Goal: Task Accomplishment & Management: Manage account settings

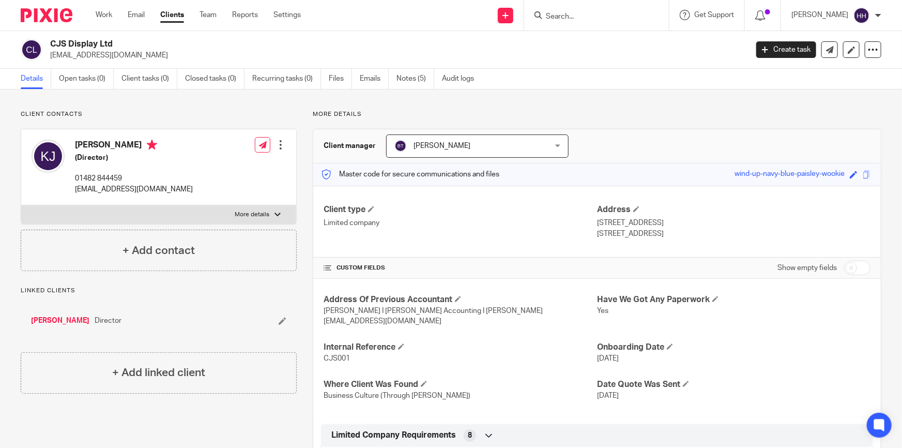
scroll to position [94, 0]
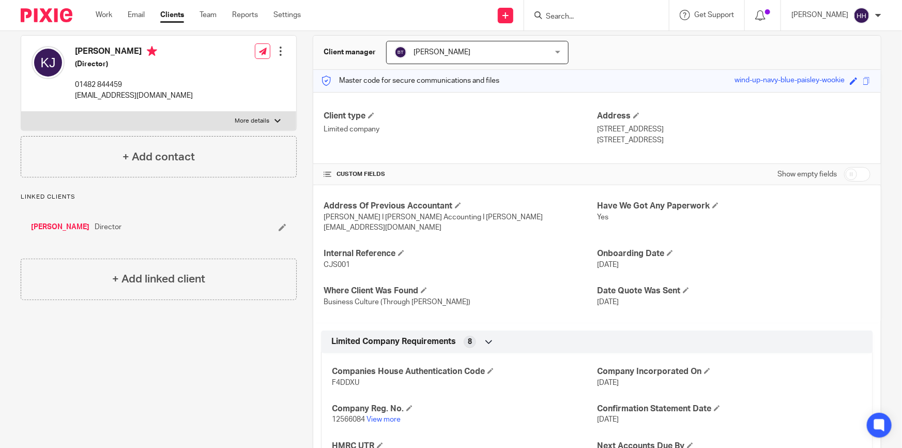
click at [182, 14] on link "Clients" at bounding box center [172, 15] width 24 height 10
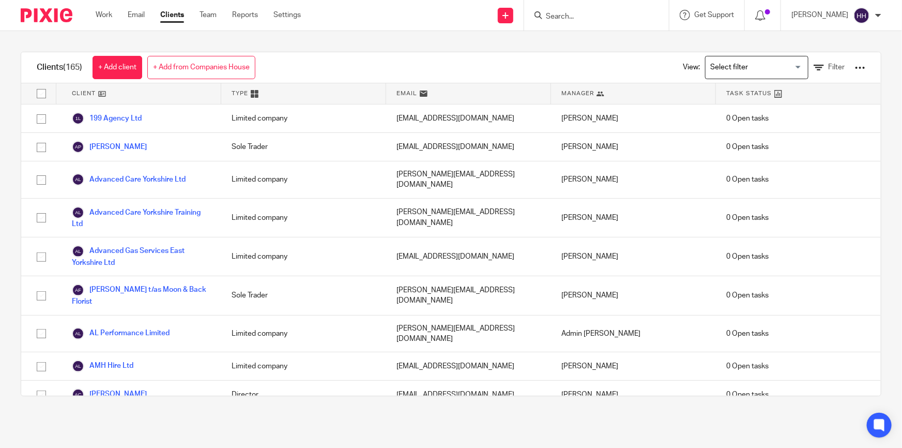
click at [591, 17] on input "Search" at bounding box center [591, 16] width 93 height 9
click at [588, 16] on input "Search" at bounding box center [591, 16] width 93 height 9
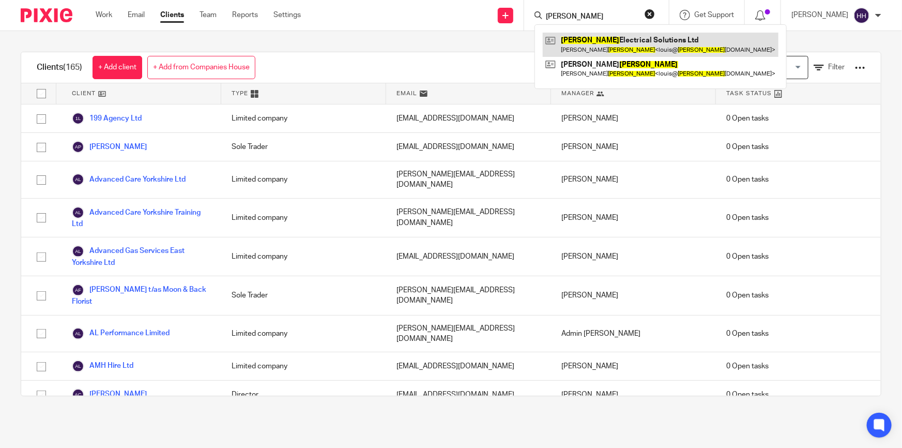
type input "yates"
click at [593, 42] on link at bounding box center [661, 45] width 236 height 24
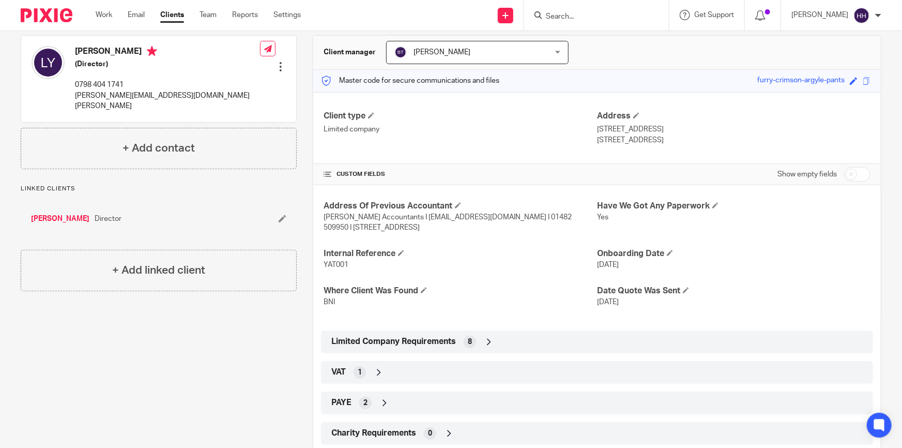
scroll to position [188, 0]
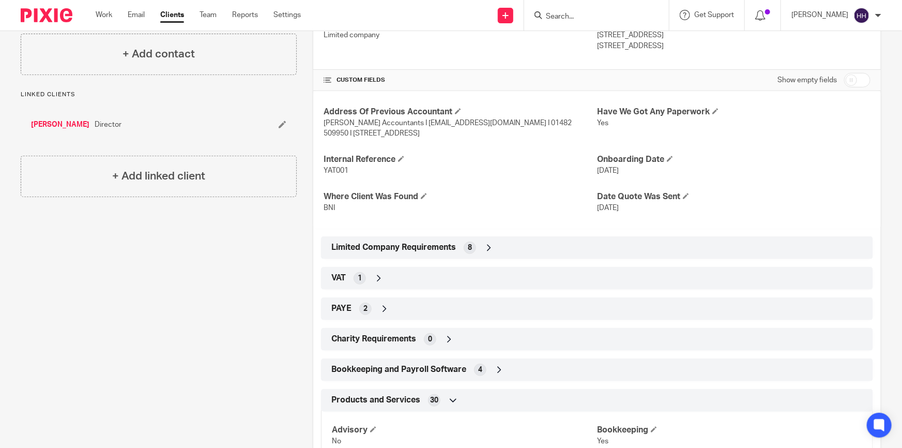
click at [850, 87] on div "Show empty fields" at bounding box center [824, 80] width 93 height 21
click at [850, 76] on input "checkbox" at bounding box center [857, 80] width 26 height 14
checkbox input "true"
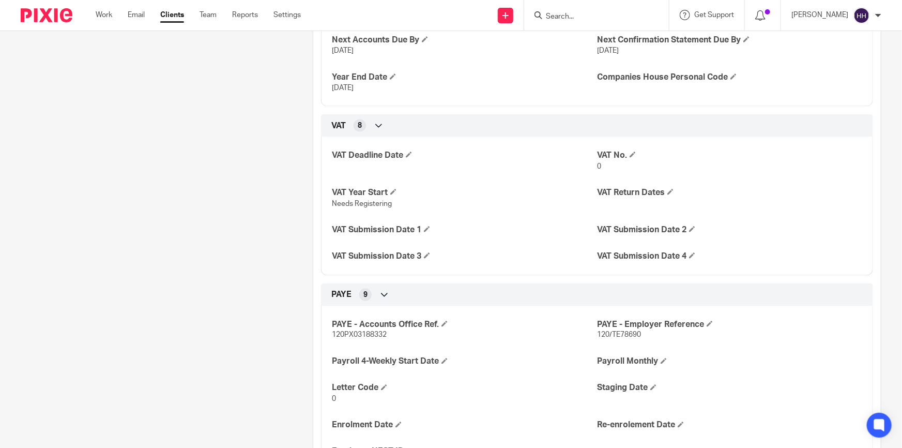
scroll to position [752, 0]
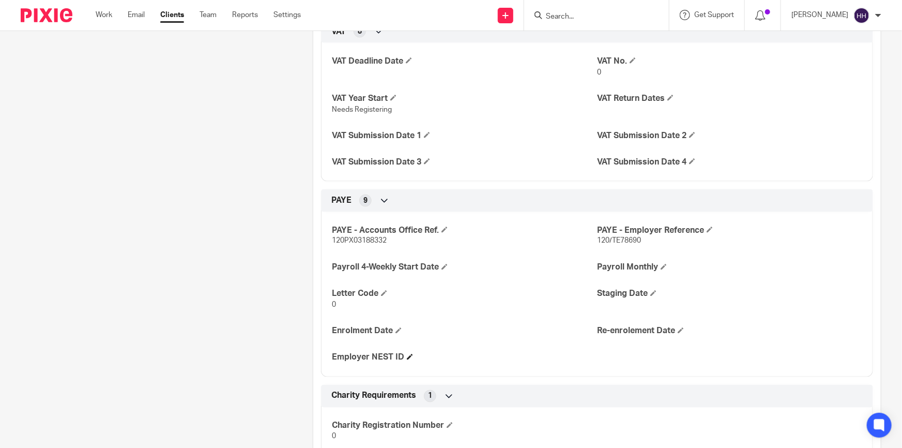
drag, startPoint x: 336, startPoint y: 356, endPoint x: 391, endPoint y: 357, distance: 54.8
click at [390, 357] on h4 "Employer NEST ID" at bounding box center [464, 357] width 265 height 11
click at [394, 357] on h4 "Employer NEST ID" at bounding box center [464, 357] width 265 height 11
drag, startPoint x: 338, startPoint y: 357, endPoint x: 392, endPoint y: 357, distance: 54.3
click at [392, 357] on h4 "Employer NEST ID" at bounding box center [464, 357] width 265 height 11
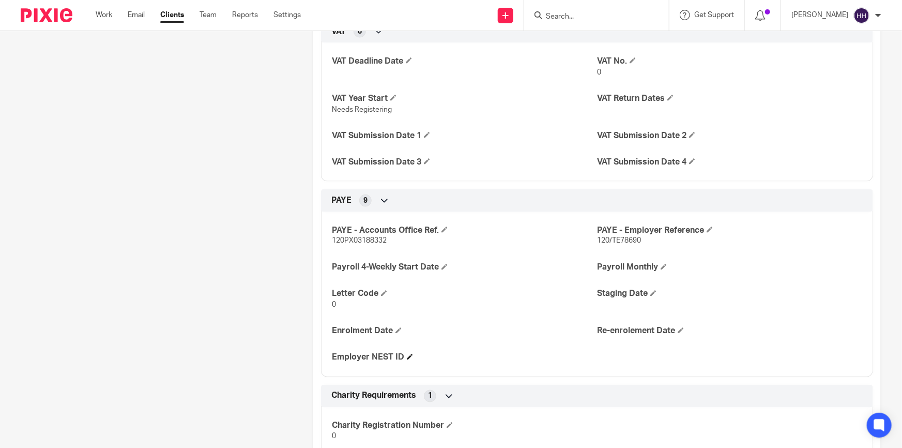
click at [394, 357] on h4 "Employer NEST ID" at bounding box center [464, 357] width 265 height 11
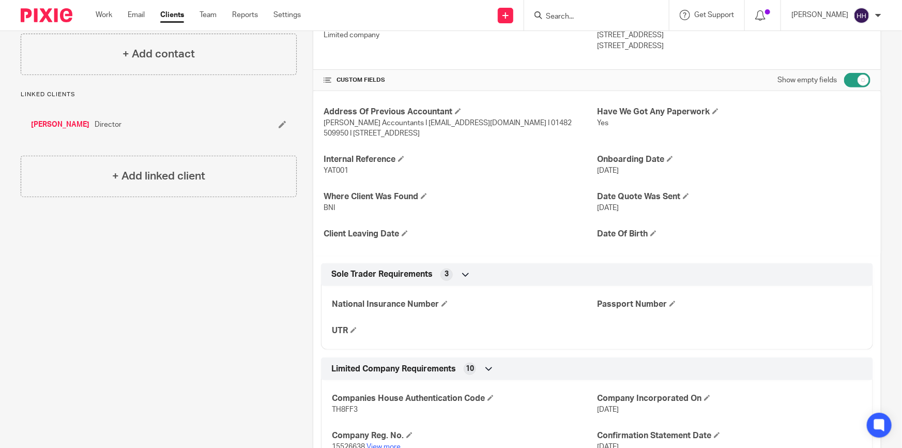
scroll to position [0, 0]
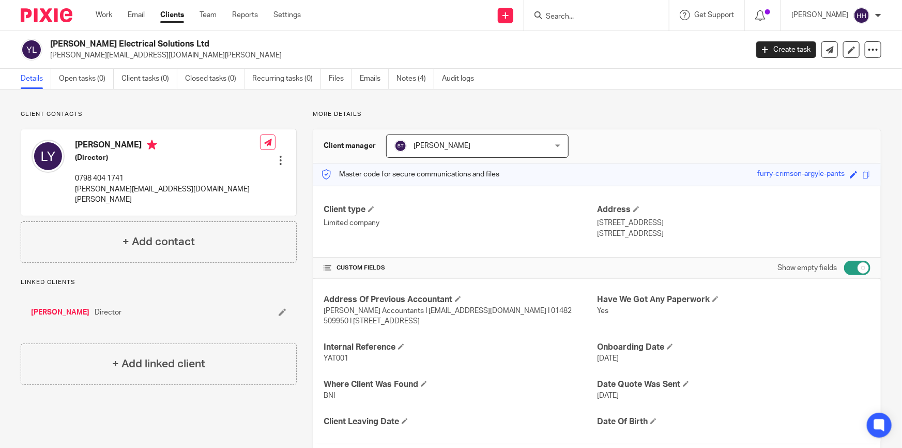
click at [178, 14] on link "Clients" at bounding box center [172, 15] width 24 height 10
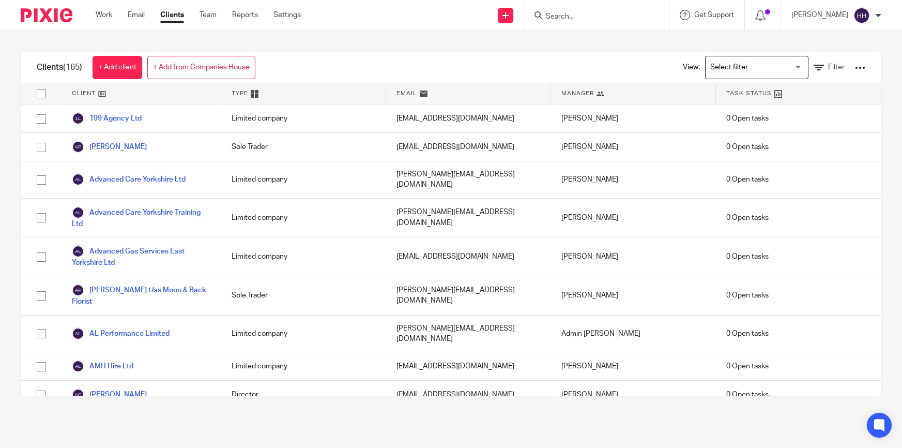
click at [288, 15] on link "Settings" at bounding box center [286, 15] width 27 height 10
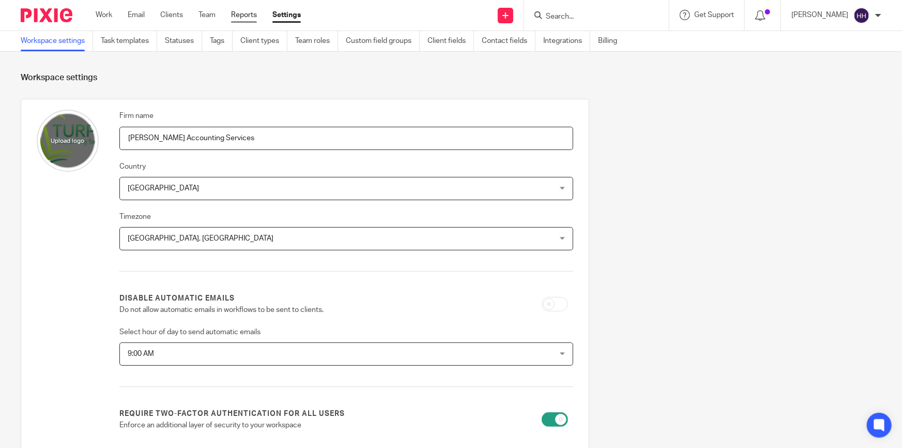
click at [248, 12] on link "Reports" at bounding box center [244, 15] width 26 height 10
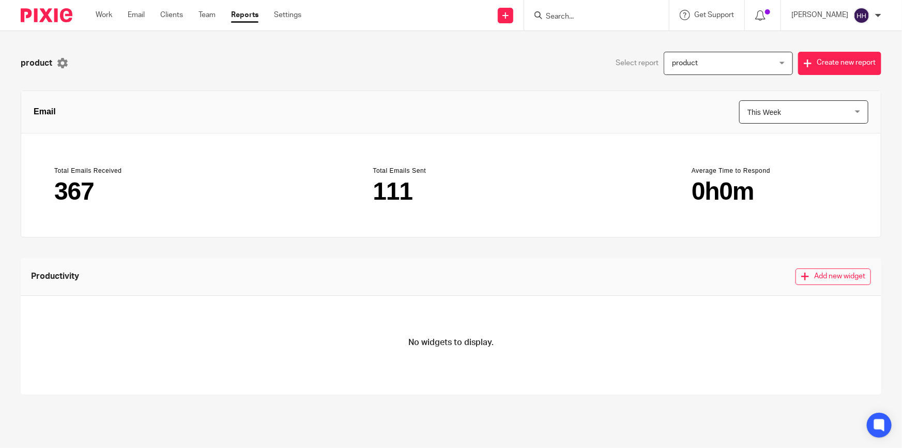
click at [677, 64] on span "product" at bounding box center [685, 62] width 26 height 7
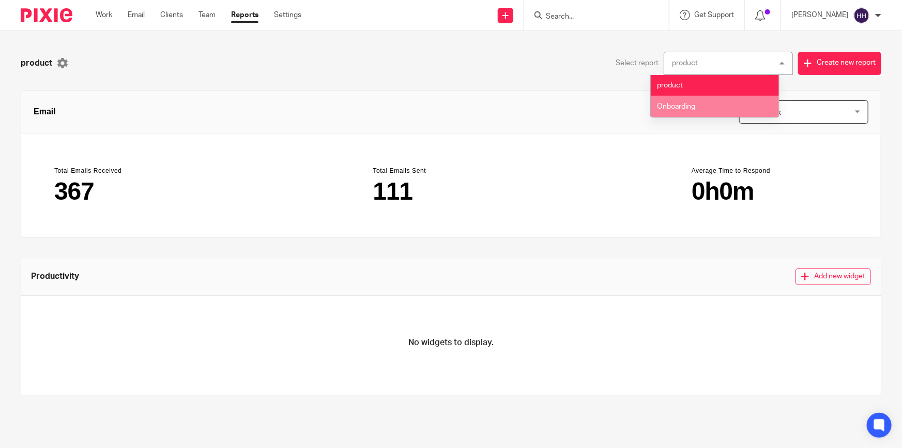
click at [681, 98] on li "Onboarding" at bounding box center [715, 106] width 128 height 21
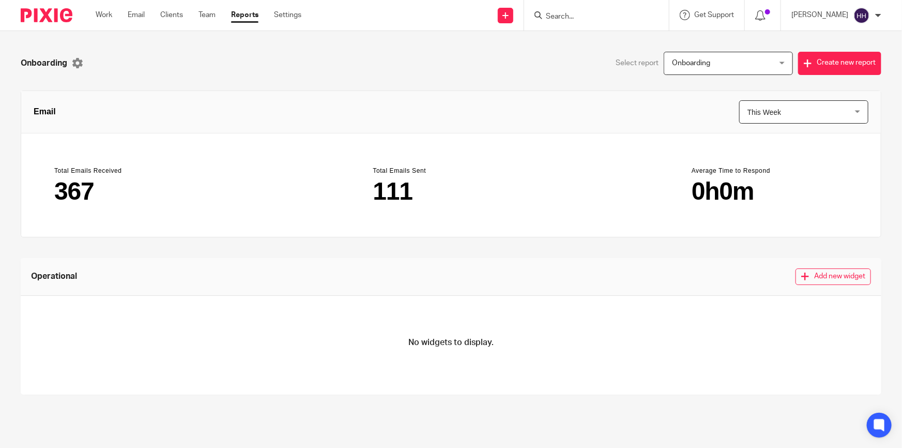
drag, startPoint x: 674, startPoint y: 195, endPoint x: 745, endPoint y: 188, distance: 71.7
click at [745, 188] on main "Total Emails Received 367 Total Emails Sent 111 Average Time to Respond 0h0m" at bounding box center [451, 184] width 860 height 103
click at [745, 188] on main "0h0m" at bounding box center [770, 191] width 156 height 25
drag, startPoint x: 361, startPoint y: 186, endPoint x: 732, endPoint y: 191, distance: 370.7
click at [732, 191] on main "Total Emails Received 367 Total Emails Sent 111 Average Time to Respond 0h0m" at bounding box center [451, 184] width 860 height 103
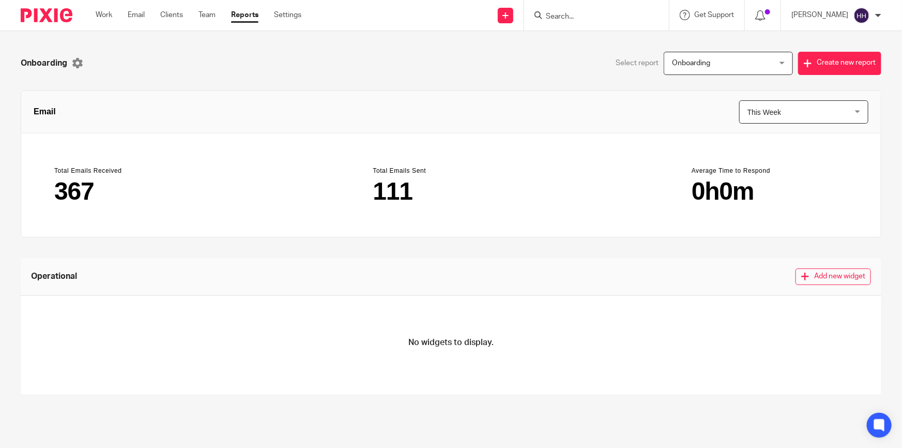
click at [734, 191] on main "0h0m" at bounding box center [770, 191] width 156 height 25
click at [782, 108] on span "This Week" at bounding box center [796, 112] width 96 height 22
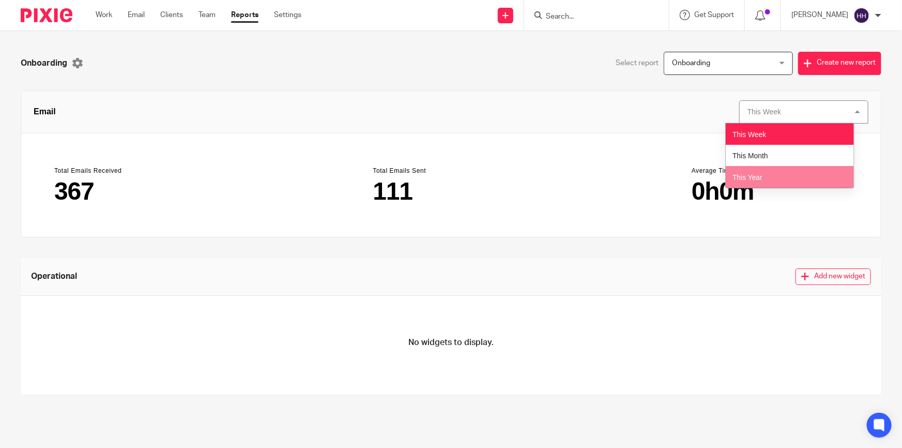
click at [777, 175] on li "This Year" at bounding box center [790, 177] width 128 height 22
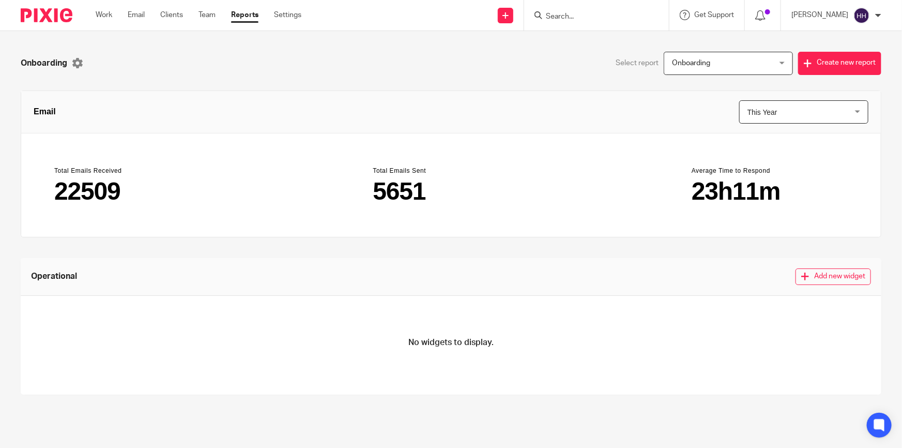
drag, startPoint x: 786, startPoint y: 190, endPoint x: 57, endPoint y: 193, distance: 728.4
click at [57, 193] on main "Total Emails Received 22509 Total Emails Sent 5651 Average Time to Respond 23h1…" at bounding box center [451, 184] width 860 height 103
click at [62, 193] on main "22509" at bounding box center [132, 191] width 156 height 25
drag, startPoint x: 59, startPoint y: 191, endPoint x: 135, endPoint y: 191, distance: 75.5
click at [135, 191] on main "22509" at bounding box center [132, 191] width 156 height 25
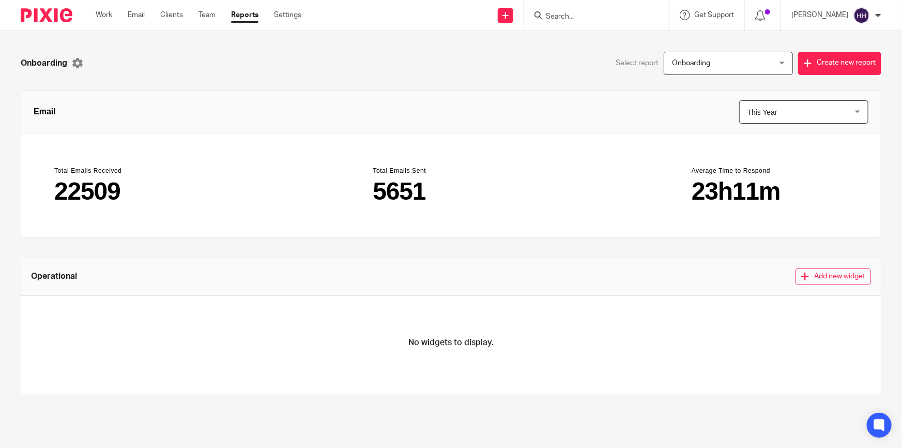
drag, startPoint x: 367, startPoint y: 190, endPoint x: 439, endPoint y: 190, distance: 72.4
click at [439, 190] on section "Total Emails Sent 5651" at bounding box center [451, 185] width 181 height 62
click at [444, 190] on main "5651" at bounding box center [451, 191] width 156 height 25
click at [744, 44] on div "Onboarding Select report Onboarding Onboarding product Onboarding 4 Create new …" at bounding box center [451, 239] width 902 height 417
click at [760, 111] on span "This Year" at bounding box center [763, 112] width 30 height 8
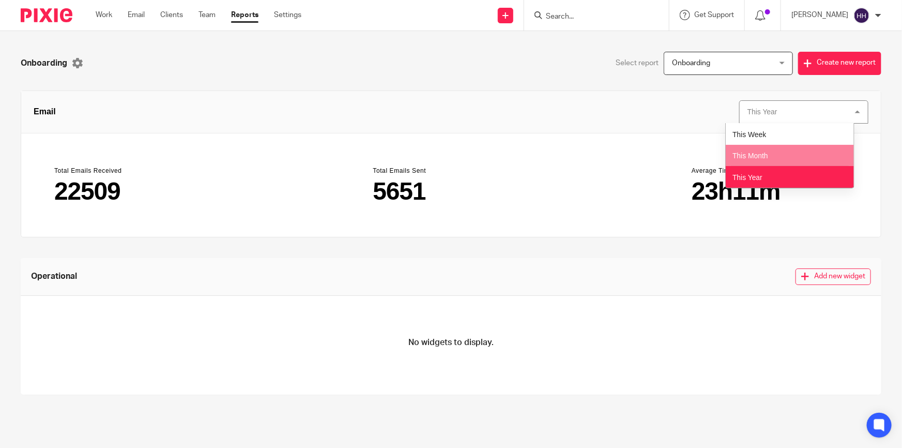
click at [763, 158] on span "This Month" at bounding box center [751, 155] width 36 height 8
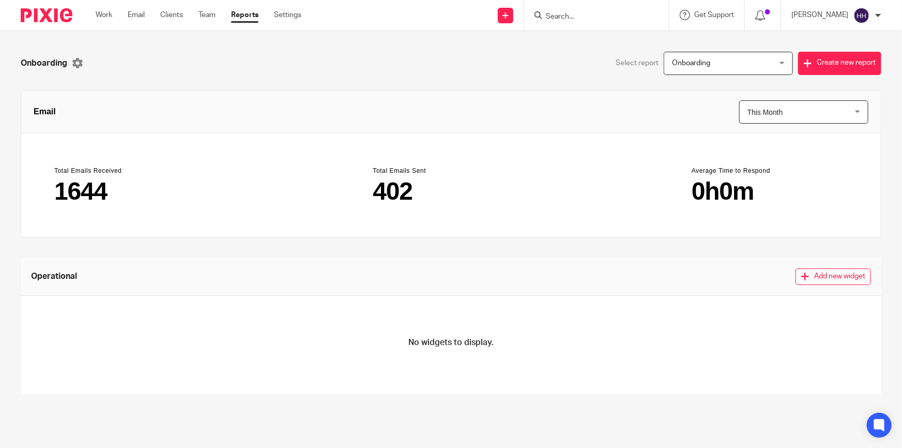
click at [794, 113] on span "This Month" at bounding box center [796, 112] width 96 height 22
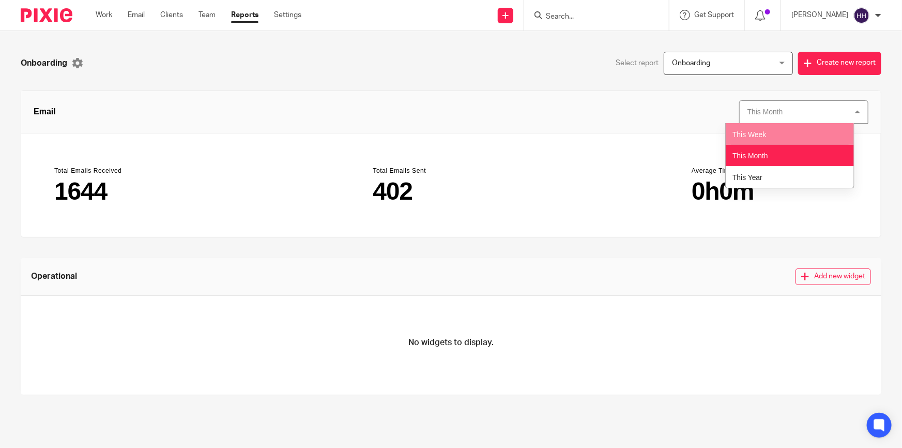
click at [787, 134] on li "This Week" at bounding box center [790, 134] width 128 height 22
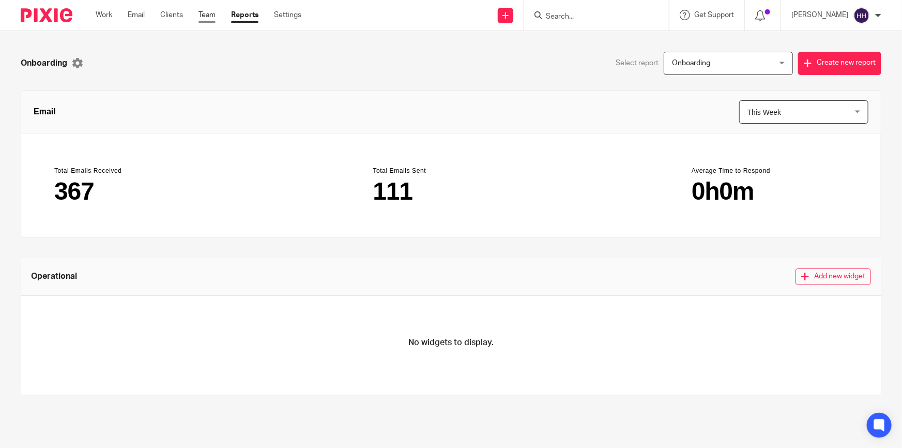
click at [202, 17] on link "Team" at bounding box center [207, 15] width 17 height 10
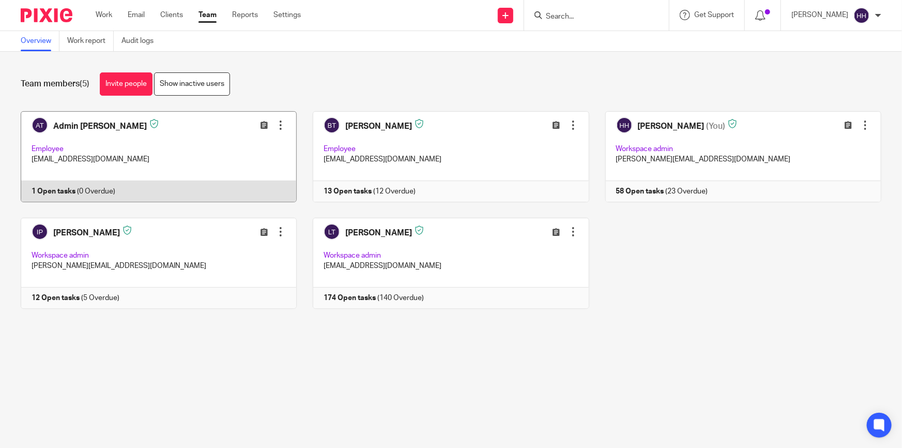
click at [119, 188] on link at bounding box center [151, 156] width 292 height 91
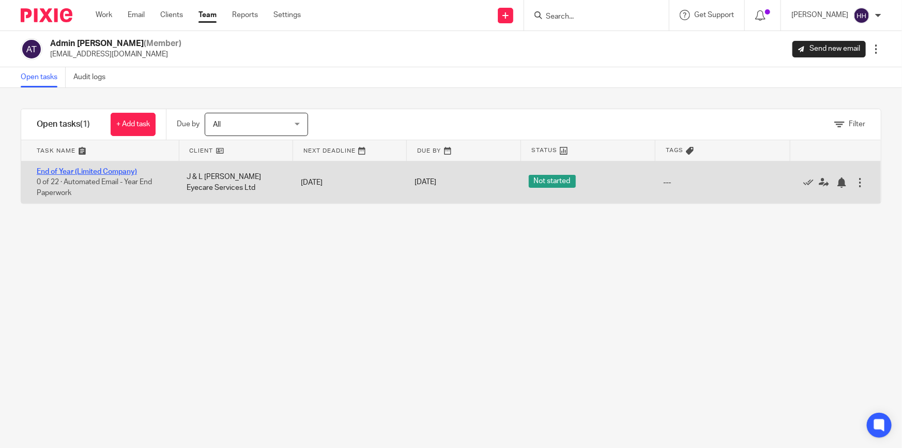
click at [97, 169] on link "End of Year (Limited Company)" at bounding box center [87, 171] width 100 height 7
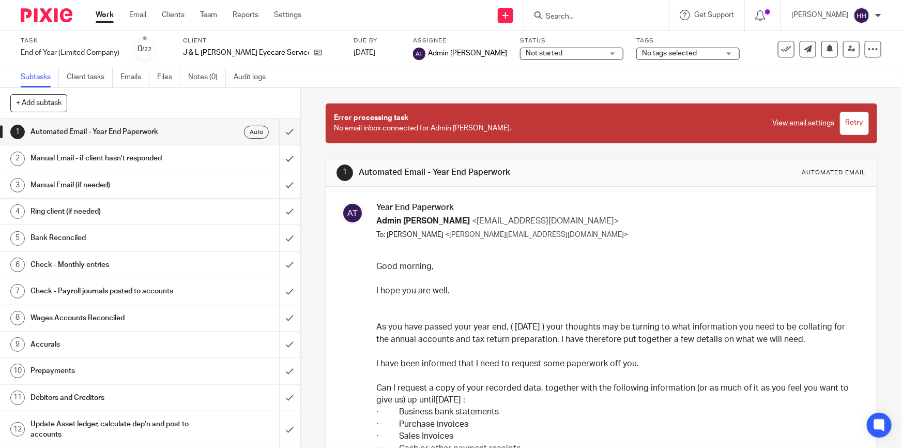
drag, startPoint x: 446, startPoint y: 169, endPoint x: 491, endPoint y: 169, distance: 44.5
click at [491, 169] on h1 "Automated Email - Year End Paperwork" at bounding box center [491, 172] width 265 height 11
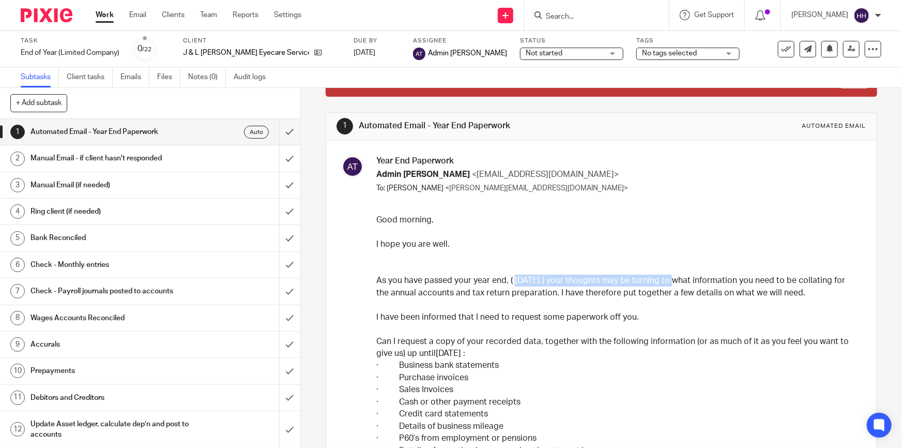
drag, startPoint x: 508, startPoint y: 276, endPoint x: 669, endPoint y: 284, distance: 161.0
click at [669, 284] on p "As you have passed your year end, ( 30 Sep 2025 ) your thoughts may be turning …" at bounding box center [617, 287] width 482 height 24
click at [672, 284] on p "As you have passed your year end, ( 30 Sep 2025 ) your thoughts may be turning …" at bounding box center [617, 287] width 482 height 24
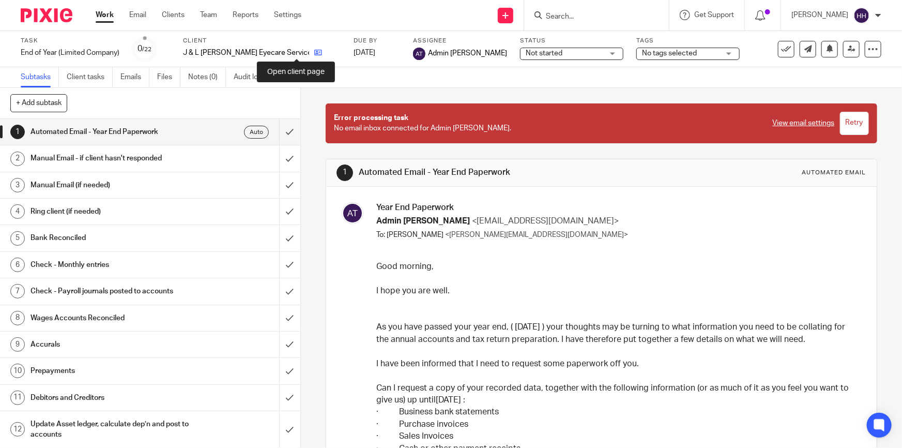
click at [314, 51] on icon at bounding box center [318, 53] width 8 height 8
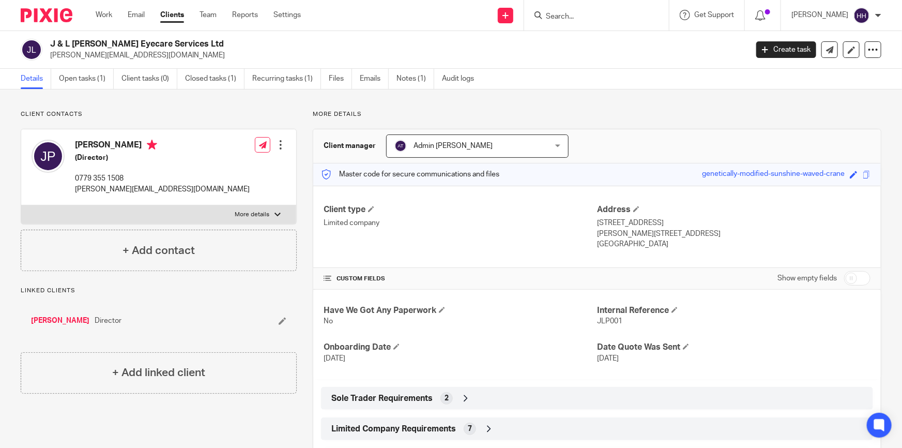
click at [469, 149] on span "Admin [PERSON_NAME]" at bounding box center [463, 146] width 139 height 22
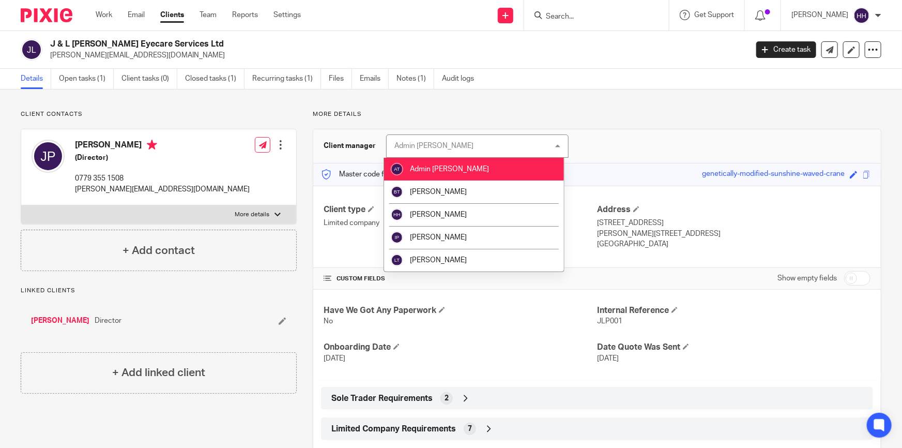
click at [472, 143] on div "Admin [PERSON_NAME] Admin [PERSON_NAME]" at bounding box center [477, 145] width 182 height 23
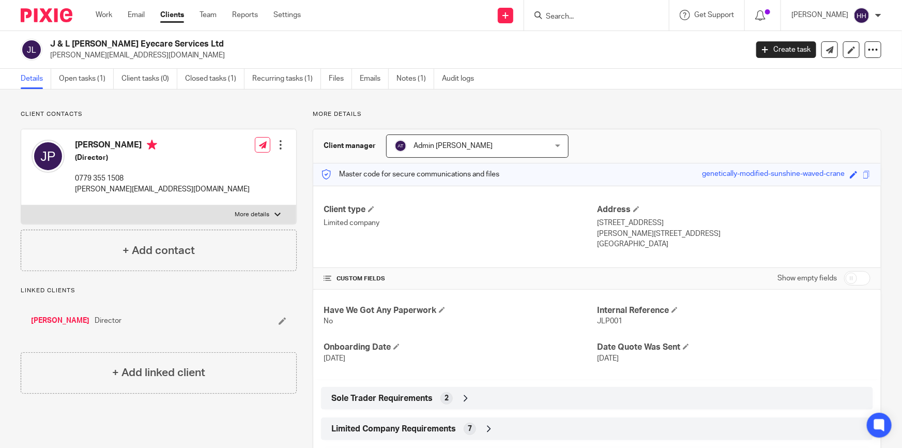
click at [171, 12] on link "Clients" at bounding box center [172, 15] width 24 height 10
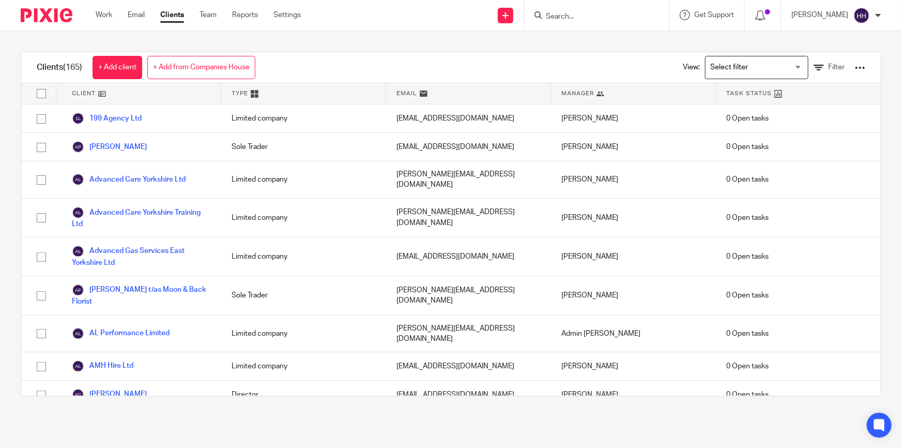
click at [616, 12] on input "Search" at bounding box center [591, 16] width 93 height 9
click at [106, 13] on link "Work" at bounding box center [104, 15] width 17 height 10
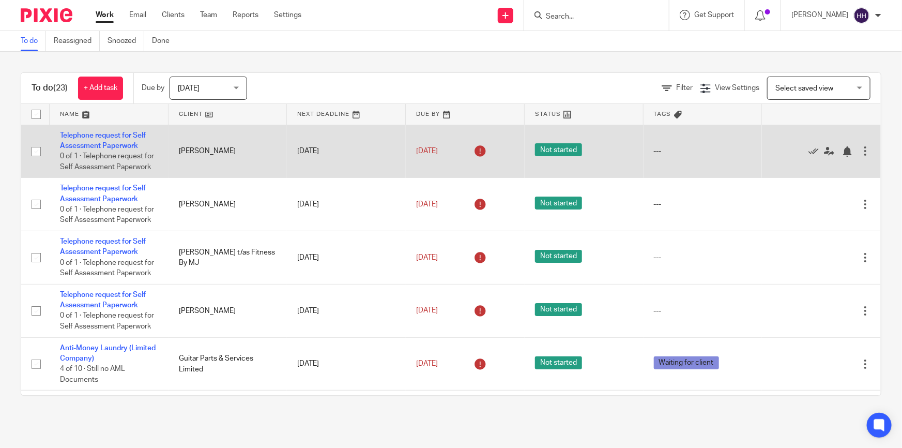
drag, startPoint x: 45, startPoint y: 130, endPoint x: 308, endPoint y: 162, distance: 265.1
click at [308, 162] on tr "Telephone request for Self Assessment Paperwork 0 of 1 · Telephone request for …" at bounding box center [451, 151] width 860 height 53
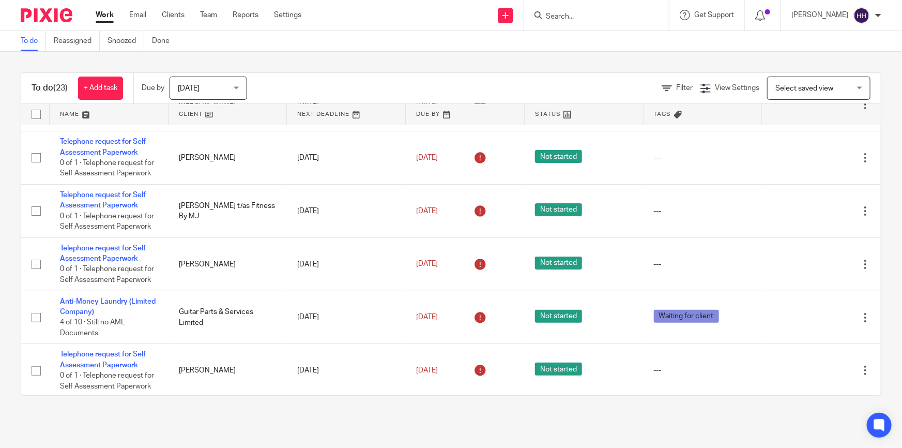
click at [605, 21] on form at bounding box center [600, 15] width 110 height 13
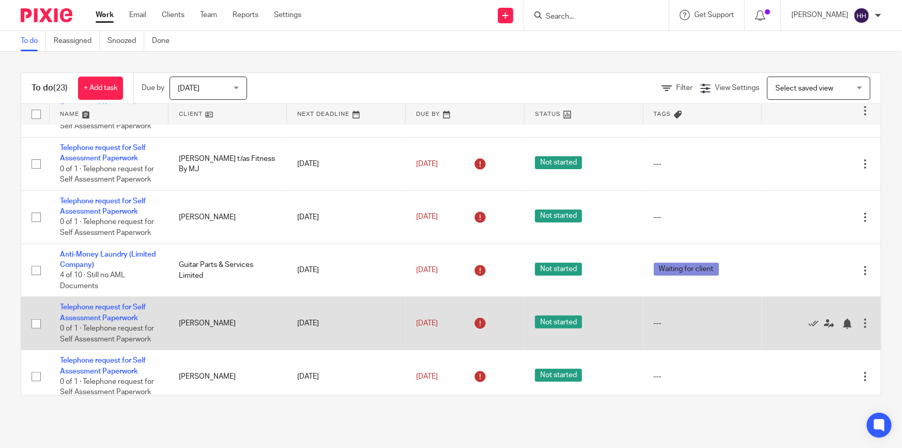
scroll to position [141, 0]
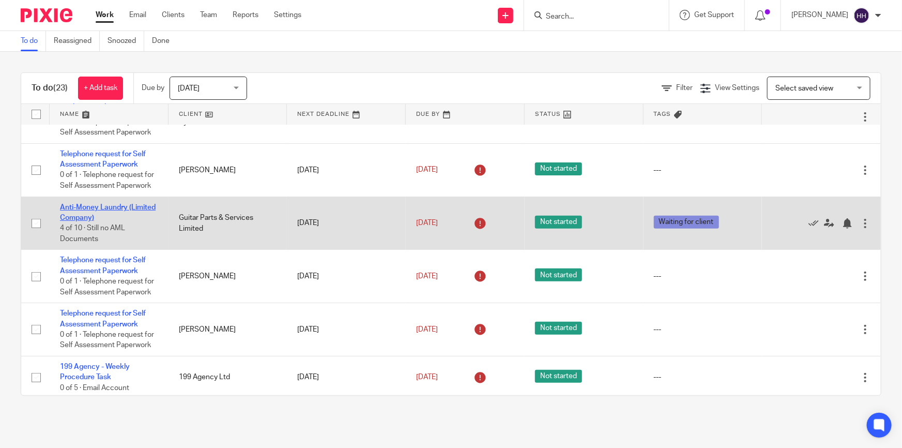
click at [77, 217] on link "Anti-Money Laundry (Limited Company)" at bounding box center [108, 213] width 96 height 18
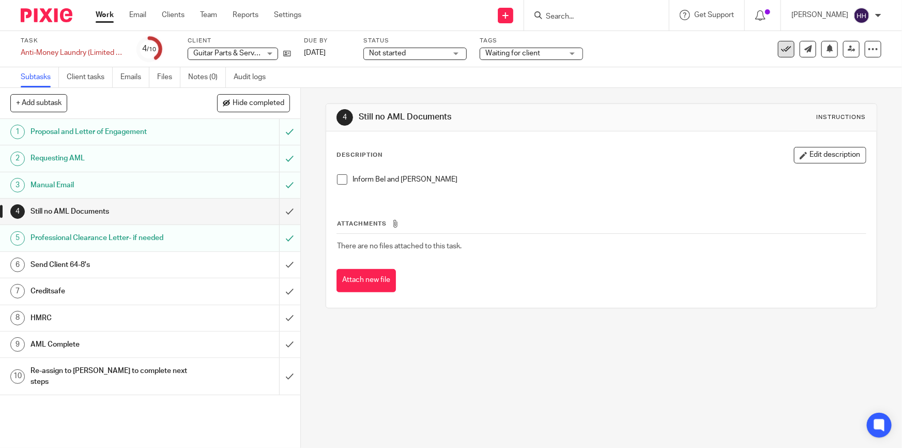
click at [781, 48] on icon at bounding box center [786, 49] width 10 height 10
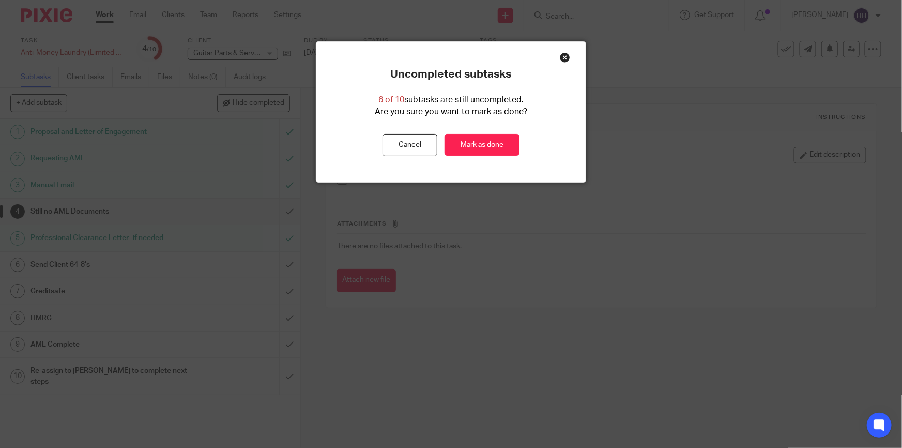
click at [560, 56] on div "Close this dialog window" at bounding box center [565, 57] width 10 height 10
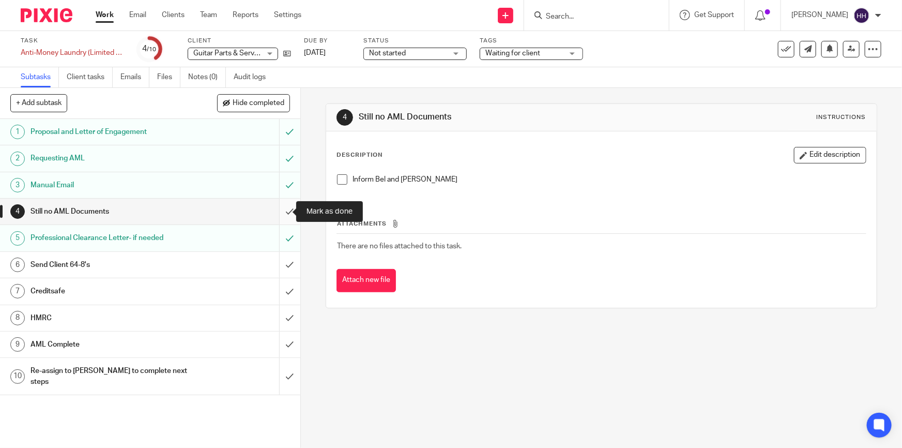
click at [278, 209] on input "submit" at bounding box center [150, 212] width 300 height 26
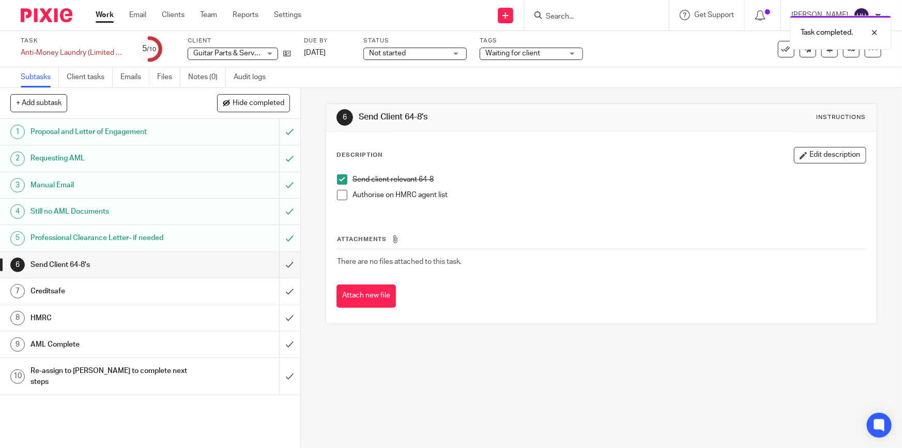
click at [236, 313] on div "HMRC" at bounding box center [150, 318] width 238 height 16
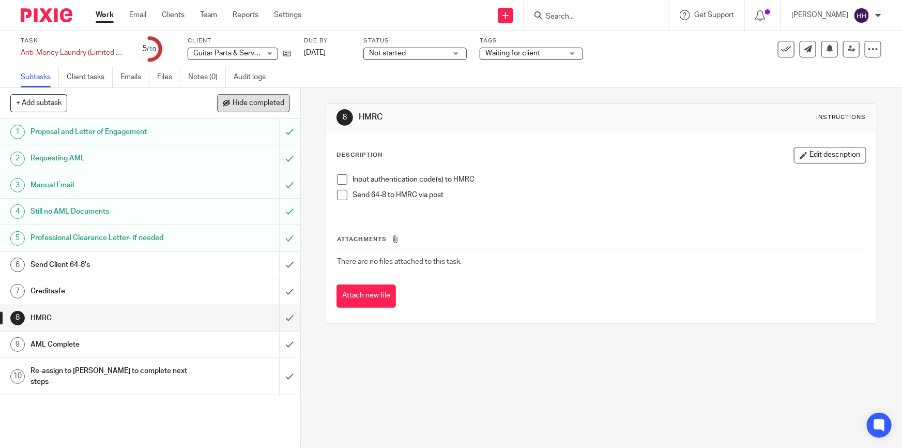
click at [264, 96] on button "Hide completed" at bounding box center [253, 103] width 73 height 18
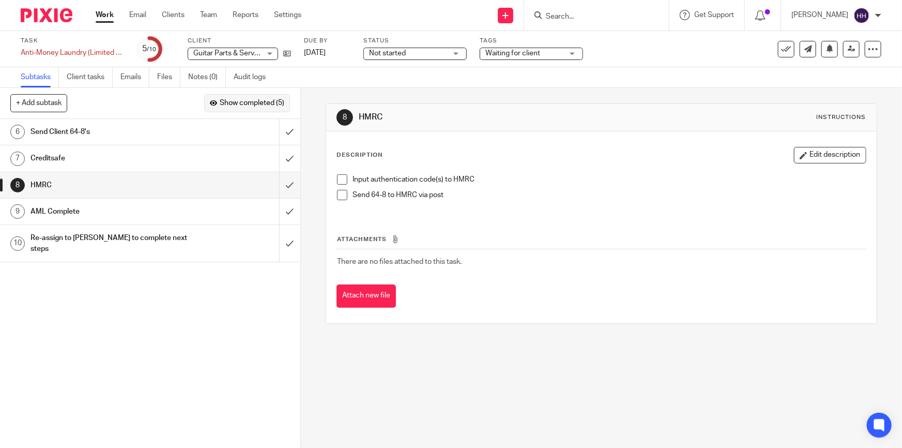
click at [255, 101] on span "Show completed (5)" at bounding box center [252, 103] width 65 height 8
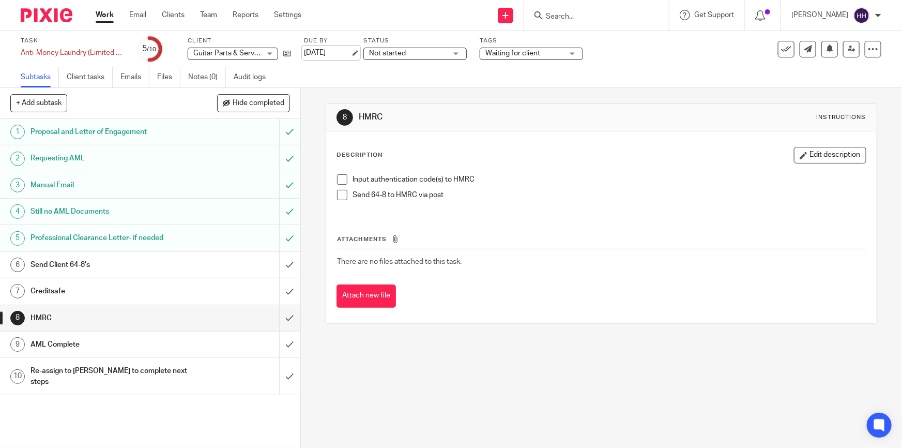
click at [344, 52] on link "[DATE]" at bounding box center [327, 53] width 47 height 11
click at [101, 12] on link "Work" at bounding box center [105, 15] width 18 height 10
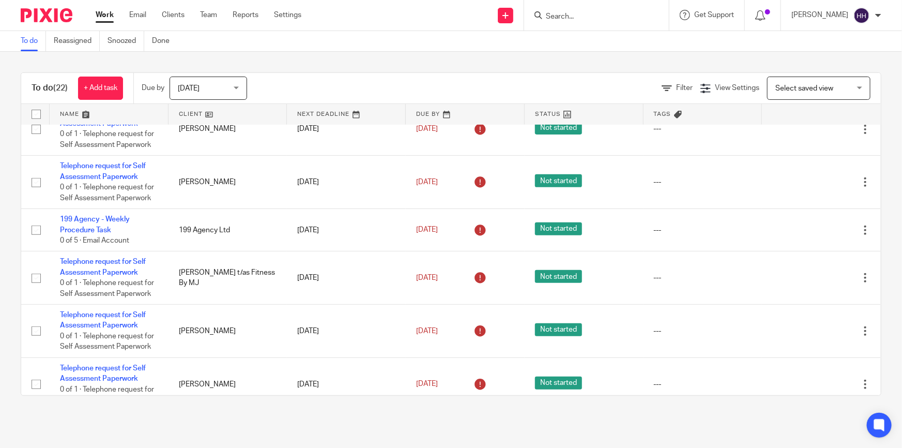
scroll to position [282, 0]
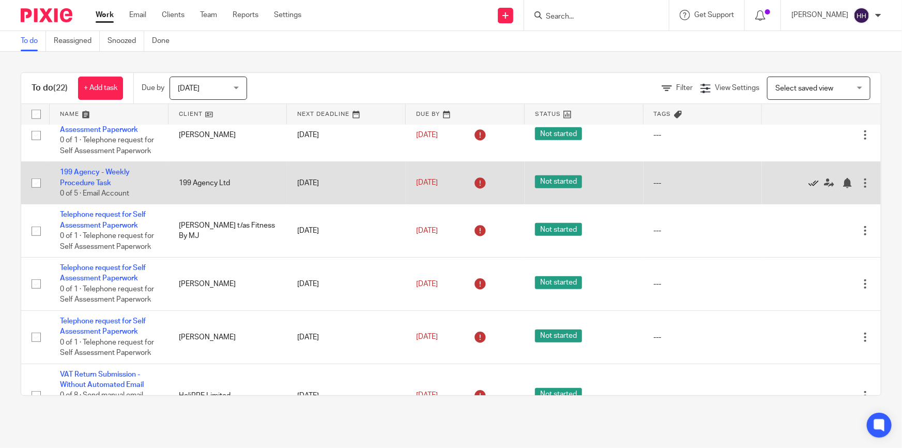
click at [809, 180] on icon at bounding box center [814, 183] width 10 height 10
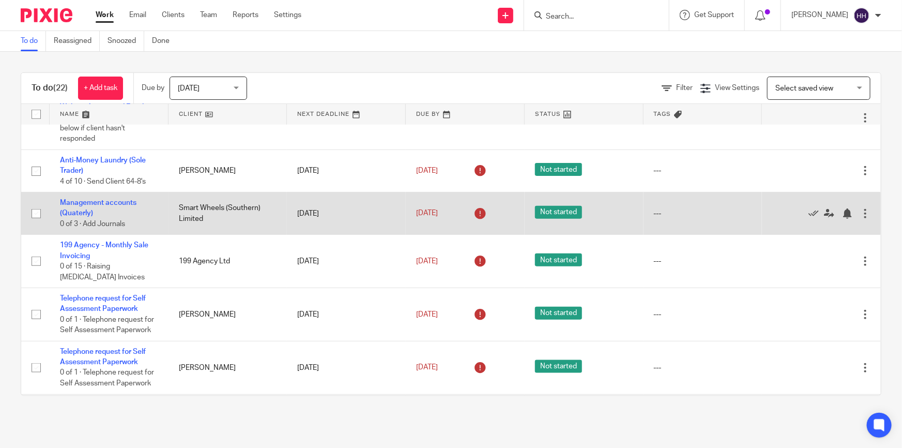
scroll to position [563, 0]
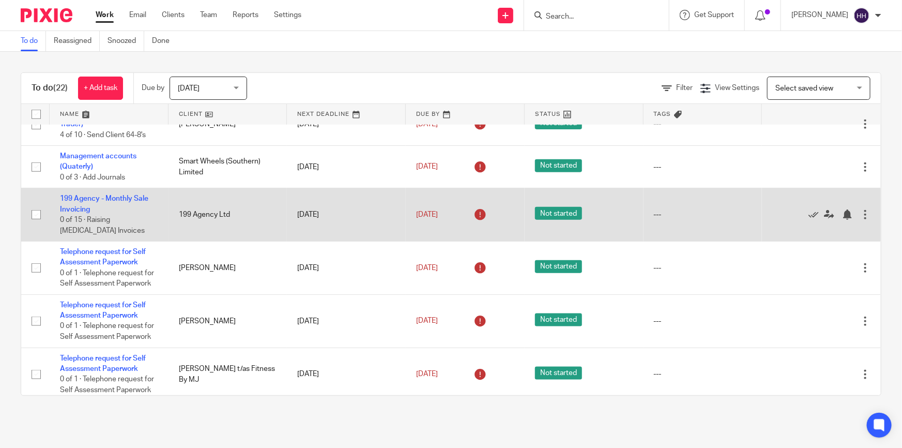
click at [191, 210] on td "199 Agency Ltd" at bounding box center [228, 214] width 119 height 53
click at [202, 211] on td "199 Agency Ltd" at bounding box center [228, 214] width 119 height 53
click at [121, 195] on link "199 Agency - Monthly Sale Invoicing" at bounding box center [104, 204] width 88 height 18
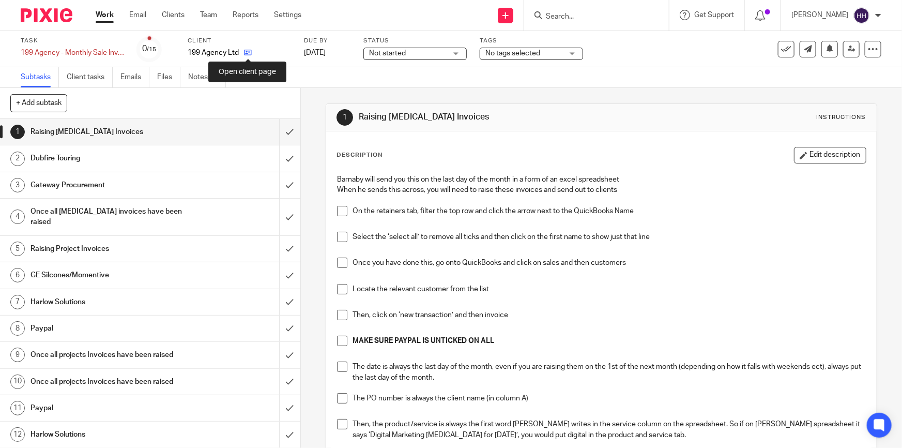
click at [248, 52] on icon at bounding box center [248, 53] width 8 height 8
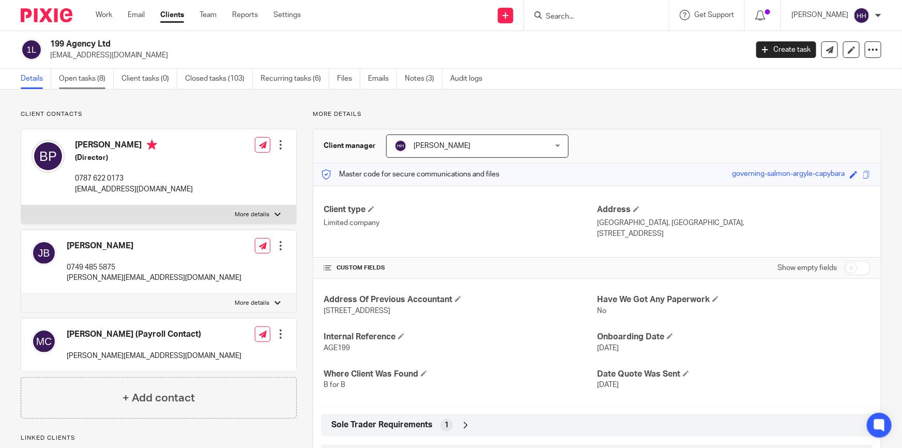
click at [99, 78] on link "Open tasks (8)" at bounding box center [86, 79] width 55 height 20
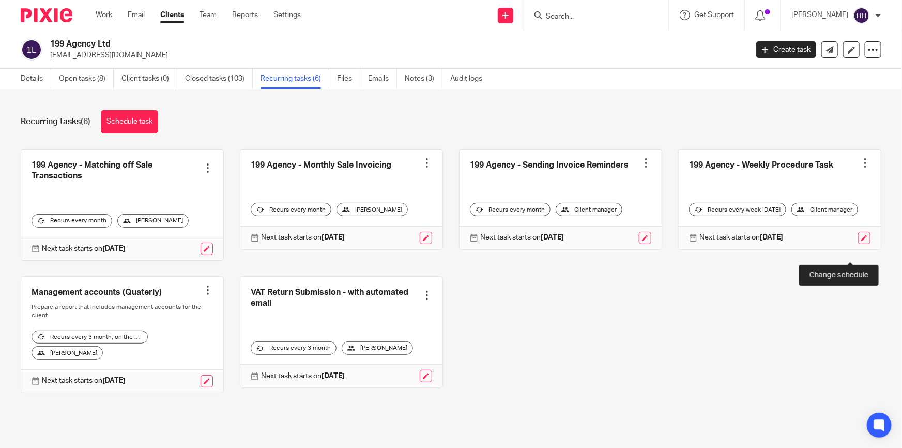
click at [858, 244] on link at bounding box center [864, 238] width 12 height 12
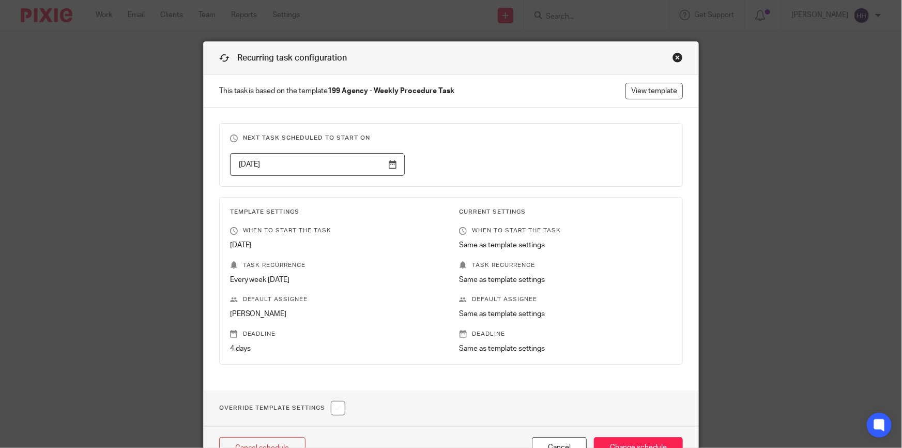
click at [675, 55] on div "Close this dialog window" at bounding box center [678, 57] width 10 height 10
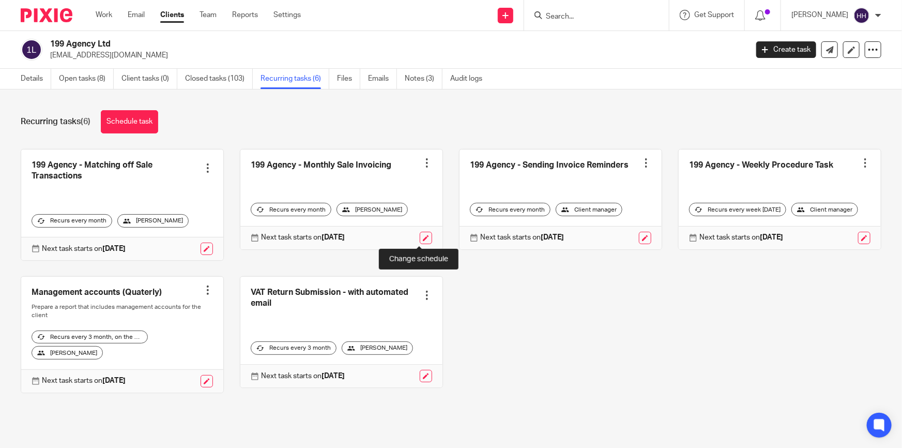
click at [423, 239] on link at bounding box center [426, 238] width 12 height 12
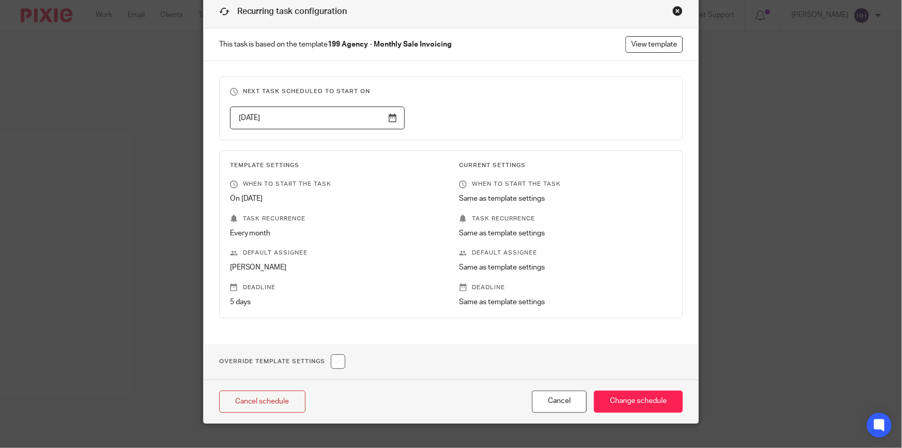
scroll to position [63, 0]
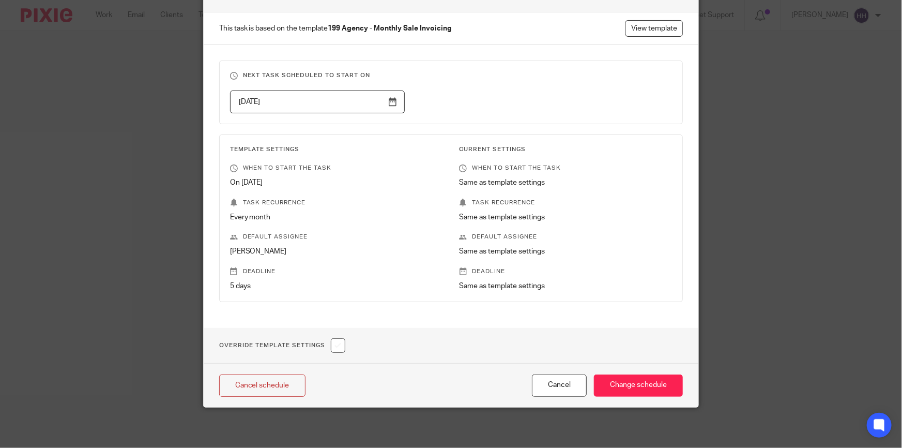
click at [331, 347] on input "checkbox" at bounding box center [338, 345] width 14 height 14
checkbox input "true"
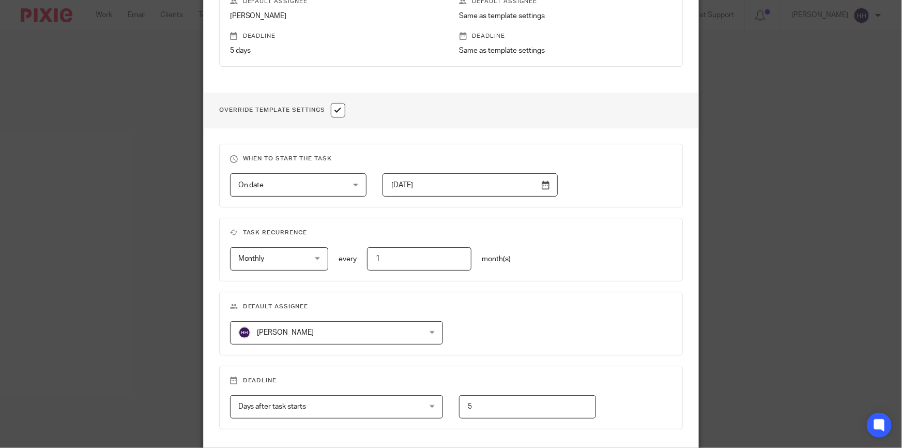
scroll to position [345, 0]
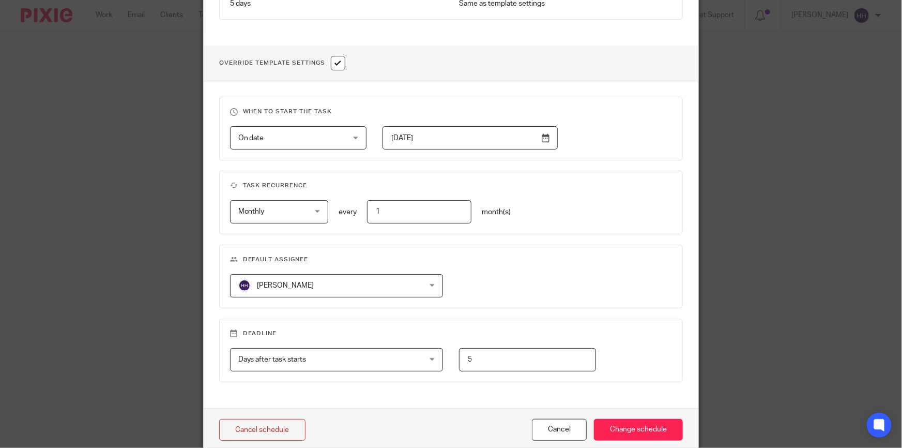
click at [330, 360] on span "Days after task starts" at bounding box center [319, 359] width 163 height 22
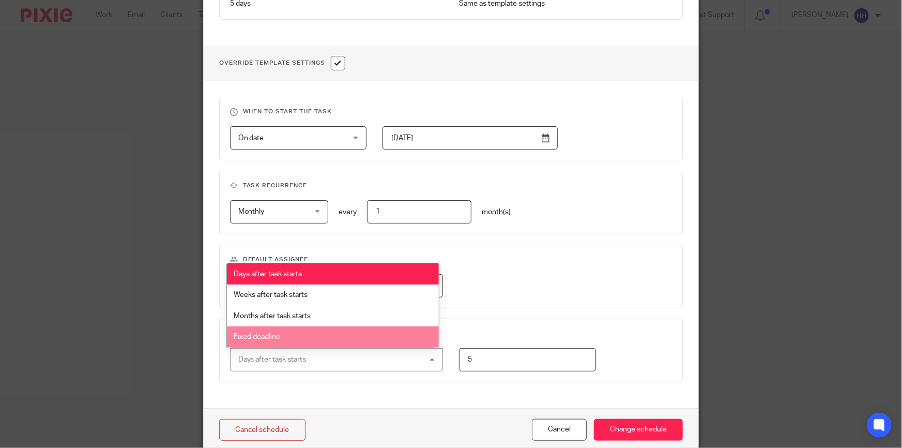
click at [326, 337] on li "Fixed deadline" at bounding box center [333, 336] width 212 height 21
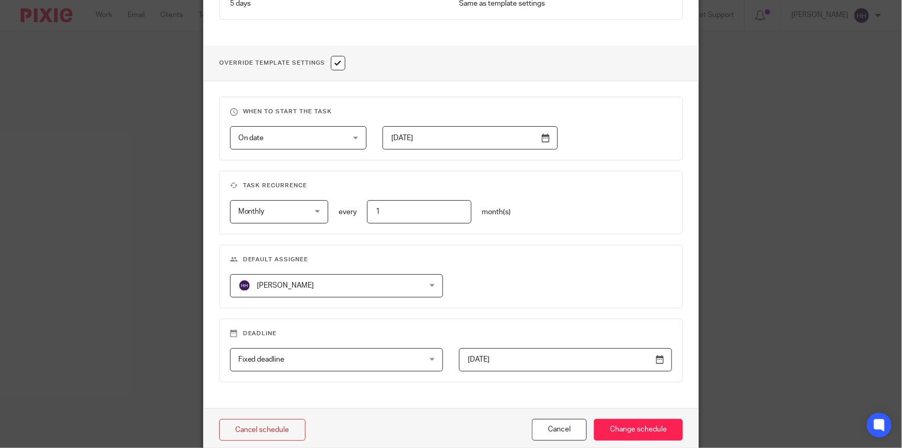
scroll to position [388, 0]
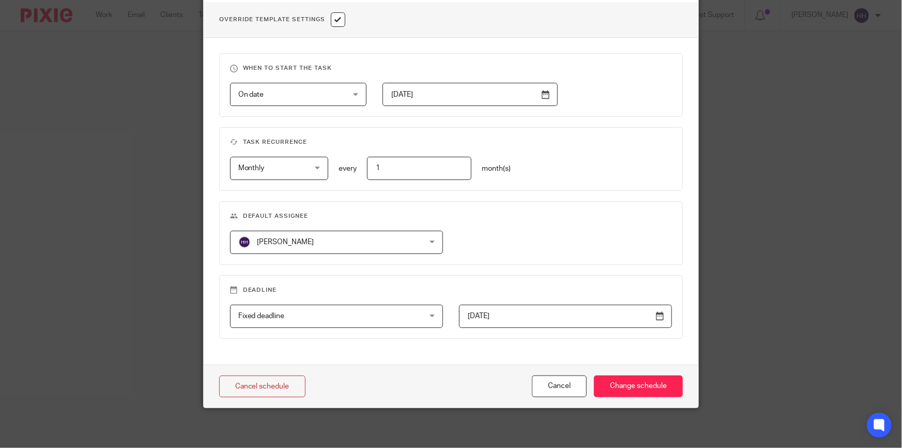
click at [651, 314] on input "2023-06-30" at bounding box center [565, 315] width 213 height 23
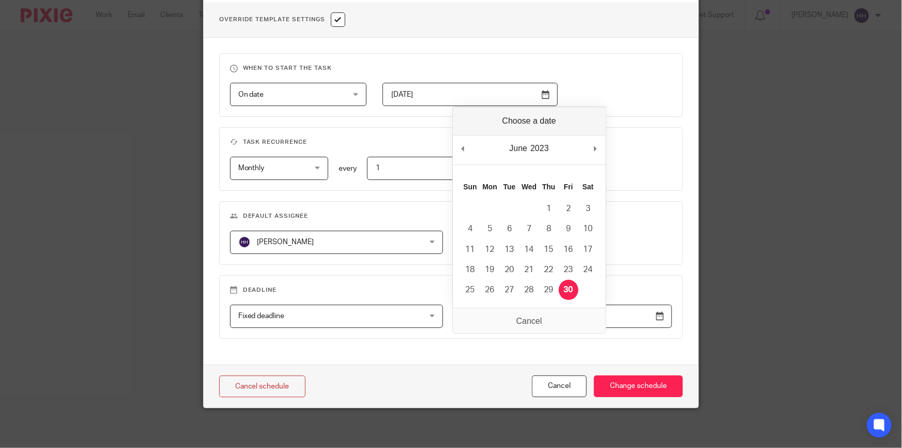
click at [651, 314] on input "2023-06-30" at bounding box center [565, 315] width 213 height 23
click at [652, 287] on h3 "Deadline" at bounding box center [451, 290] width 443 height 8
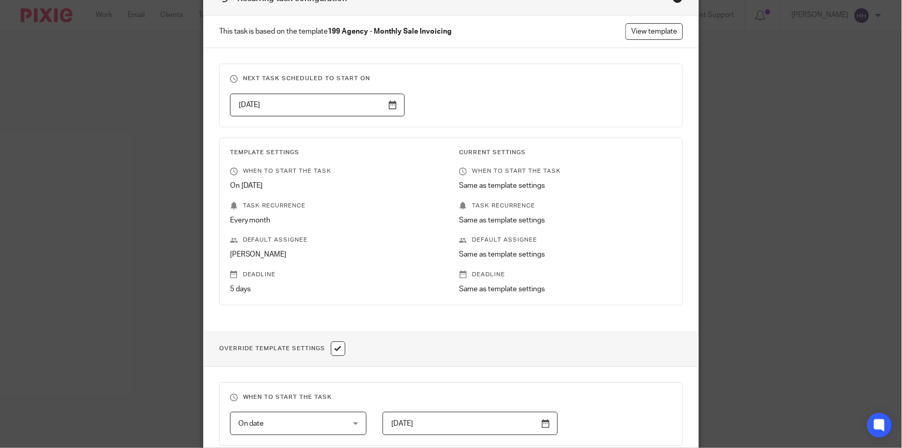
scroll to position [0, 0]
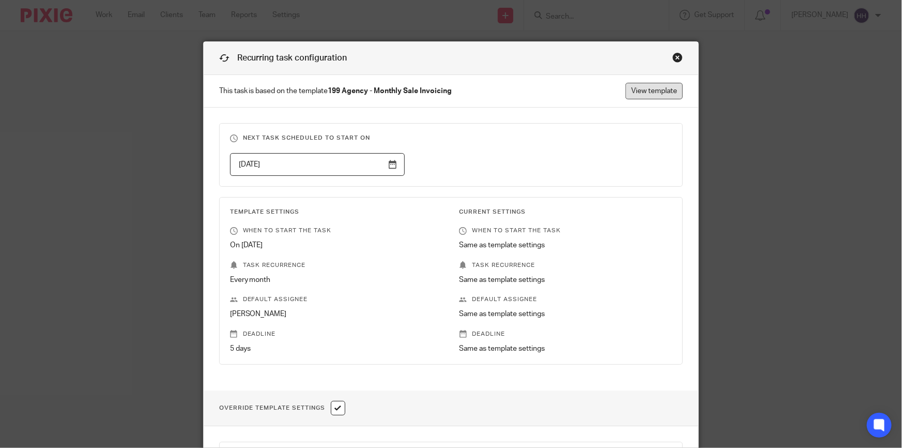
click at [634, 88] on link "View template" at bounding box center [654, 91] width 57 height 17
click at [673, 55] on div "Close this dialog window" at bounding box center [678, 57] width 10 height 10
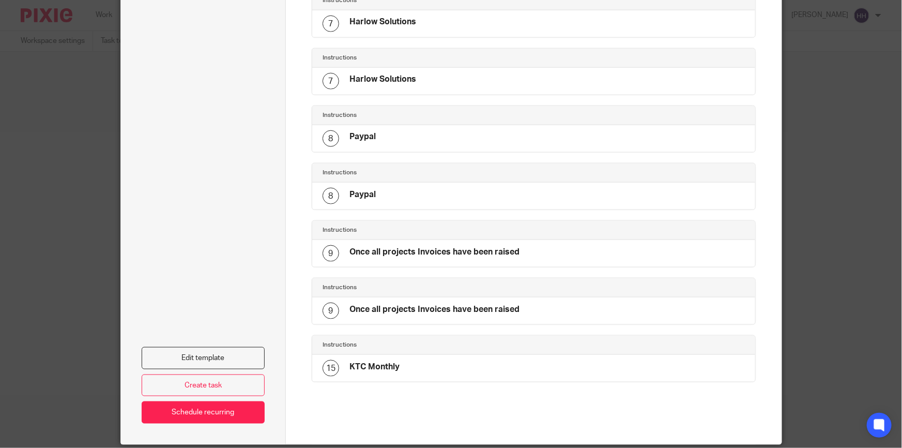
scroll to position [599, 0]
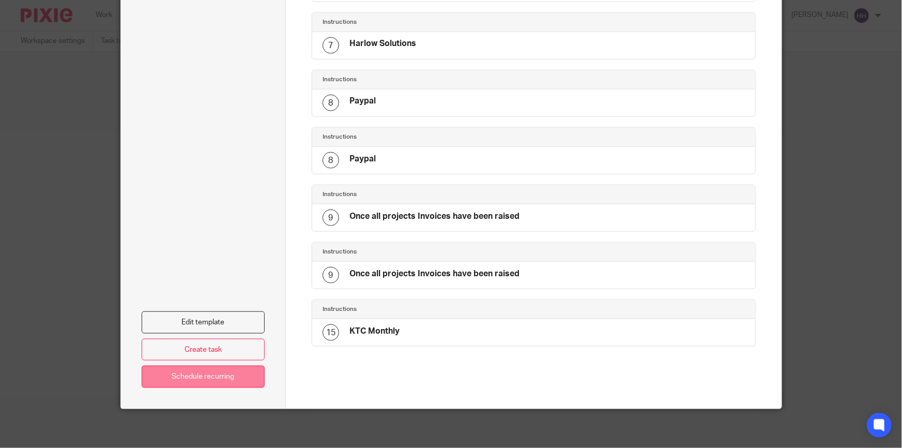
click at [201, 377] on link "Schedule recurring" at bounding box center [204, 376] width 124 height 22
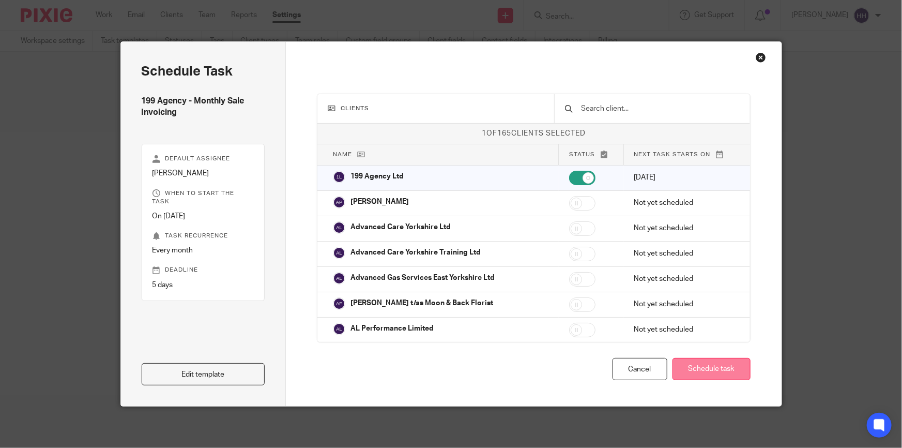
click at [714, 372] on button "Schedule task" at bounding box center [712, 369] width 78 height 22
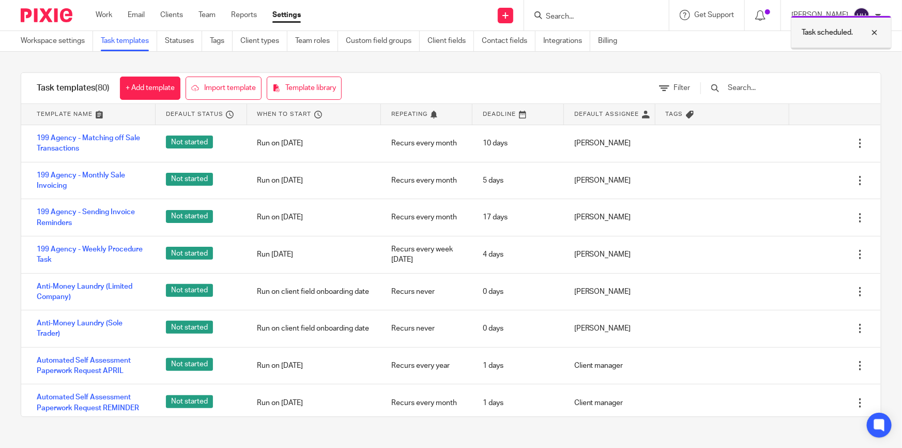
click at [807, 38] on div "Task scheduled." at bounding box center [841, 33] width 101 height 34
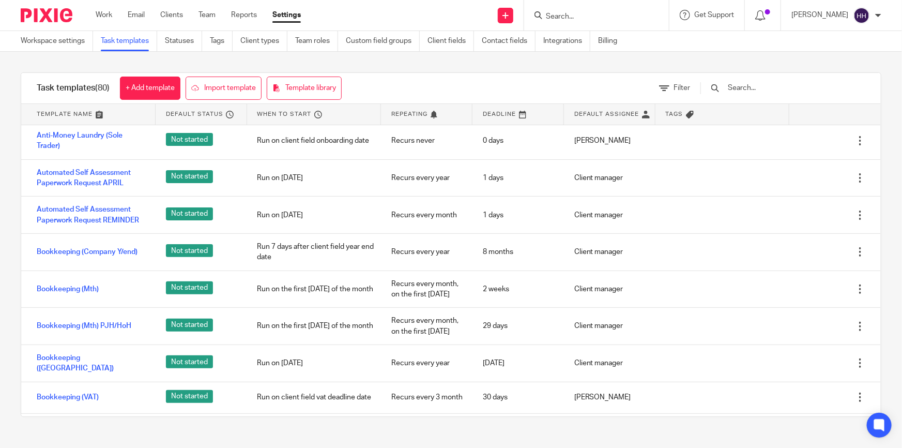
scroll to position [235, 0]
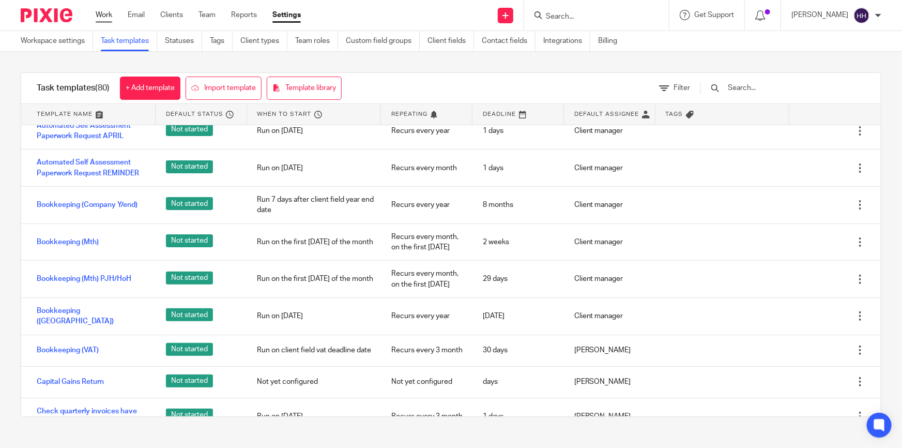
click at [108, 11] on link "Work" at bounding box center [104, 15] width 17 height 10
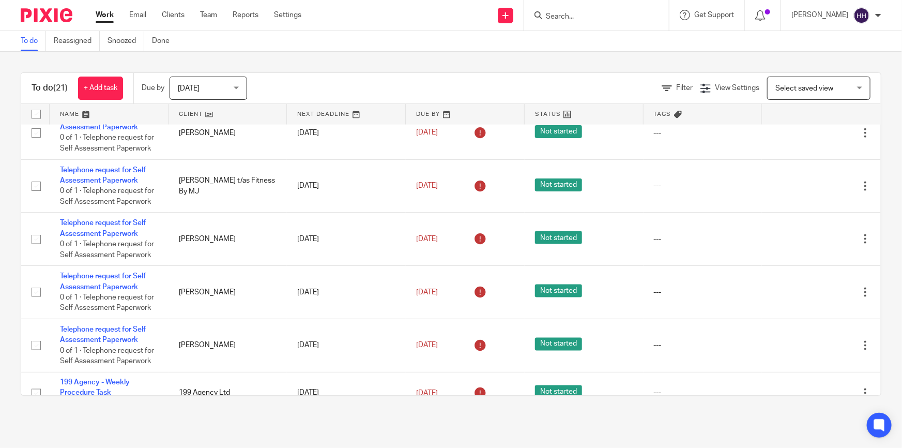
scroll to position [804, 0]
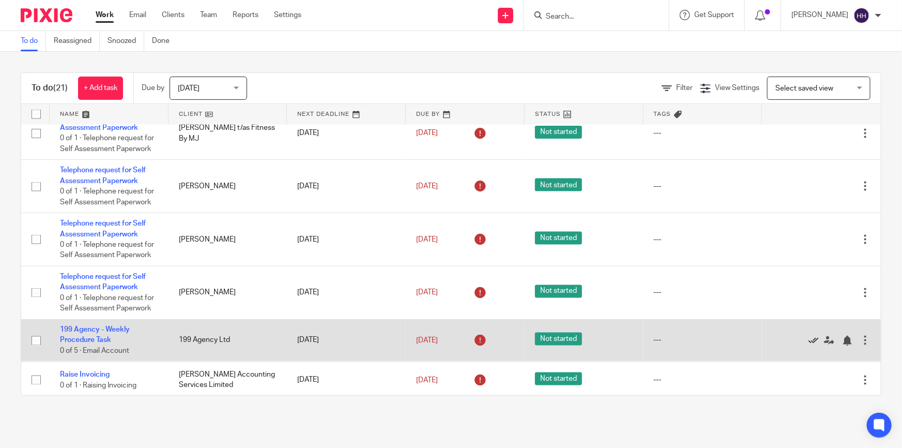
click at [809, 336] on icon at bounding box center [814, 341] width 10 height 10
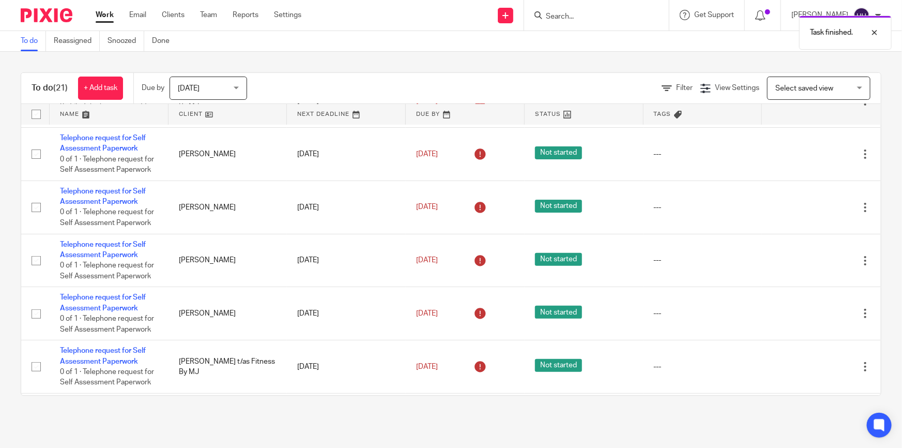
scroll to position [57, 0]
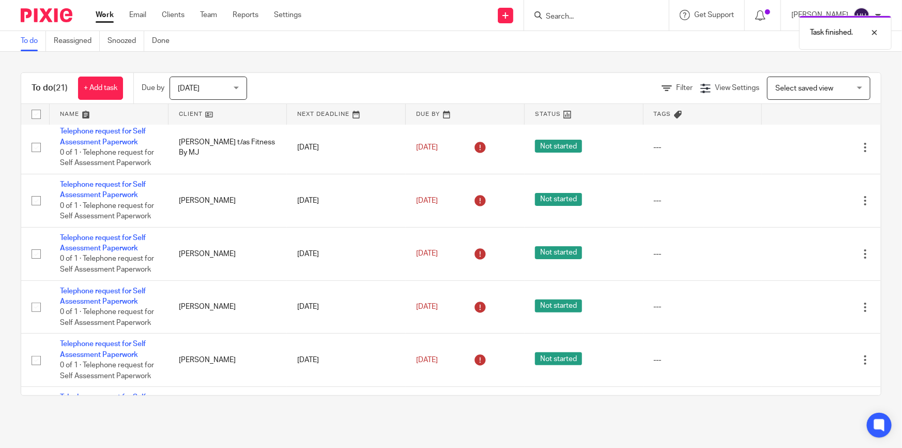
click at [219, 93] on span "Today" at bounding box center [205, 88] width 55 height 22
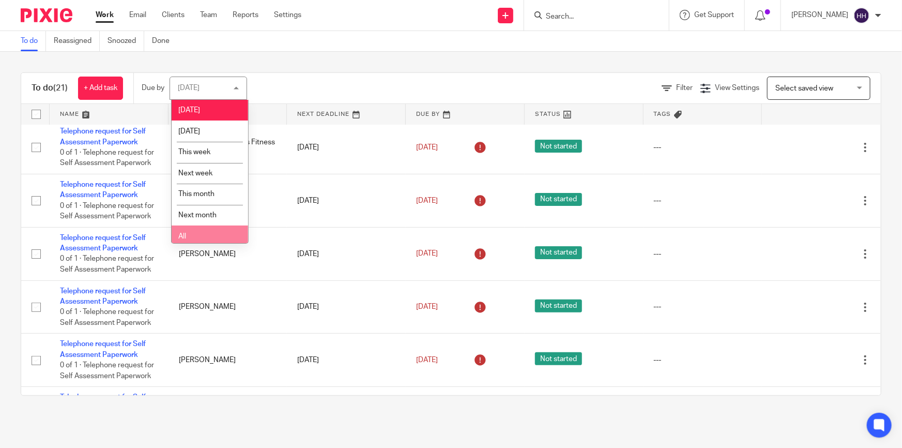
click at [219, 236] on li "All" at bounding box center [210, 235] width 77 height 21
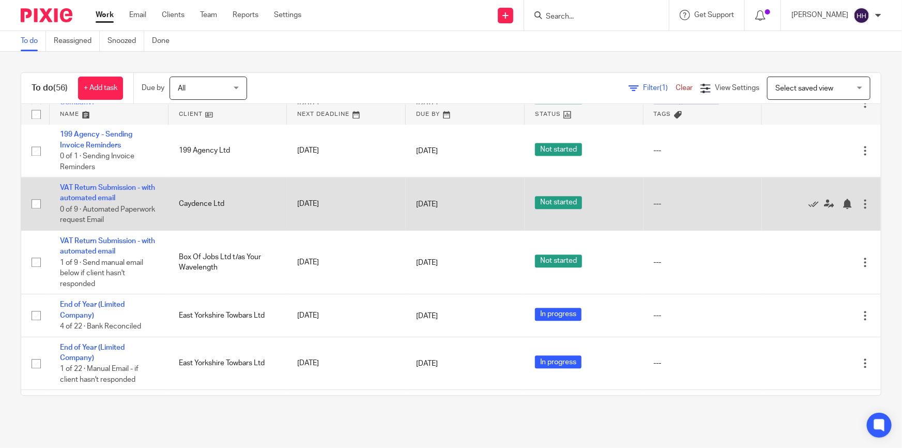
scroll to position [1127, 0]
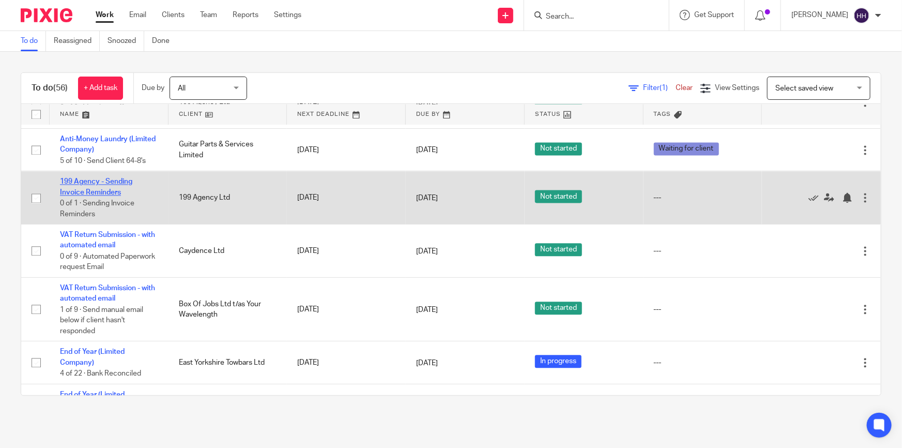
click at [109, 185] on link "199 Agency - Sending Invoice Reminders" at bounding box center [96, 187] width 72 height 18
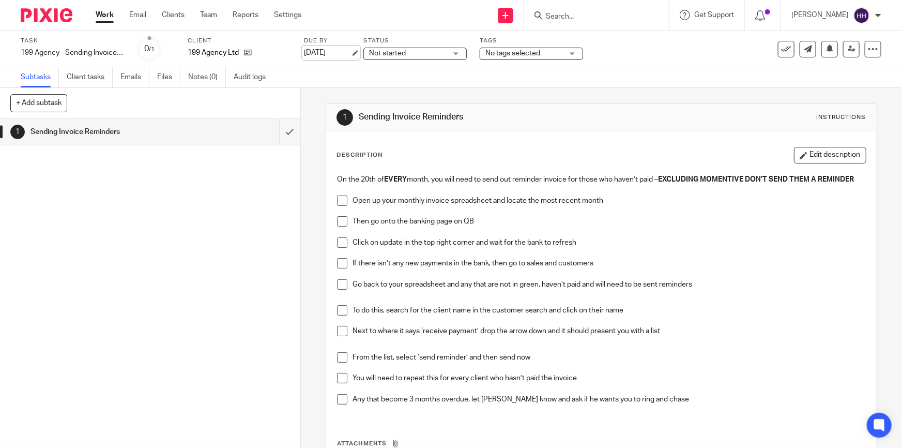
click at [347, 48] on link "[DATE]" at bounding box center [327, 53] width 47 height 11
click at [98, 10] on link "Work" at bounding box center [105, 15] width 18 height 10
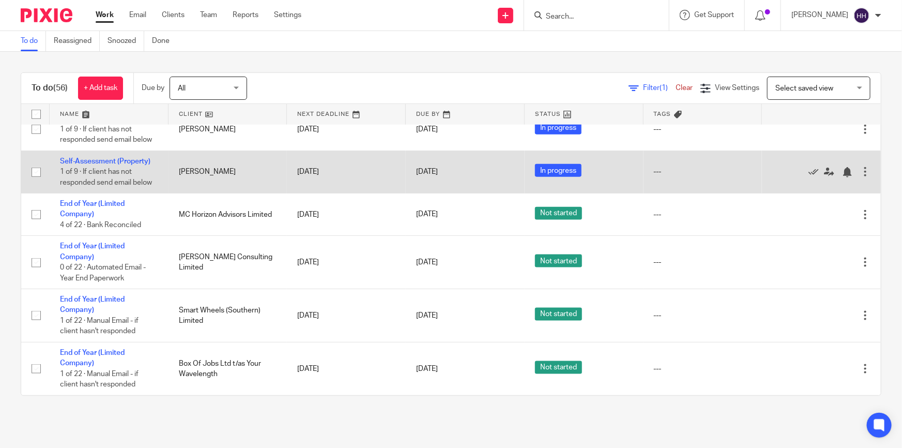
scroll to position [2732, 0]
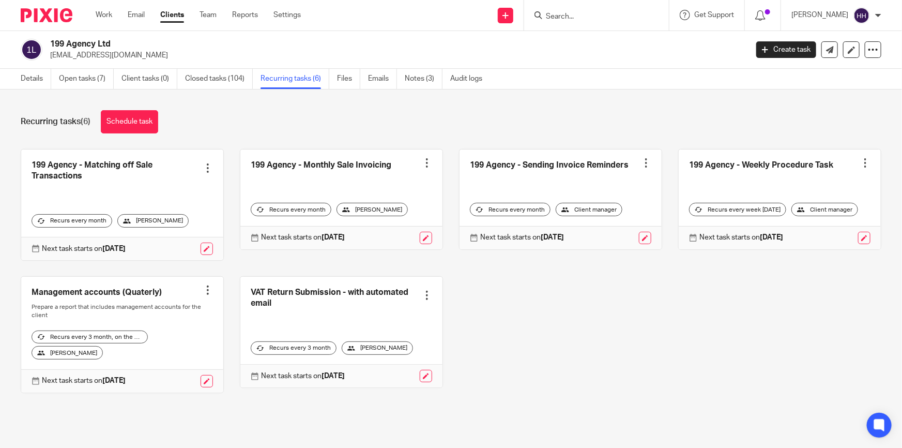
click at [638, 16] on input "Search" at bounding box center [591, 16] width 93 height 9
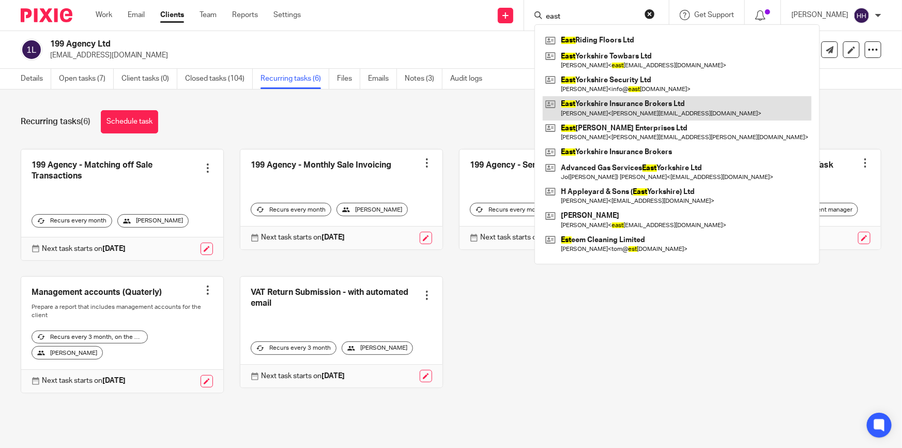
type input "east"
click at [628, 105] on link at bounding box center [677, 108] width 269 height 24
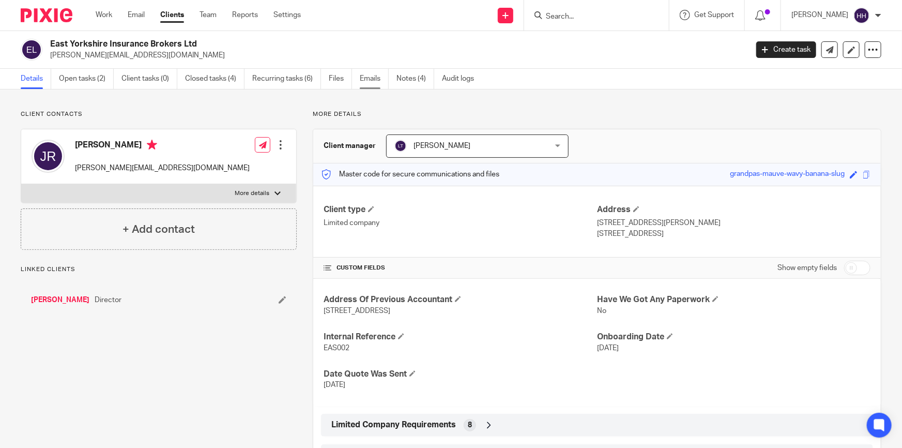
click at [375, 76] on link "Emails" at bounding box center [374, 79] width 29 height 20
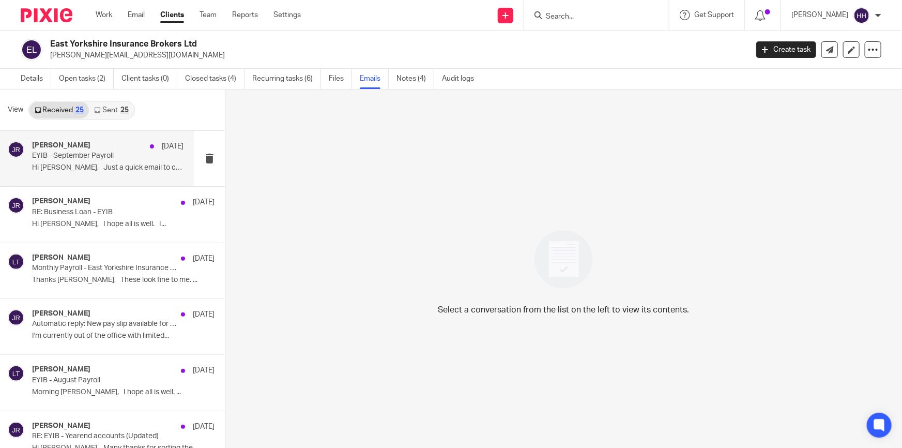
click at [98, 160] on p "EYIB - September Payroll" at bounding box center [92, 155] width 121 height 9
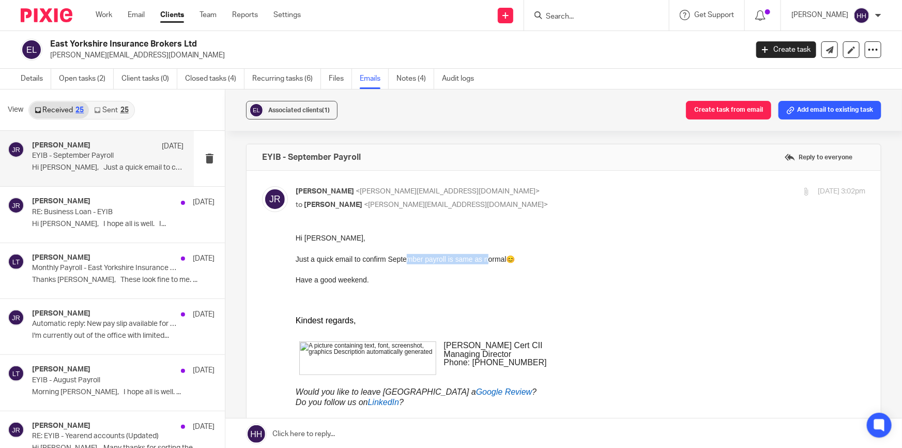
drag, startPoint x: 446, startPoint y: 254, endPoint x: 485, endPoint y: 253, distance: 39.3
click at [485, 253] on p "Just a quick email to confirm September payroll is same as normal 😊" at bounding box center [581, 258] width 570 height 10
click at [489, 254] on p "Just a quick email to confirm September payroll is same as normal 😊" at bounding box center [581, 258] width 570 height 10
click at [500, 196] on p "John Roberts <john@eyib.co.uk>" at bounding box center [486, 191] width 380 height 11
checkbox input "false"
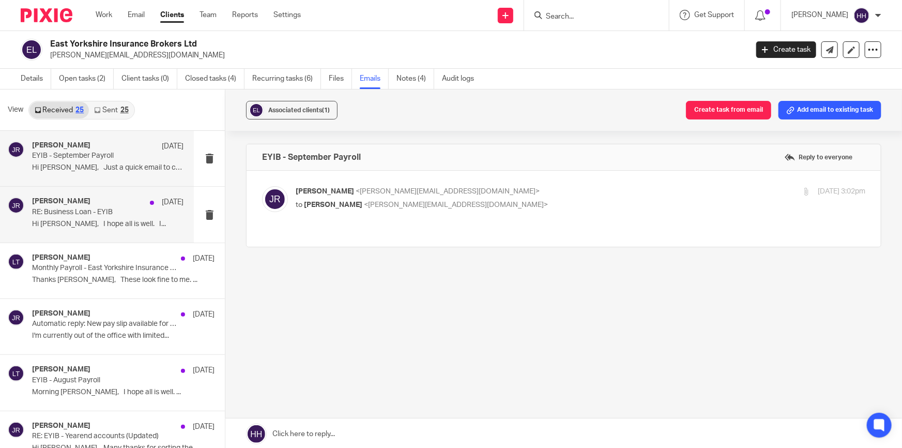
click at [59, 221] on p "Hi Liz, I hope all is well. I..." at bounding box center [107, 224] width 151 height 9
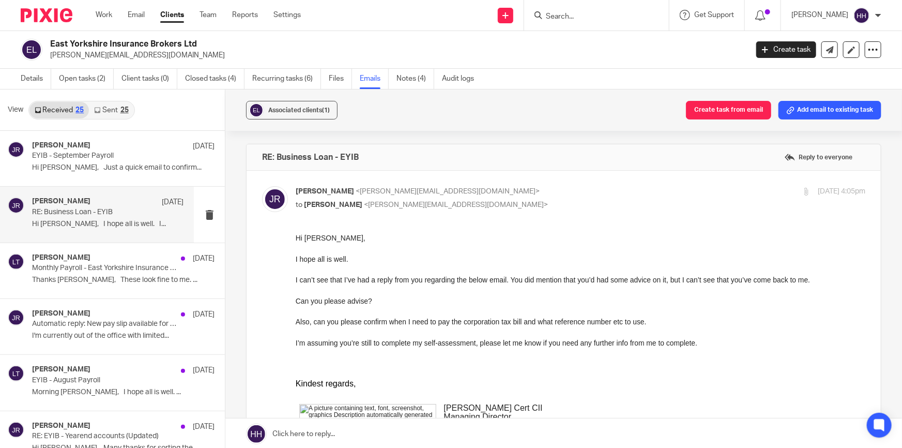
click at [458, 193] on p "John Roberts <john@eyib.co.uk>" at bounding box center [486, 191] width 380 height 11
checkbox input "false"
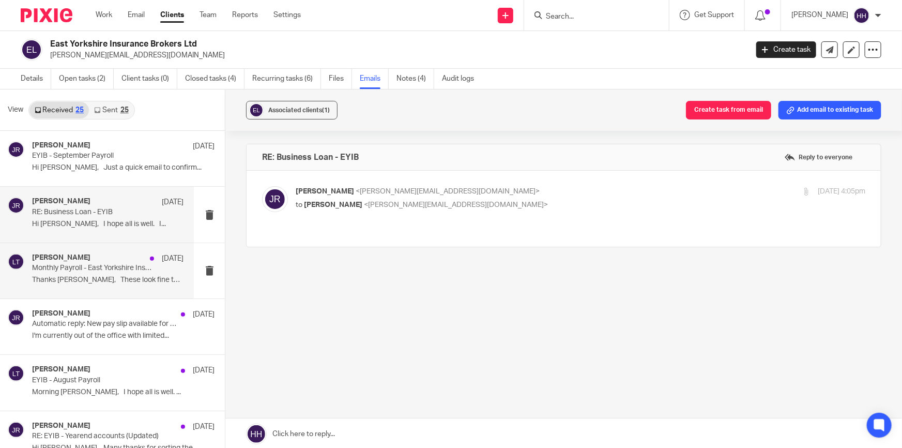
click at [93, 277] on p "Thanks Liz, These look fine to me. ..." at bounding box center [107, 280] width 151 height 9
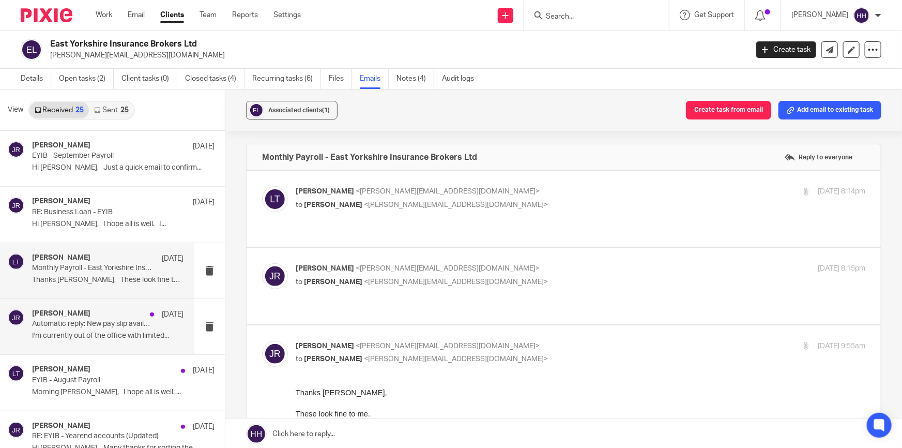
scroll to position [47, 0]
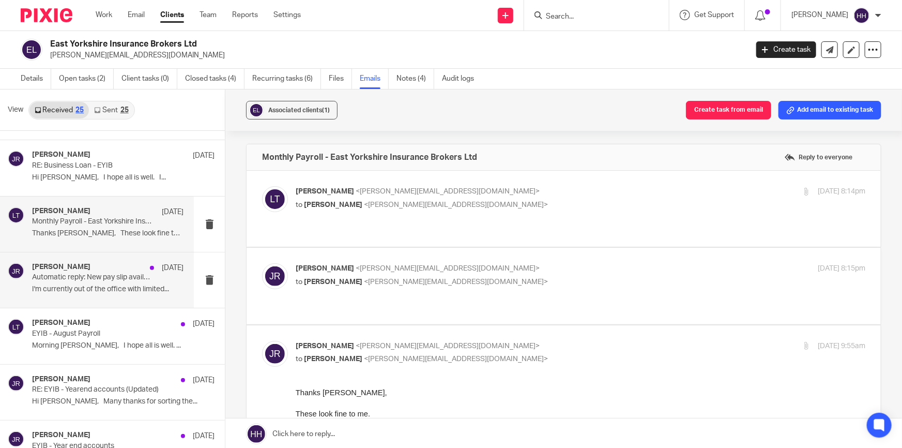
click at [93, 288] on p "I'm currently out of the office with limited..." at bounding box center [107, 289] width 151 height 9
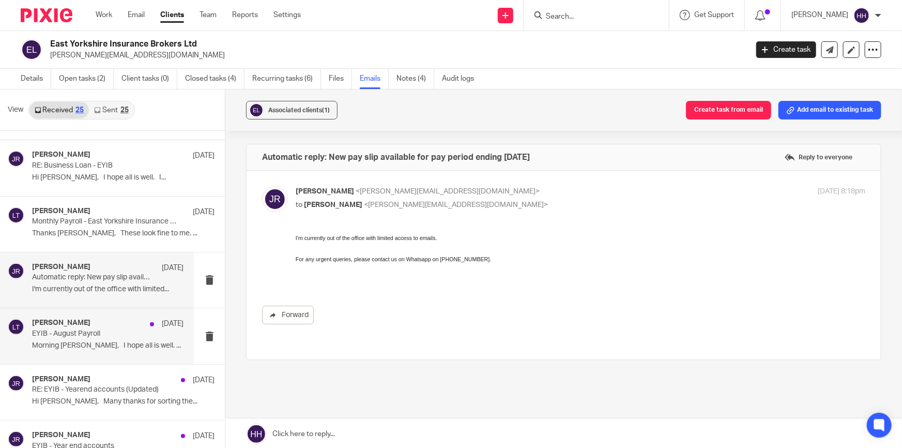
scroll to position [0, 0]
click at [85, 321] on div "Liz Turpin 26 Aug" at bounding box center [107, 323] width 151 height 10
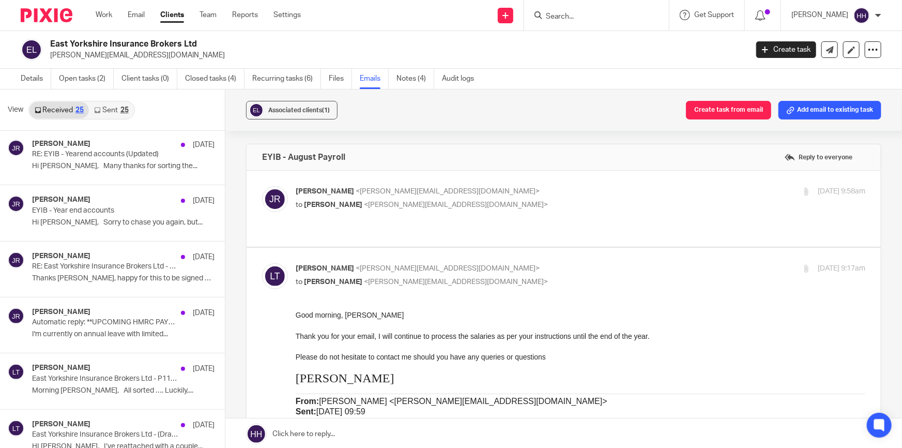
scroll to position [329, 0]
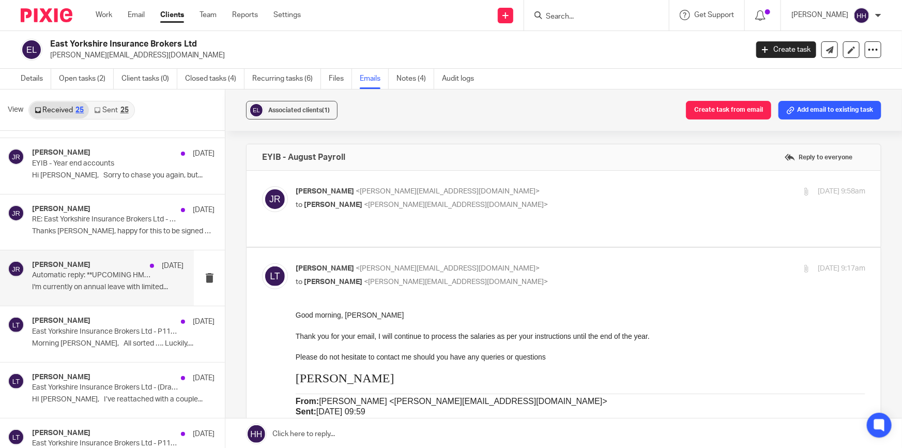
click at [95, 285] on p "I'm currently on annual leave with limited..." at bounding box center [107, 287] width 151 height 9
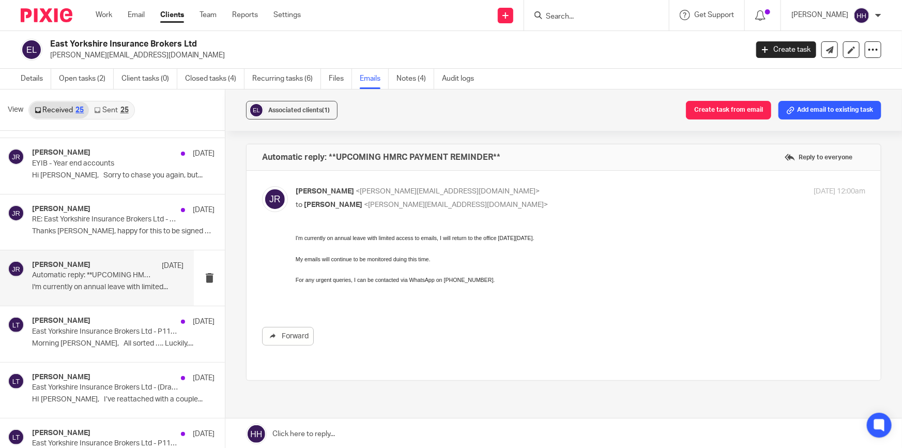
scroll to position [0, 0]
click at [96, 313] on div "Liz Turpin 7 Jul East Yorkshire Insurance Brokers Ltd - P11d information Mornin…" at bounding box center [97, 333] width 194 height 55
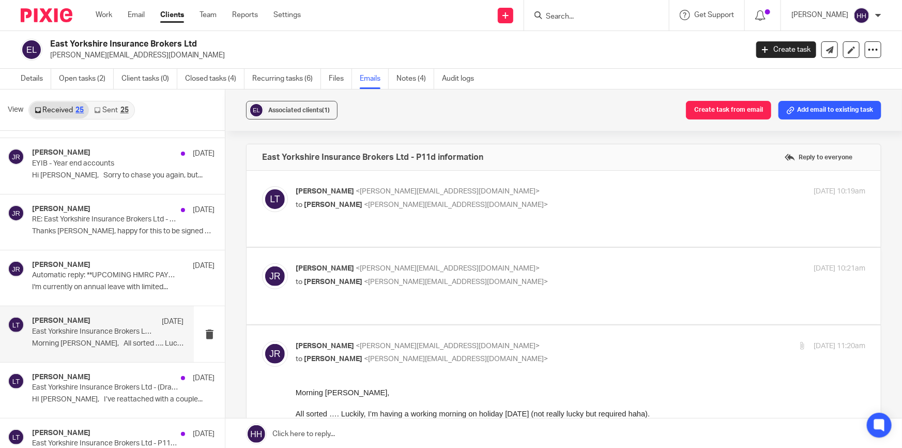
scroll to position [47, 0]
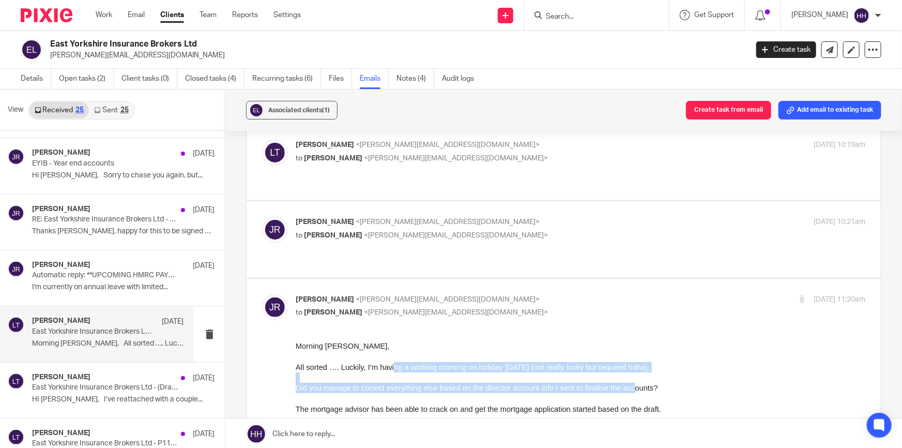
drag, startPoint x: 391, startPoint y: 362, endPoint x: 639, endPoint y: 388, distance: 248.9
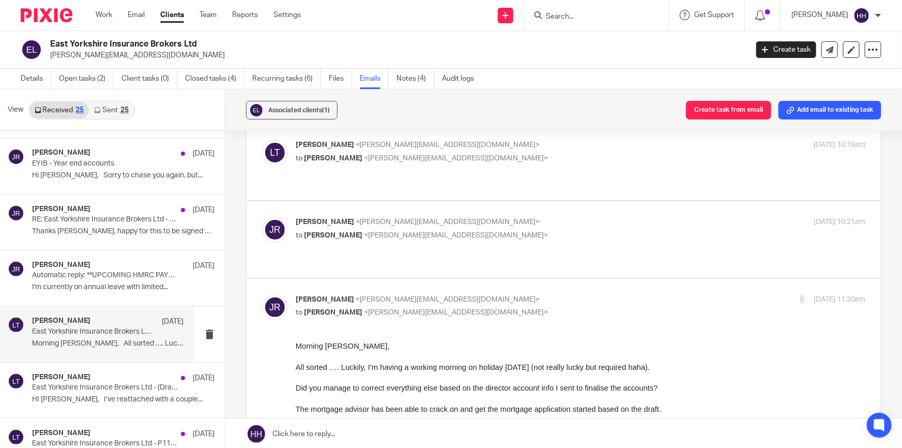
click at [639, 388] on span "Did you manage to correct everything else based on the director account info I …" at bounding box center [478, 397] width 365 height 29
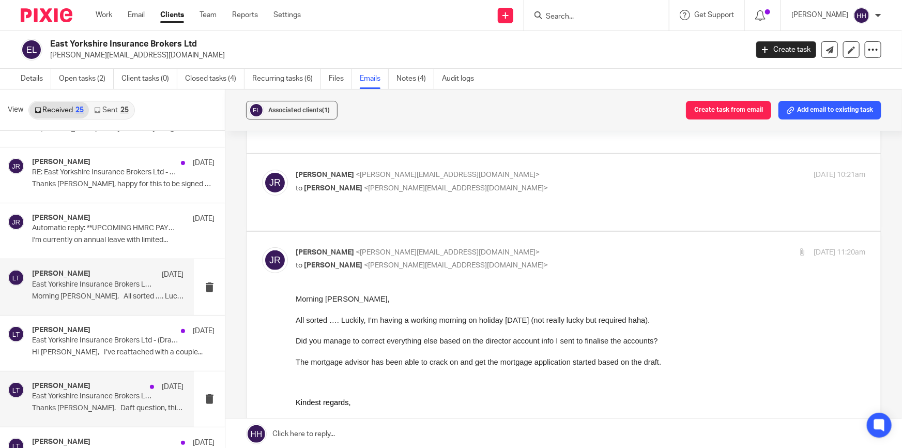
scroll to position [470, 0]
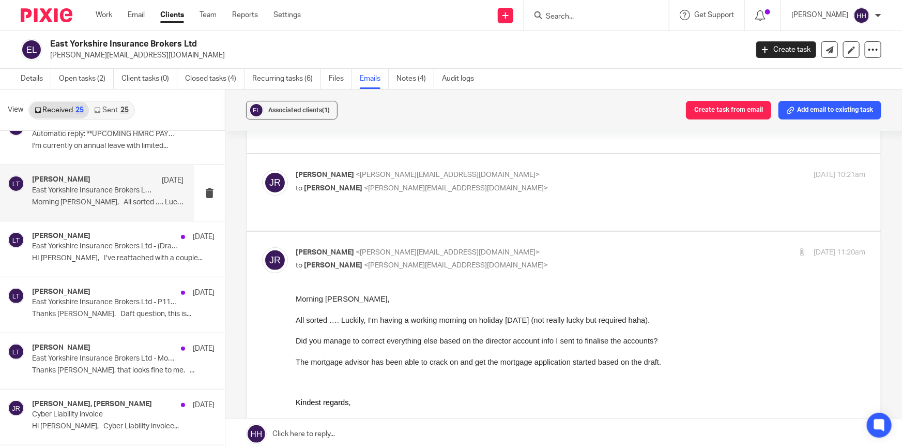
click at [97, 198] on p "Morning Liz, All sorted …. Luckily,..." at bounding box center [107, 202] width 151 height 9
click at [90, 251] on div "Liz Turpin 27 Jun East Yorkshire Insurance Brokers Ltd - (Draft) Unaudited Acco…" at bounding box center [107, 249] width 151 height 35
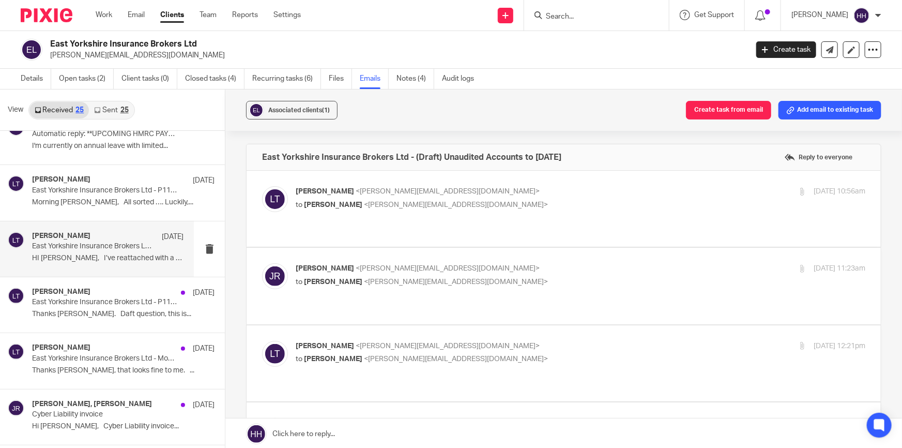
scroll to position [0, 0]
click at [480, 205] on p "to John Roberts <john@eyib.co.uk>" at bounding box center [486, 205] width 380 height 11
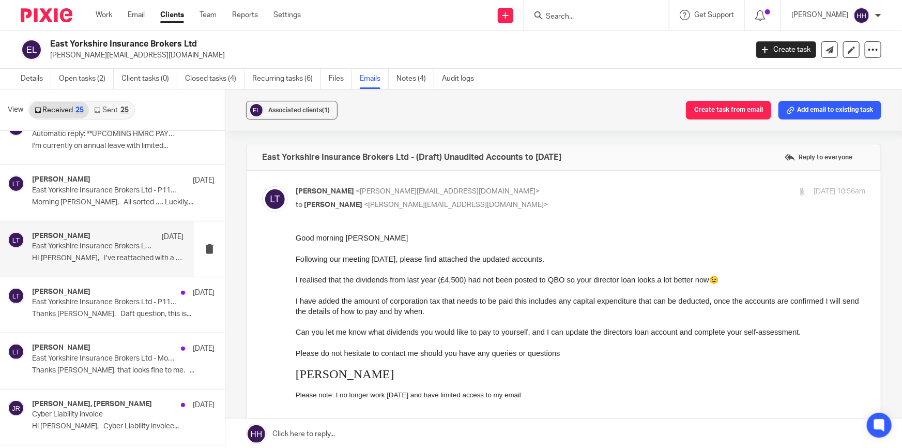
click at [487, 194] on p "Liz Turpin <liz@turpinaccounting.co.uk>" at bounding box center [486, 191] width 380 height 11
checkbox input "false"
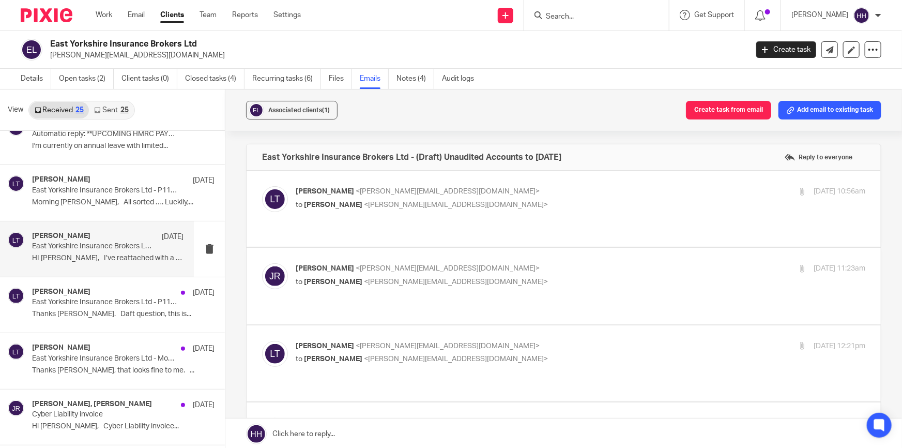
click at [505, 263] on div "John Roberts <john@eyib.co.uk> to Liz Turpin <liz@turpinaccounting.co.uk>" at bounding box center [486, 275] width 380 height 24
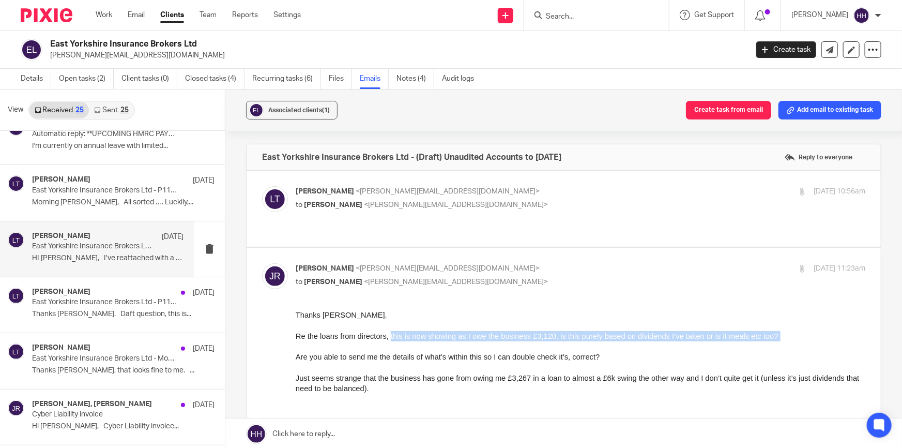
drag, startPoint x: 447, startPoint y: 336, endPoint x: 740, endPoint y: 348, distance: 292.9
click at [745, 348] on p "Re the loans from directors, this is now showing as I owe the business £3,120, …" at bounding box center [581, 347] width 570 height 32
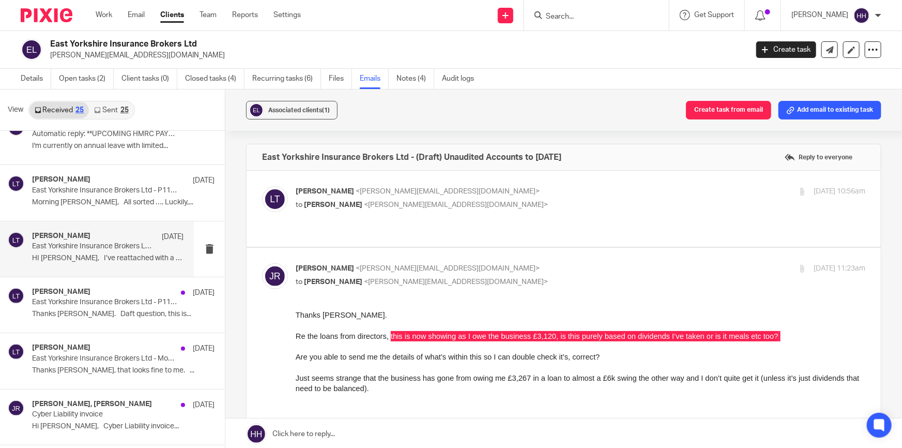
click at [532, 263] on p "John Roberts <john@eyib.co.uk>" at bounding box center [486, 268] width 380 height 11
checkbox input "false"
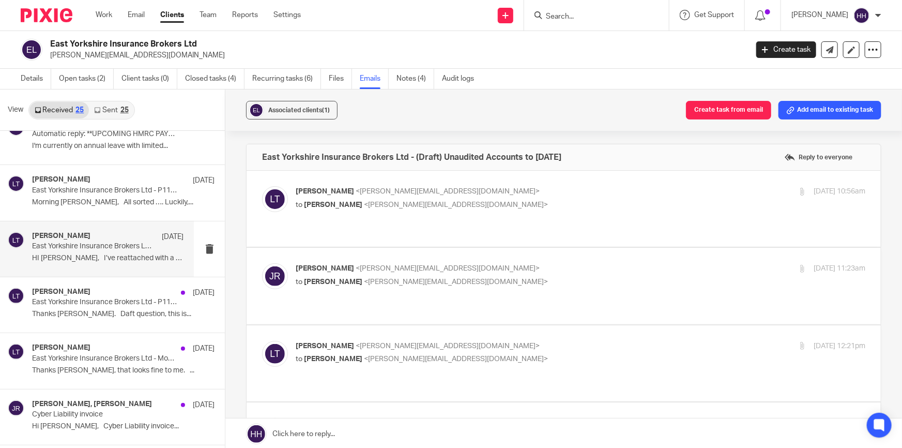
click at [509, 325] on label at bounding box center [564, 363] width 634 height 76
click at [262, 340] on input "checkbox" at bounding box center [262, 340] width 1 height 1
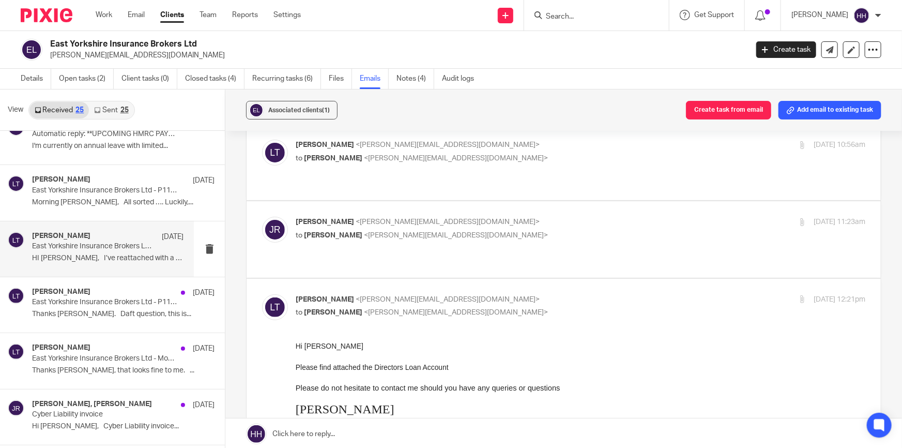
click at [504, 294] on p "Liz Turpin <liz@turpinaccounting.co.uk>" at bounding box center [486, 299] width 380 height 11
checkbox input "false"
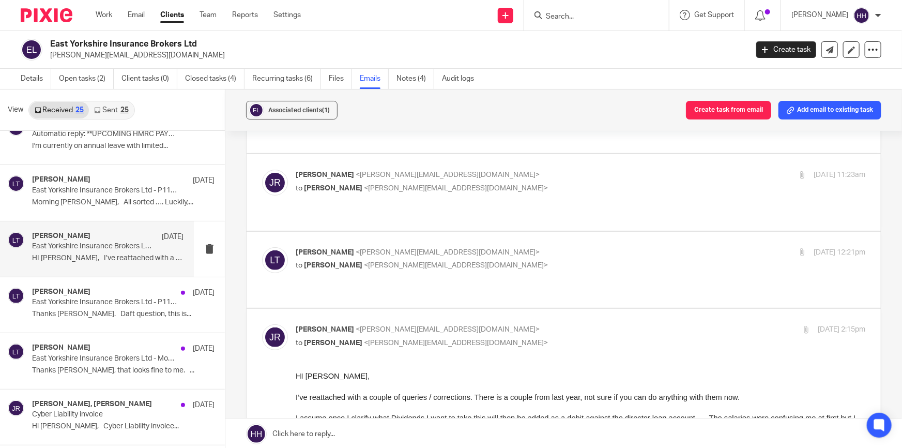
scroll to position [141, 0]
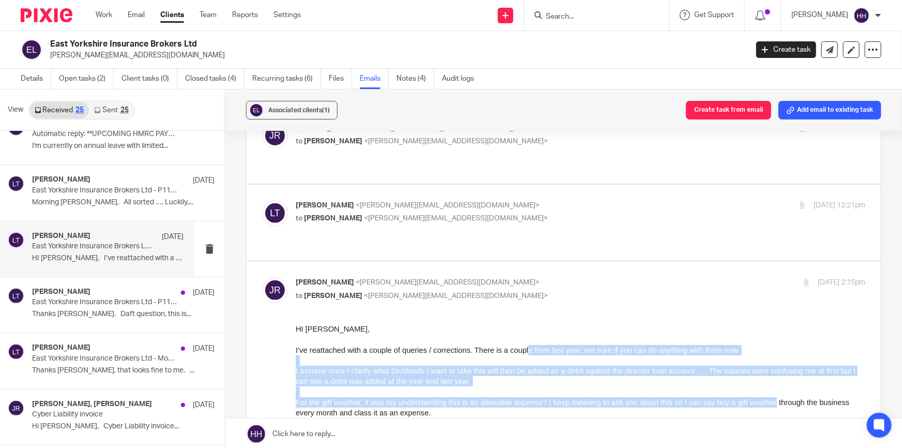
drag, startPoint x: 536, startPoint y: 353, endPoint x: 774, endPoint y: 397, distance: 242.3
click at [774, 398] on span "For the gift voucher, it was my understanding this is an allowable expense? I k…" at bounding box center [573, 407] width 554 height 19
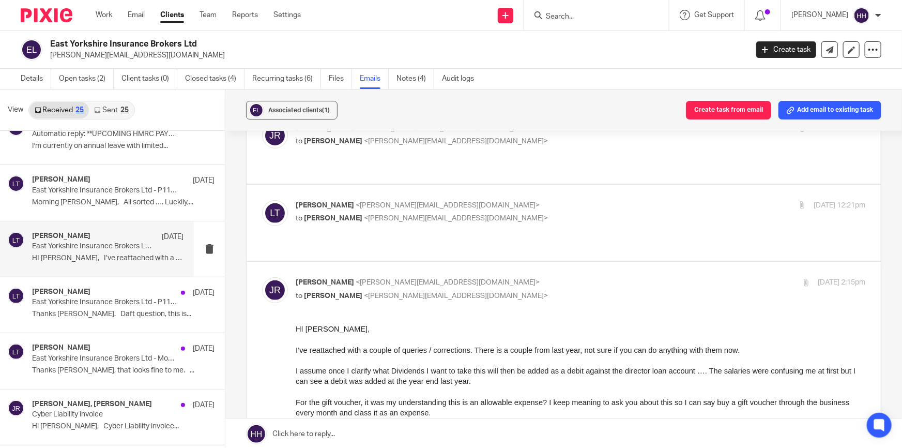
click at [513, 277] on p "John Roberts <john@eyib.co.uk>" at bounding box center [486, 282] width 380 height 11
checkbox input "false"
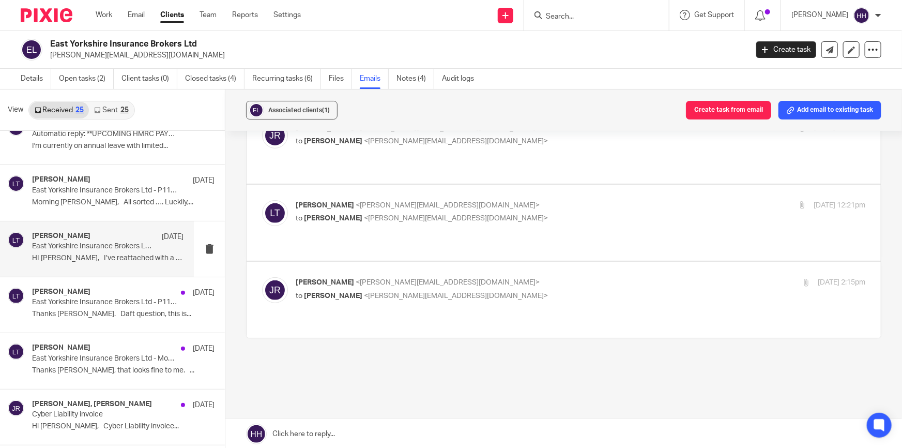
scroll to position [86, 0]
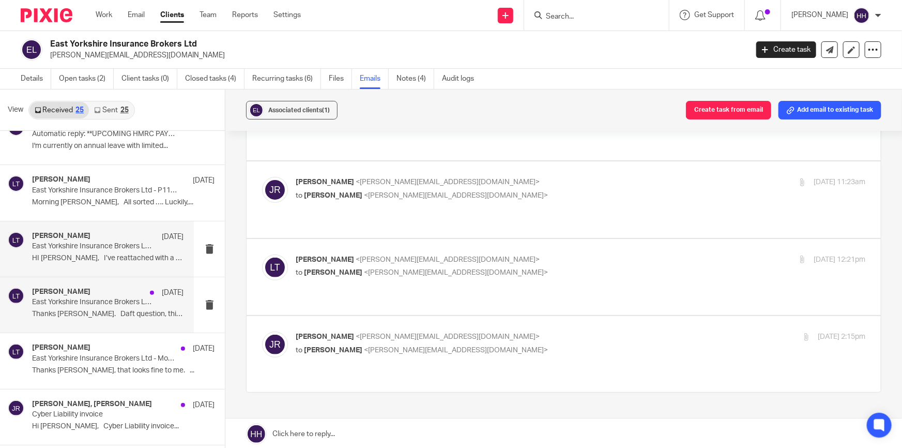
click at [78, 305] on p "East Yorkshire Insurance Brokers Ltd - P11d information" at bounding box center [92, 302] width 121 height 9
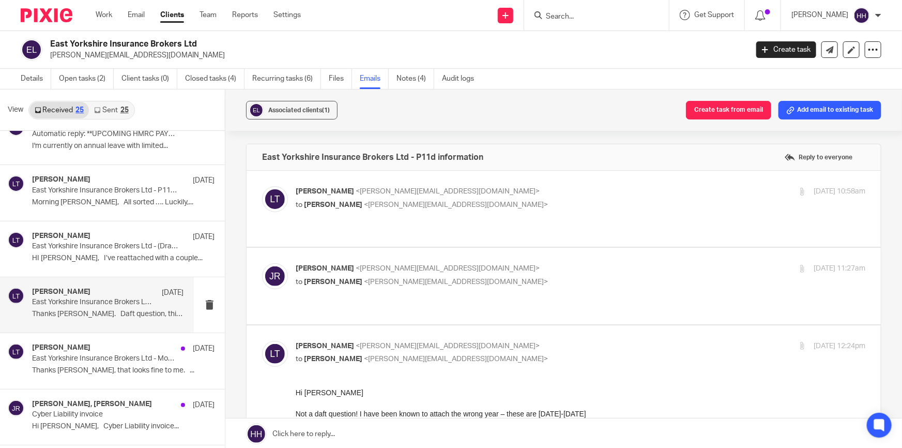
scroll to position [0, 0]
click at [518, 190] on p "Liz Turpin <liz@turpinaccounting.co.uk>" at bounding box center [486, 191] width 380 height 11
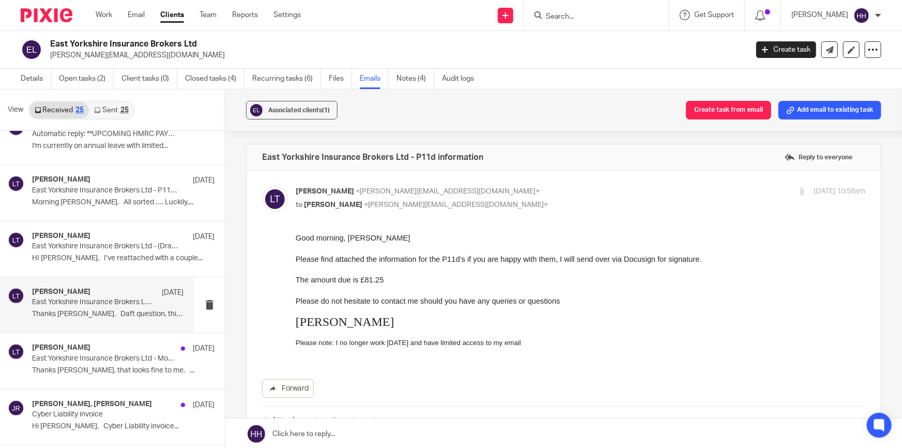
click at [497, 194] on p "Liz Turpin <liz@turpinaccounting.co.uk>" at bounding box center [486, 191] width 380 height 11
checkbox input "false"
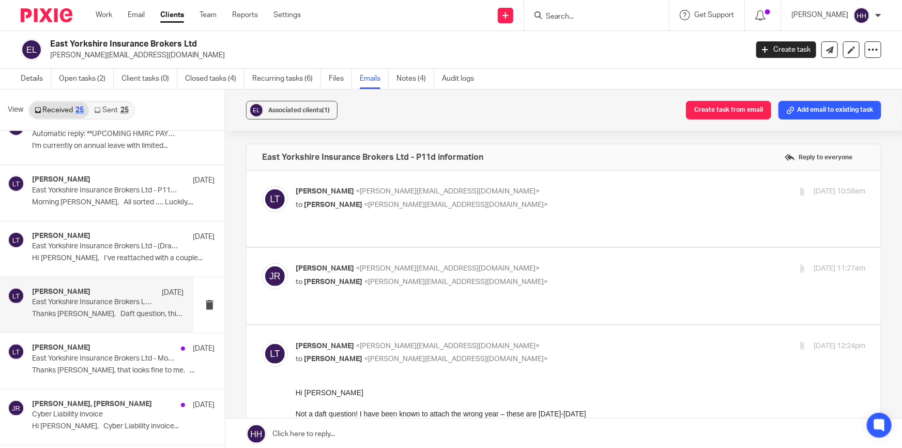
click at [479, 263] on div "John Roberts <john@eyib.co.uk> to Liz Turpin <liz@turpinaccounting.co.uk>" at bounding box center [486, 275] width 380 height 24
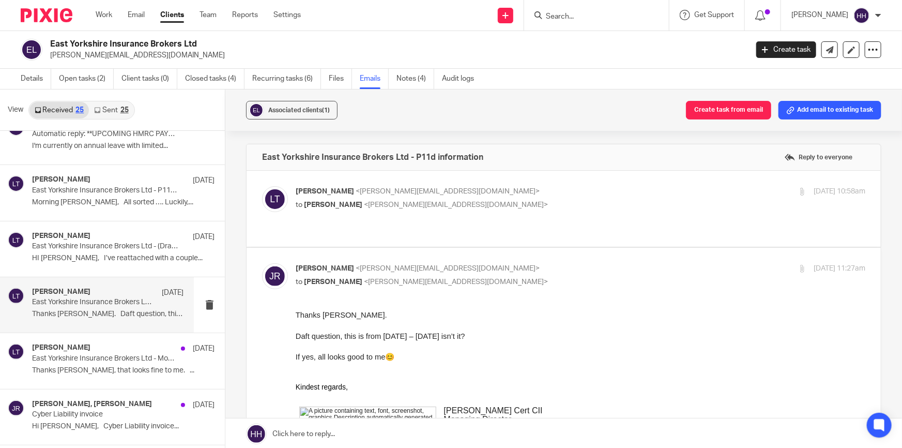
click at [502, 263] on p "John Roberts <john@eyib.co.uk>" at bounding box center [486, 268] width 380 height 11
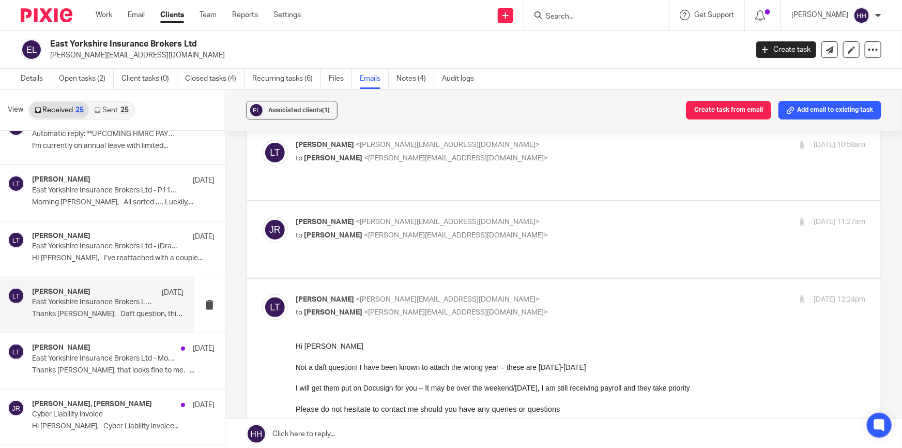
scroll to position [94, 0]
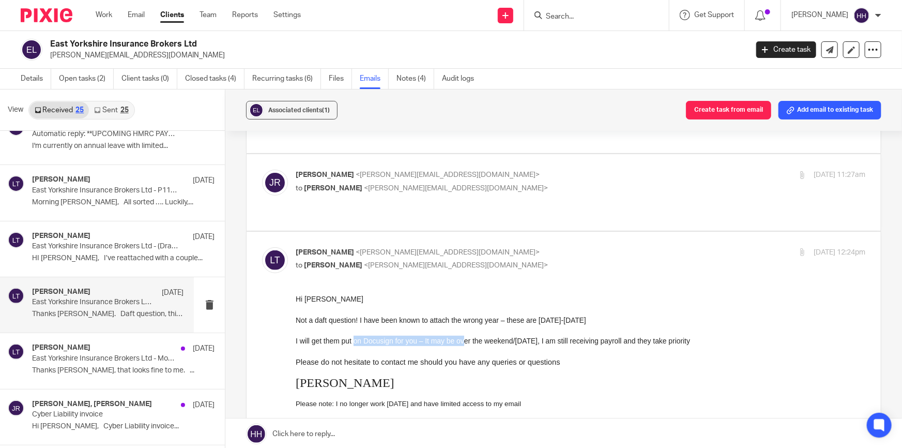
drag, startPoint x: 412, startPoint y: 341, endPoint x: 468, endPoint y: 340, distance: 55.8
click at [468, 340] on p "I will get them put on Docusign for you – It may be over the weekend/Monday, I …" at bounding box center [581, 340] width 570 height 10
click at [486, 340] on p "I will get them put on Docusign for you – It may be over the weekend/Monday, I …" at bounding box center [581, 340] width 570 height 10
click at [484, 170] on p "John Roberts <john@eyib.co.uk>" at bounding box center [486, 175] width 380 height 11
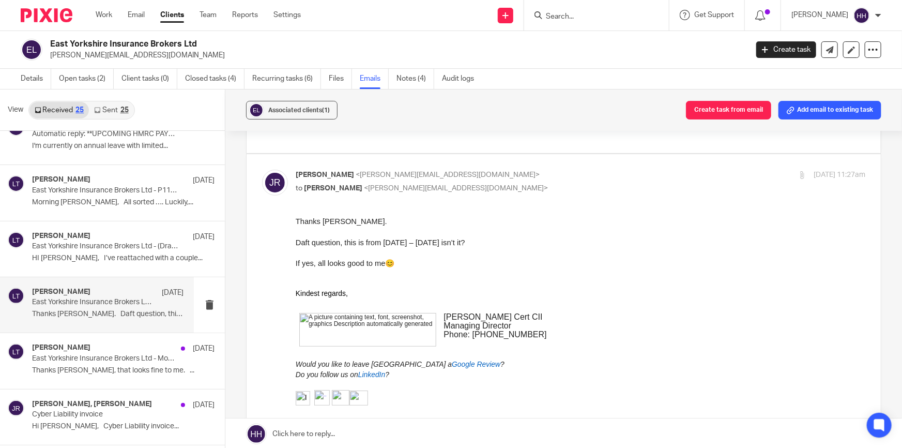
scroll to position [0, 0]
click at [484, 170] on p "John Roberts <john@eyib.co.uk>" at bounding box center [486, 175] width 380 height 11
checkbox input "false"
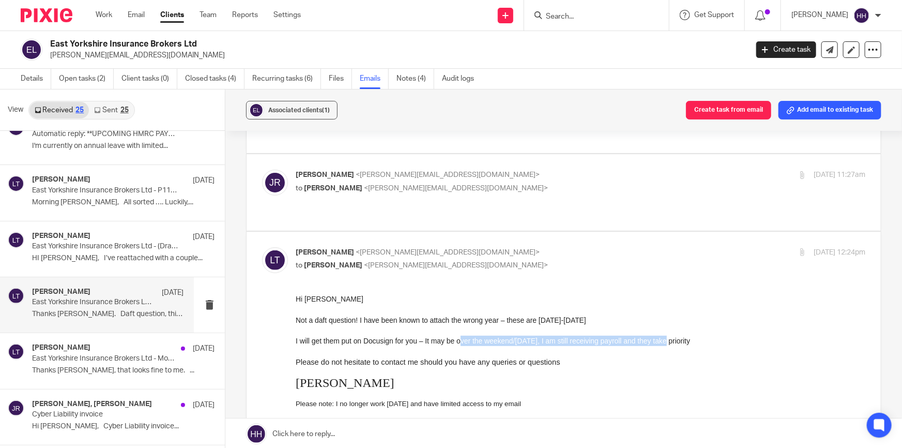
drag, startPoint x: 461, startPoint y: 340, endPoint x: 677, endPoint y: 338, distance: 216.1
click at [674, 338] on p "I will get them put on Docusign for you – It may be over the weekend/Monday, I …" at bounding box center [581, 340] width 570 height 10
click at [678, 338] on p "I will get them put on Docusign for you – It may be over the weekend/Monday, I …" at bounding box center [581, 340] width 570 height 10
click at [262, 247] on input "checkbox" at bounding box center [262, 247] width 1 height 1
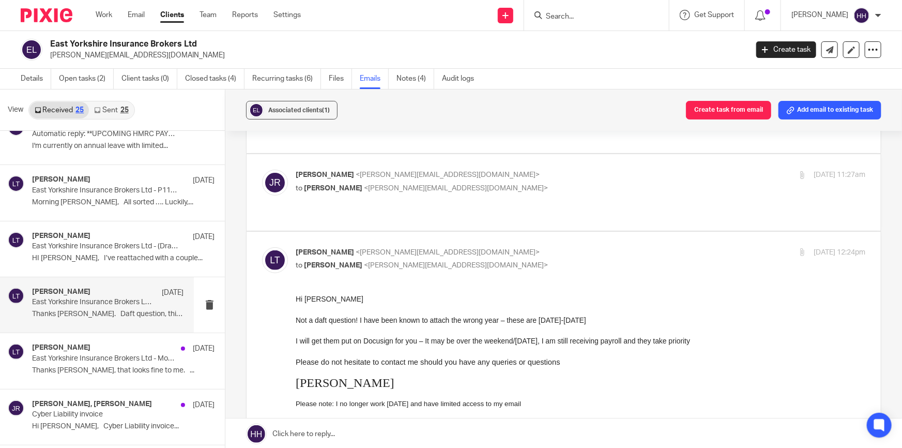
checkbox input "false"
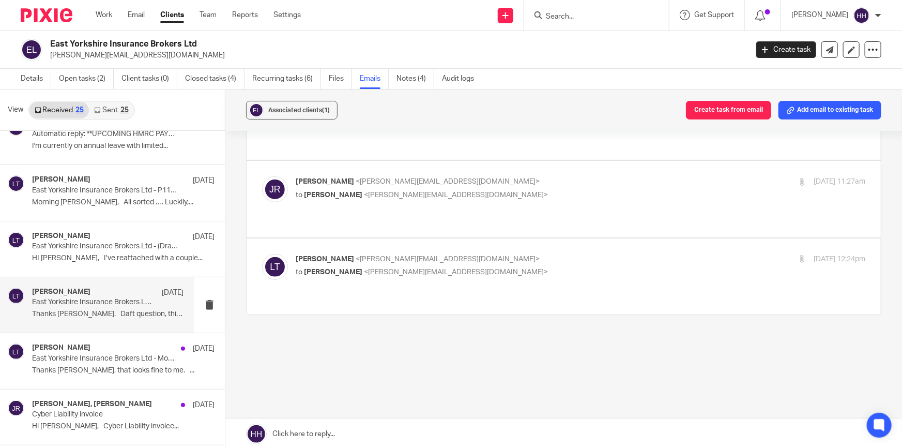
scroll to position [28, 0]
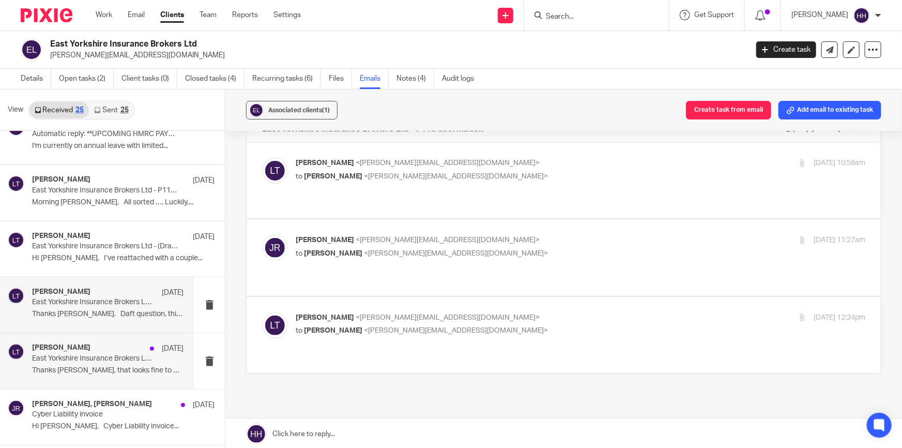
click at [81, 348] on div "Liz Turpin 26 Jun" at bounding box center [107, 348] width 151 height 10
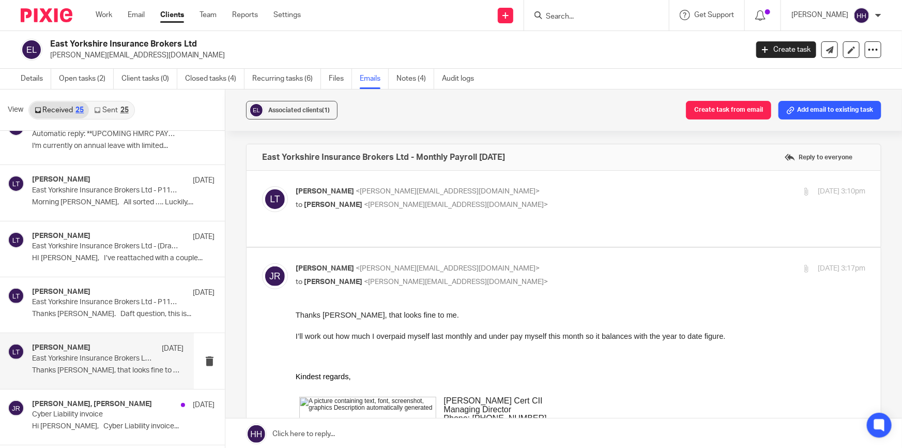
scroll to position [0, 0]
drag, startPoint x: 408, startPoint y: 337, endPoint x: 591, endPoint y: 333, distance: 183.6
click at [585, 333] on span "I’ll work out how much I overpaid myself last monthly and under pay myself this…" at bounding box center [511, 336] width 430 height 8
click at [612, 333] on span "I’ll work out how much I overpaid myself last monthly and under pay myself this…" at bounding box center [511, 336] width 430 height 8
drag, startPoint x: 545, startPoint y: 334, endPoint x: 677, endPoint y: 333, distance: 131.3
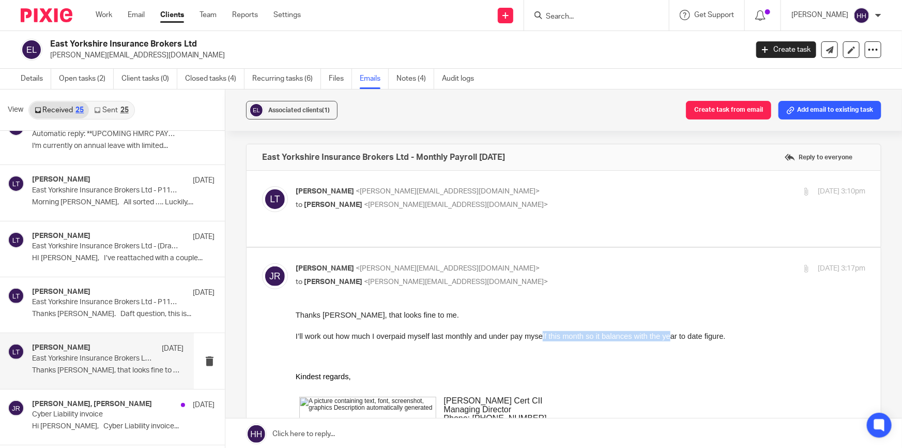
click at [674, 333] on span "I’ll work out how much I overpaid myself last monthly and under pay myself this…" at bounding box center [511, 336] width 430 height 8
click at [681, 333] on span "I’ll work out how much I overpaid myself last monthly and under pay myself this…" at bounding box center [511, 336] width 430 height 8
click at [460, 192] on p "Liz Turpin <liz@turpinaccounting.co.uk>" at bounding box center [486, 191] width 380 height 11
checkbox input "true"
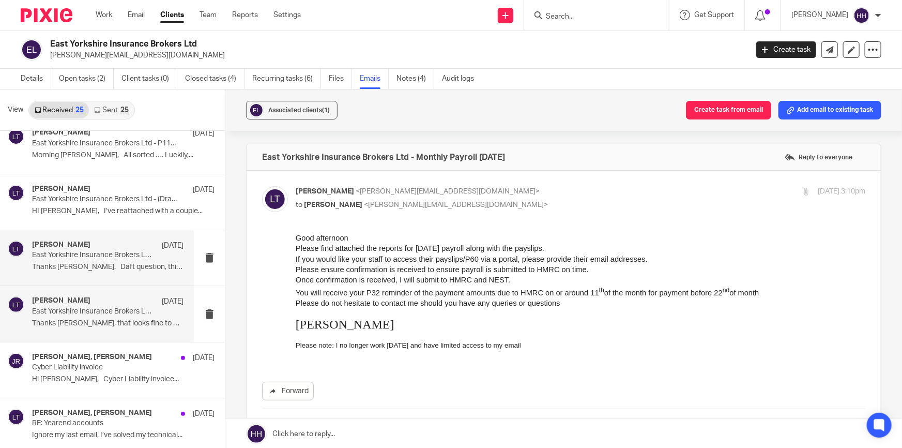
scroll to position [611, 0]
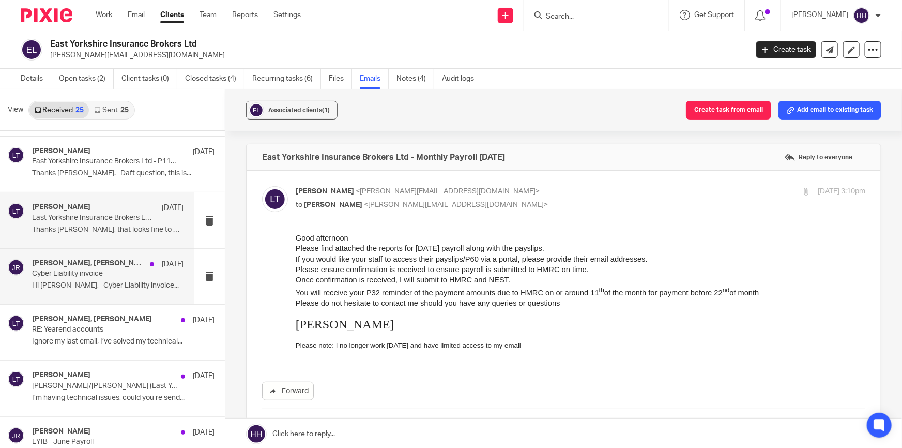
click at [109, 273] on p "Cyber Liability invoice" at bounding box center [92, 273] width 121 height 9
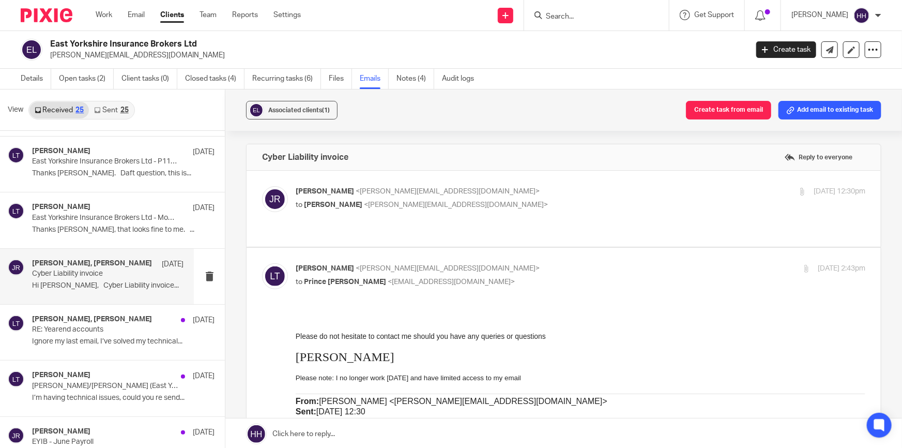
scroll to position [0, 0]
click at [449, 191] on p "John Roberts <john@eyib.co.uk>" at bounding box center [486, 191] width 380 height 11
checkbox input "true"
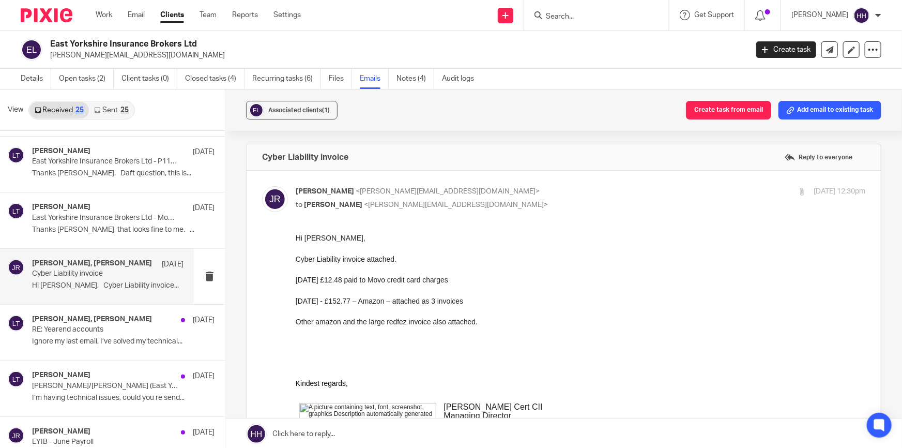
click at [115, 103] on link "Sent 25" at bounding box center [111, 110] width 44 height 17
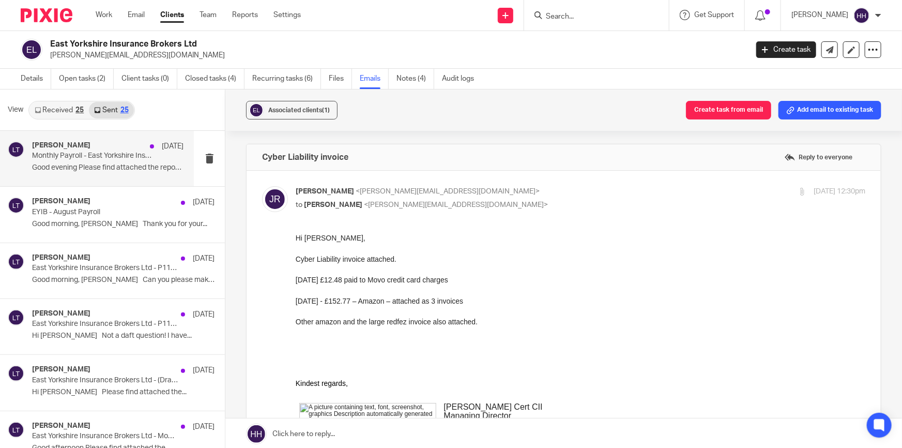
click at [100, 160] on div "Liz Turpin 28 Aug Monthly Payroll - East Yorkshire Insurance Brokers Ltd Good e…" at bounding box center [107, 158] width 151 height 35
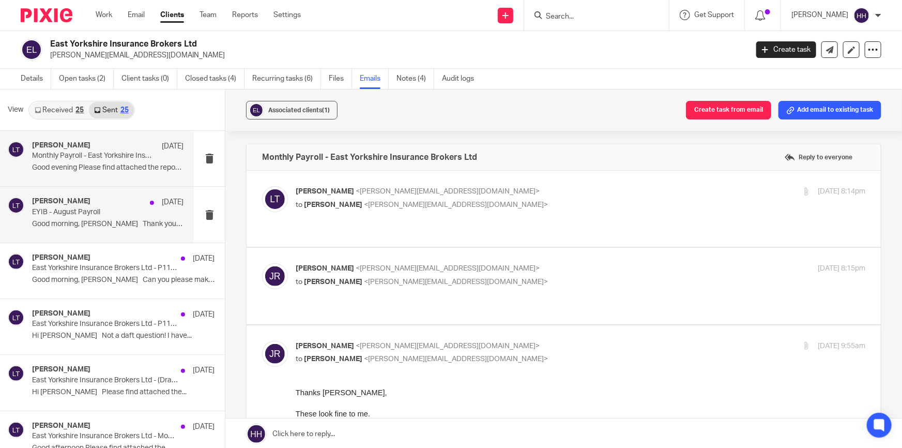
click at [105, 202] on div "Liz Turpin 28 Aug" at bounding box center [107, 202] width 151 height 10
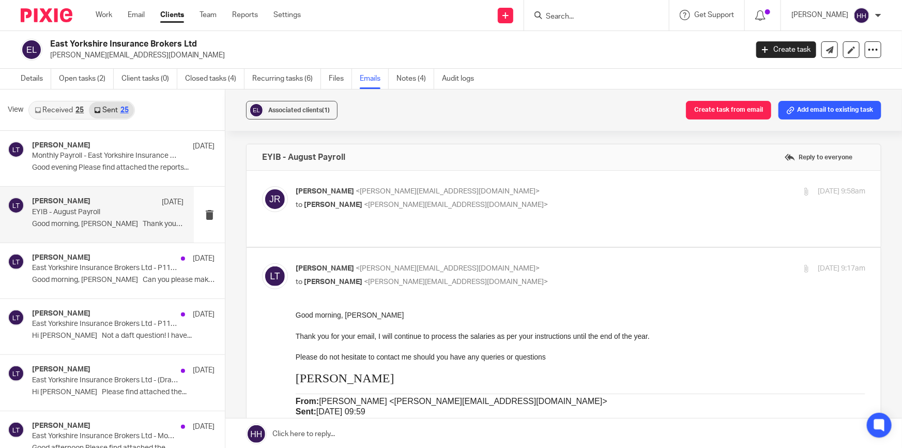
click at [504, 189] on p "John Roberts <john@eyib.co.uk>" at bounding box center [486, 191] width 380 height 11
checkbox input "true"
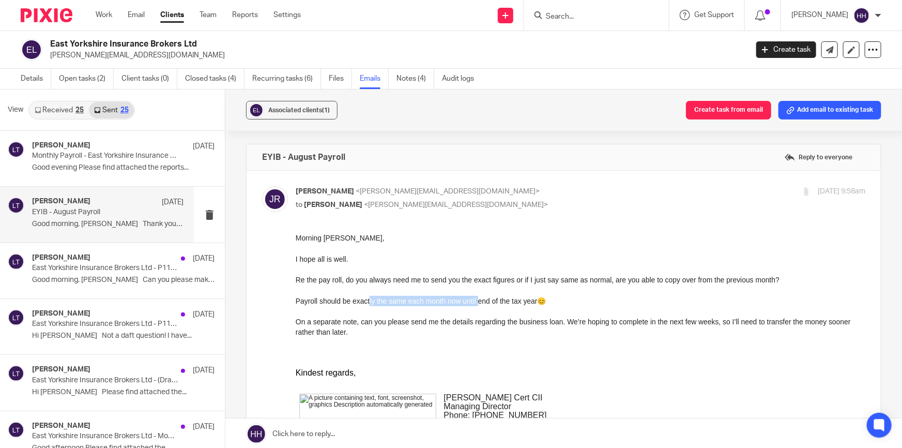
drag, startPoint x: 368, startPoint y: 302, endPoint x: 478, endPoint y: 303, distance: 110.1
click at [478, 303] on p "Payroll should be exactly the same each month now until end of the tax year 😊" at bounding box center [581, 300] width 570 height 10
click at [500, 300] on p "Payroll should be exactly the same each month now until end of the tax year 😊" at bounding box center [581, 300] width 570 height 10
drag, startPoint x: 388, startPoint y: 320, endPoint x: 560, endPoint y: 318, distance: 172.2
click at [552, 319] on p "On a separate note, can you please send me the details regarding the business l…" at bounding box center [581, 326] width 570 height 21
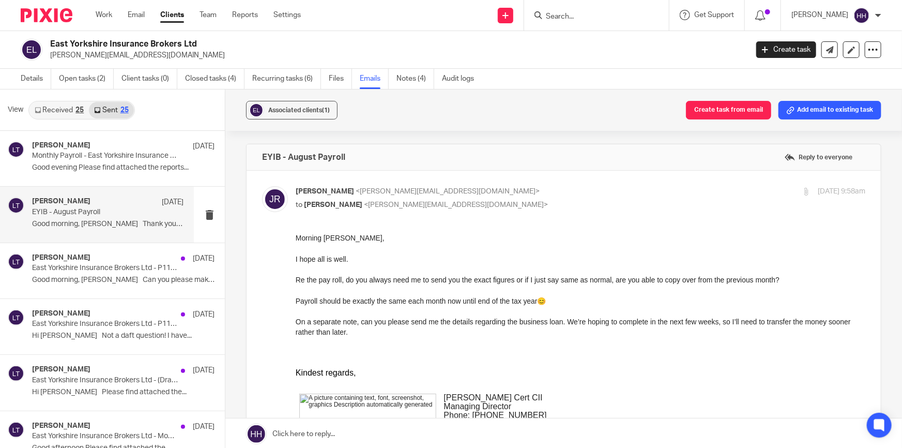
click at [574, 317] on p "On a separate note, can you please send me the details regarding the business l…" at bounding box center [581, 326] width 570 height 21
click at [109, 283] on p "Good morning, John Can you please make..." at bounding box center [107, 280] width 151 height 9
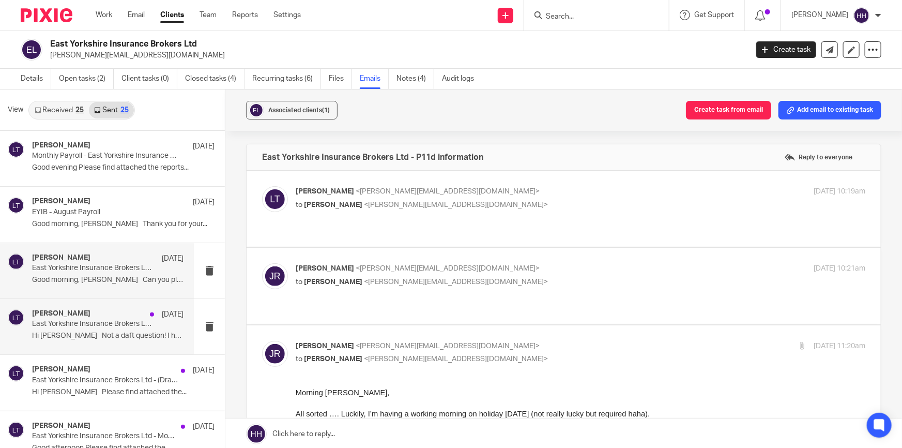
click at [87, 330] on div "Liz Turpin 27 Jun East Yorkshire Insurance Brokers Ltd - P11d information Hi Jo…" at bounding box center [107, 326] width 151 height 35
click at [98, 265] on p "East Yorkshire Insurance Brokers Ltd - P11d information" at bounding box center [92, 268] width 121 height 9
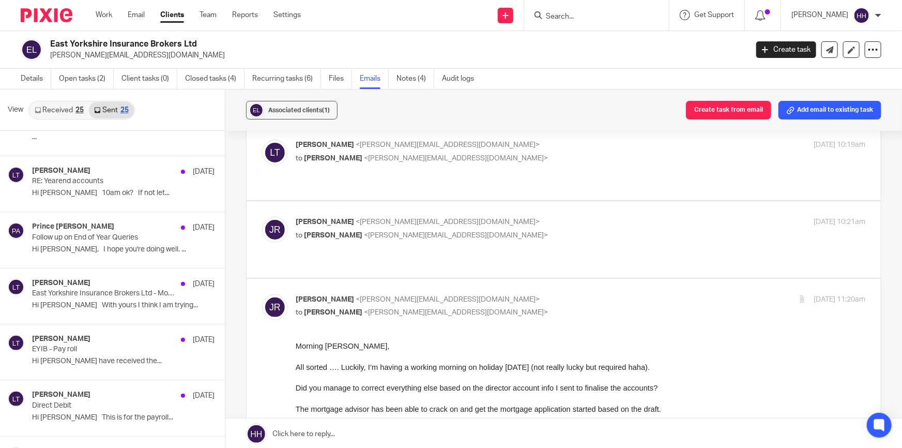
scroll to position [470, 0]
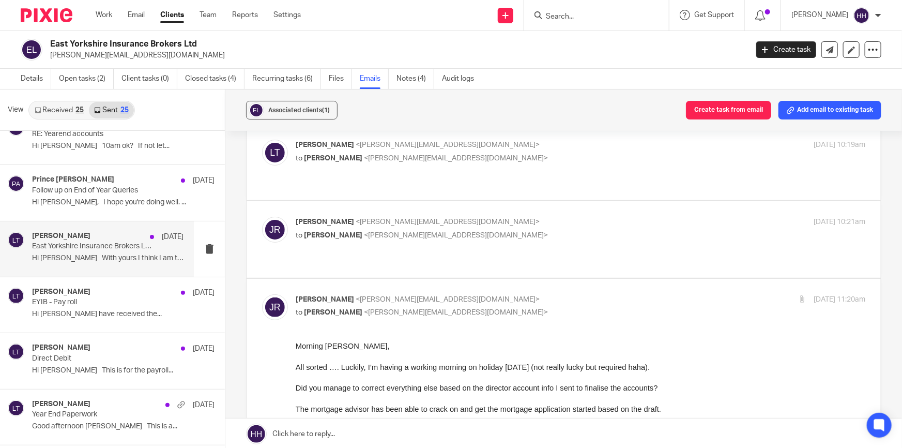
click at [98, 247] on p "East Yorkshire Insurance Brokers Ltd - Monthly Payroll" at bounding box center [92, 246] width 121 height 9
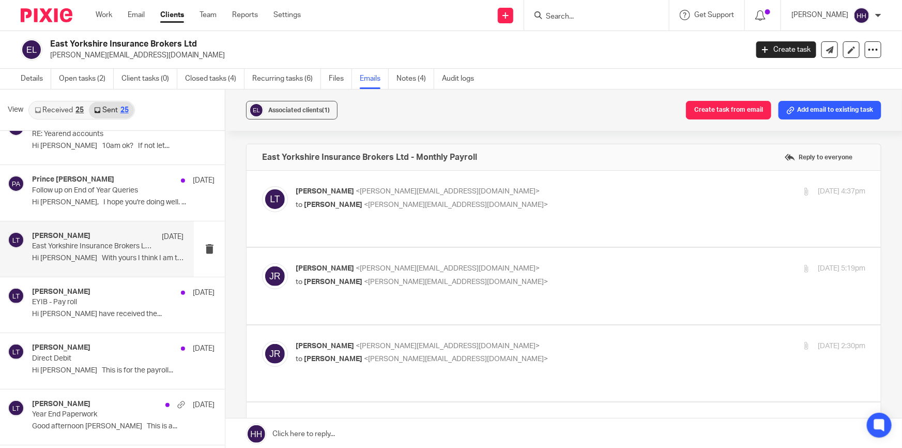
scroll to position [0, 0]
click at [470, 201] on p "to John Roberts <john@eyib.co.uk>" at bounding box center [486, 205] width 380 height 11
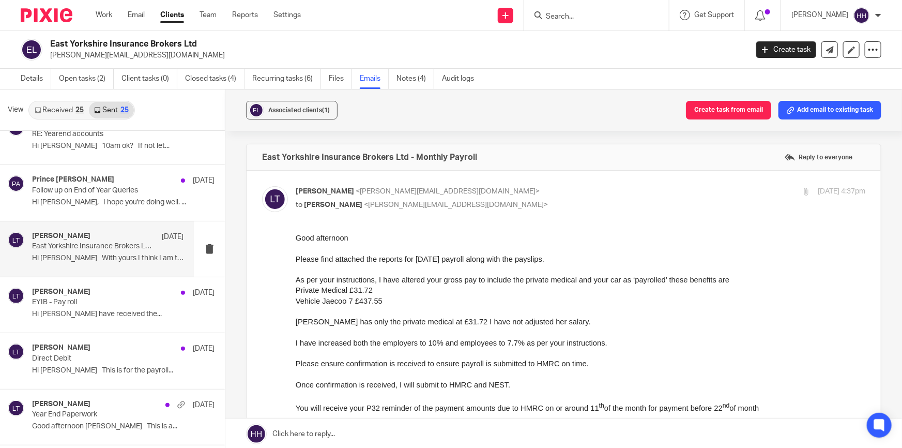
click at [485, 203] on p "to John Roberts <john@eyib.co.uk>" at bounding box center [486, 205] width 380 height 11
checkbox input "false"
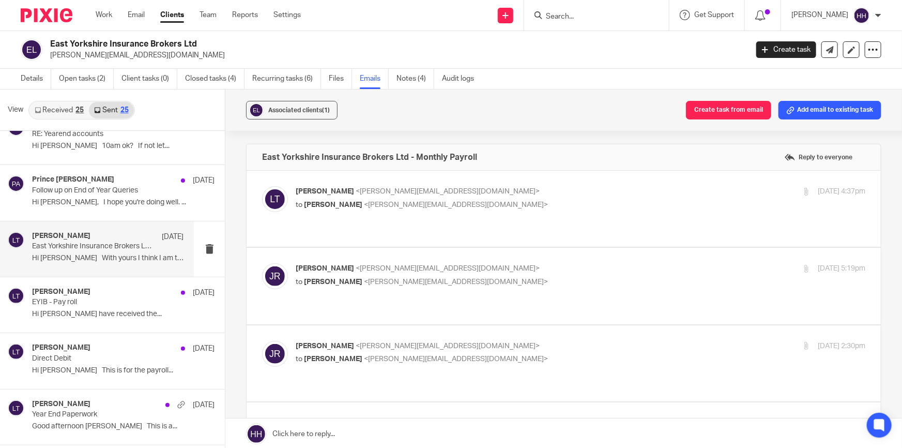
click at [483, 263] on p "John Roberts <john@eyib.co.uk>" at bounding box center [486, 268] width 380 height 11
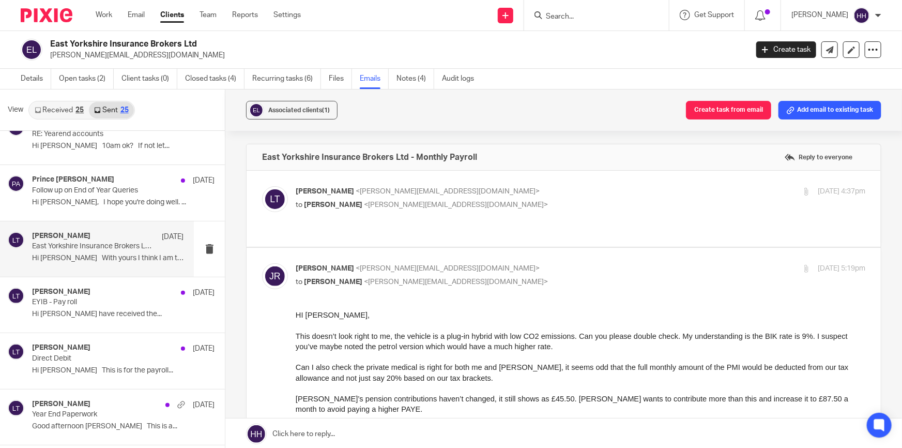
scroll to position [94, 0]
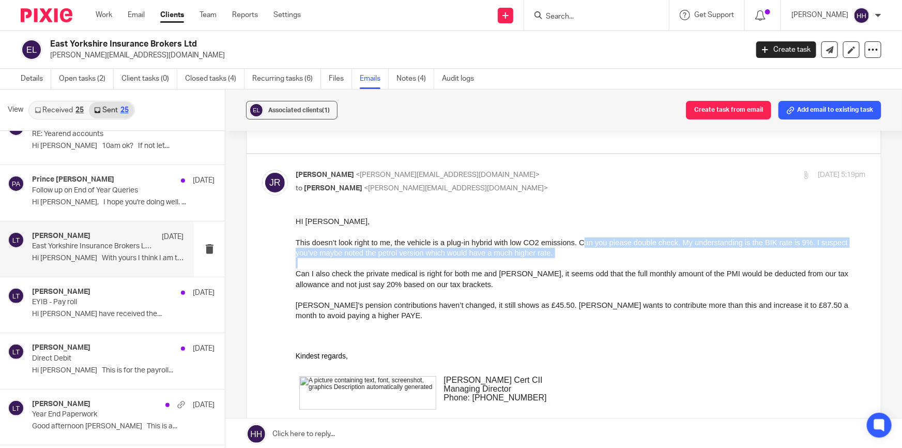
drag, startPoint x: 582, startPoint y: 240, endPoint x: 745, endPoint y: 258, distance: 164.4
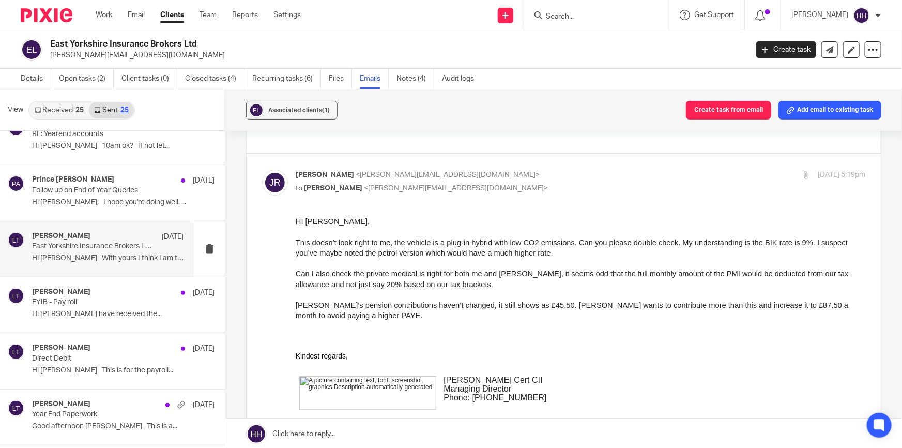
click at [504, 272] on span "Can I also check the private medical is right for both me and Sarah, it seems o…" at bounding box center [572, 278] width 553 height 19
drag, startPoint x: 339, startPoint y: 272, endPoint x: 504, endPoint y: 272, distance: 164.4
click at [504, 272] on span "Can I also check the private medical is right for both me and Sarah, it seems o…" at bounding box center [572, 278] width 553 height 19
click at [537, 272] on span "Can I also check the private medical is right for both me and Sarah, it seems o…" at bounding box center [572, 278] width 553 height 19
drag, startPoint x: 393, startPoint y: 306, endPoint x: 730, endPoint y: 300, distance: 337.6
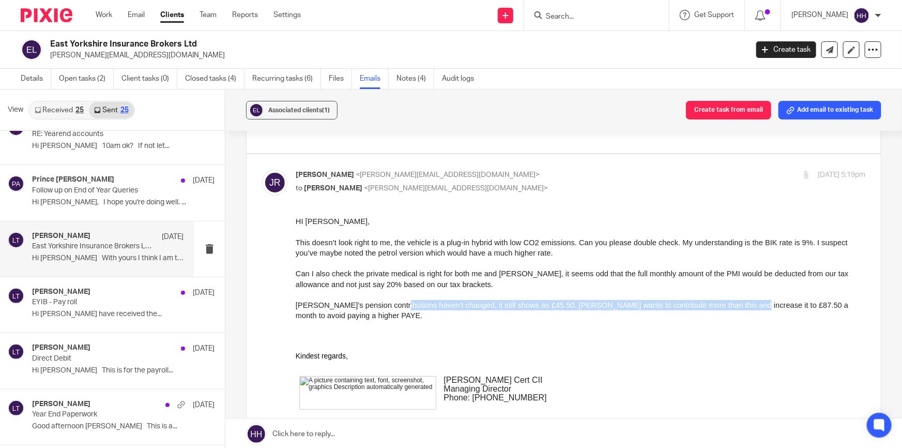
click at [730, 301] on span "Sarah’s pension contributions haven’t changed, it still shows as £45.50. Sarah …" at bounding box center [572, 310] width 553 height 19
click at [734, 301] on span "Sarah’s pension contributions haven’t changed, it still shows as £45.50. Sarah …" at bounding box center [572, 310] width 553 height 19
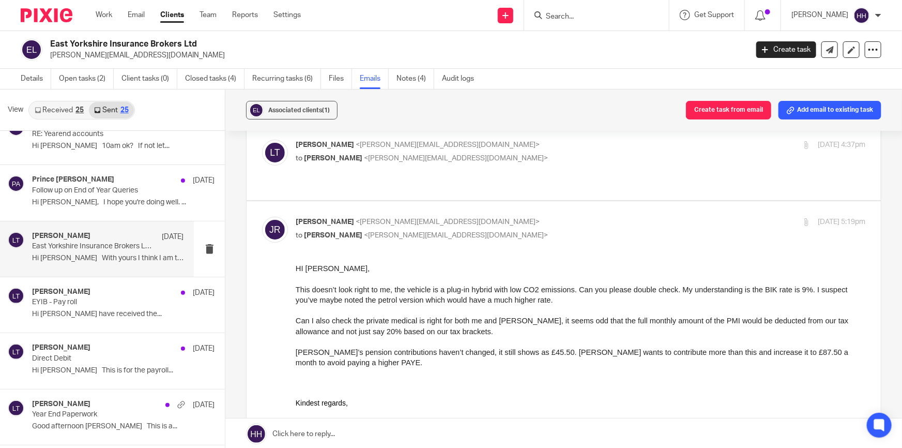
click at [507, 217] on div "John Roberts <john@eyib.co.uk> to Liz Turpin <liz@turpinaccounting.co.uk>" at bounding box center [486, 229] width 380 height 24
checkbox input "false"
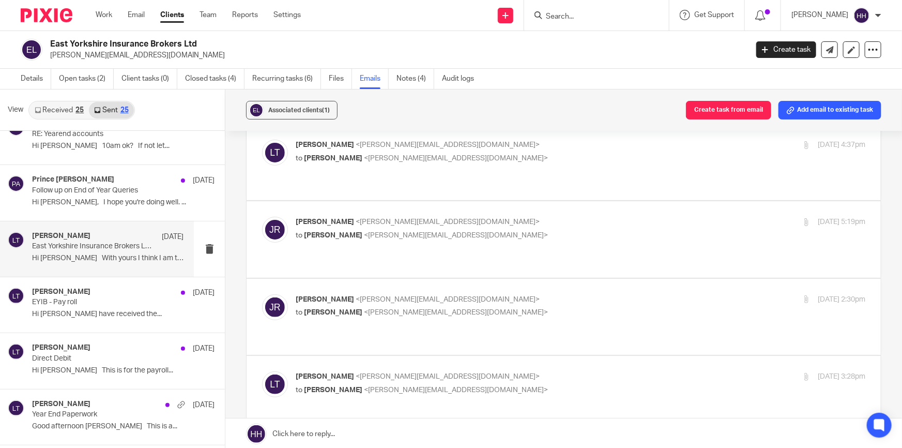
click at [490, 279] on label at bounding box center [564, 317] width 634 height 76
click at [262, 294] on input "checkbox" at bounding box center [262, 294] width 1 height 1
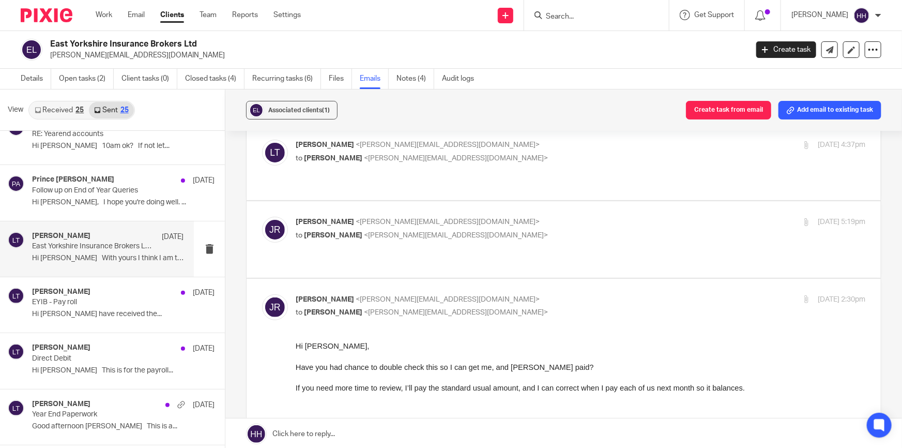
scroll to position [0, 0]
click at [518, 294] on p "John Roberts <john@eyib.co.uk>" at bounding box center [486, 299] width 380 height 11
checkbox input "false"
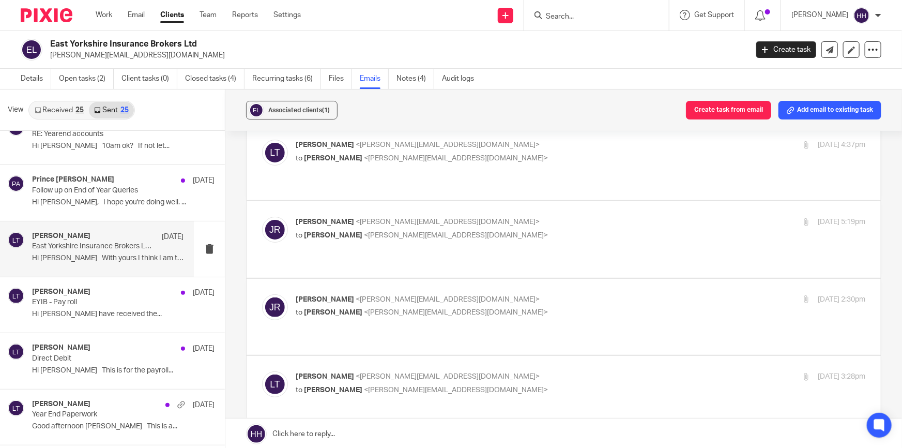
click at [522, 371] on p "Liz Turpin <liz@turpinaccounting.co.uk>" at bounding box center [486, 376] width 380 height 11
click at [262, 371] on input "checkbox" at bounding box center [262, 371] width 1 height 1
checkbox input "false"
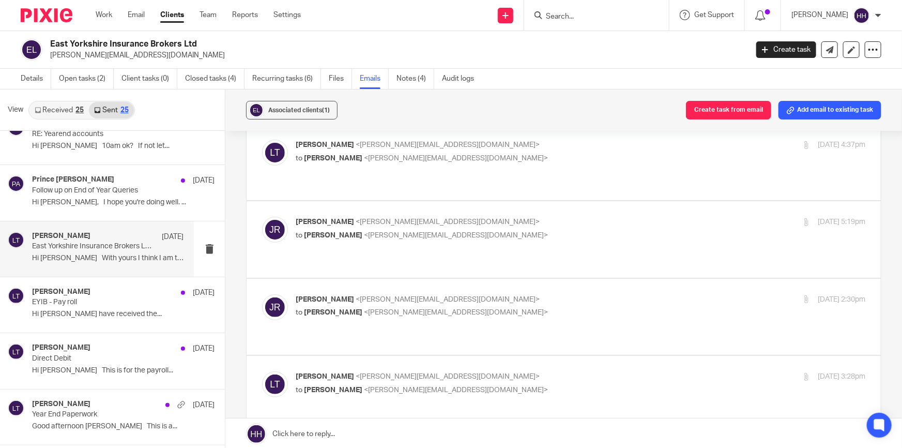
click at [262, 447] on input "checkbox" at bounding box center [262, 448] width 1 height 1
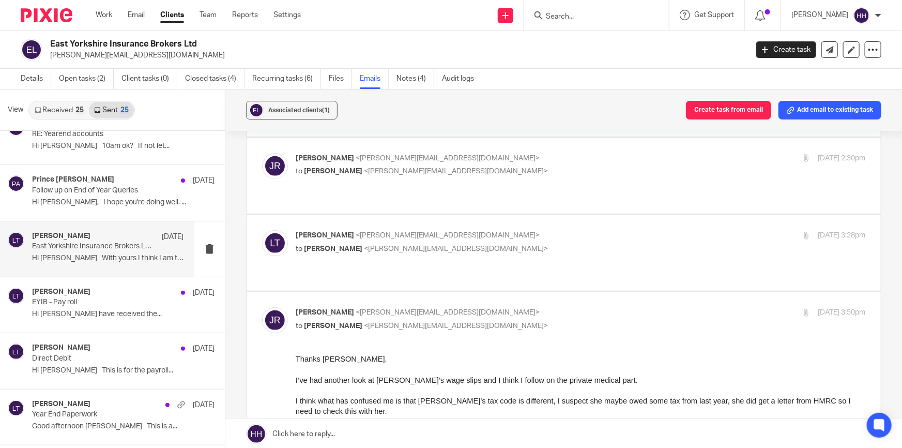
scroll to position [235, 0]
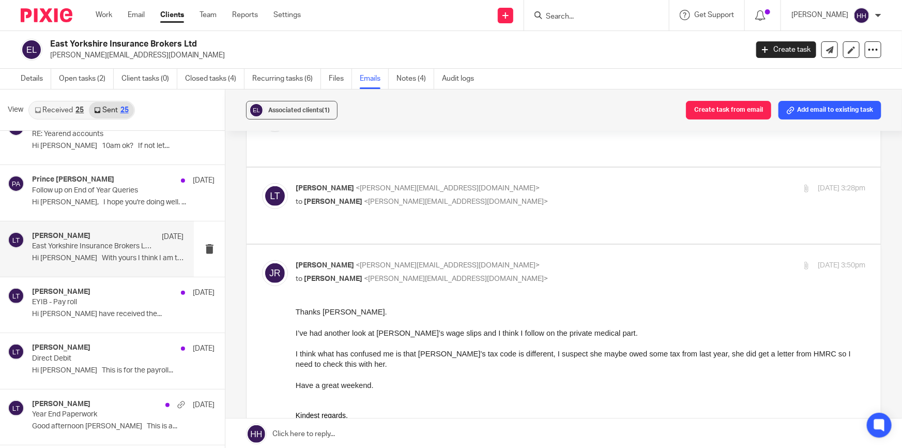
click at [262, 260] on input "checkbox" at bounding box center [262, 260] width 1 height 1
checkbox input "false"
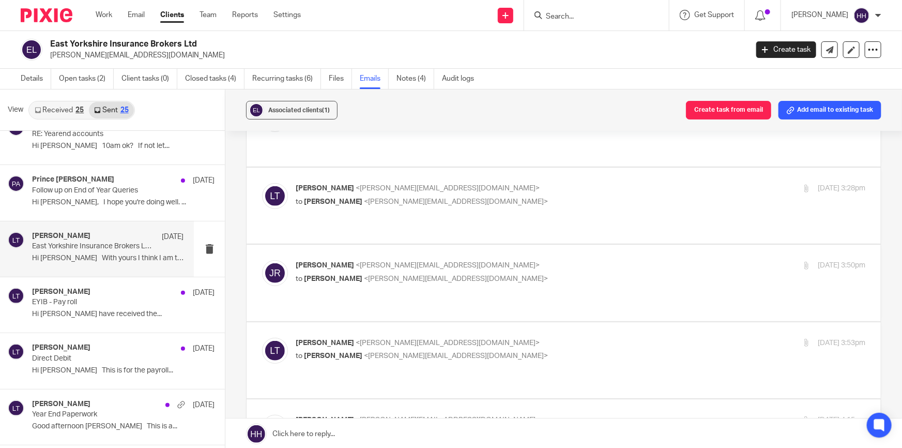
click at [508, 338] on p "Liz Turpin <liz@turpinaccounting.co.uk>" at bounding box center [486, 343] width 380 height 11
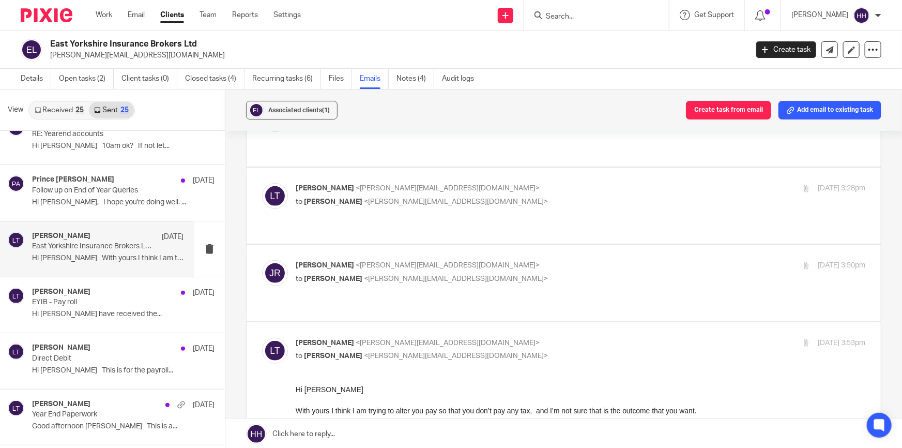
scroll to position [0, 0]
drag, startPoint x: 431, startPoint y: 411, endPoint x: 653, endPoint y: 405, distance: 221.9
click at [653, 405] on p "With yours I think I am trying to alter you pay so that you don’t pay any tax, …" at bounding box center [581, 410] width 570 height 10
click at [664, 405] on p "With yours I think I am trying to alter you pay so that you don’t pay any tax, …" at bounding box center [581, 410] width 570 height 10
drag, startPoint x: 333, startPoint y: 433, endPoint x: 454, endPoint y: 432, distance: 121.5
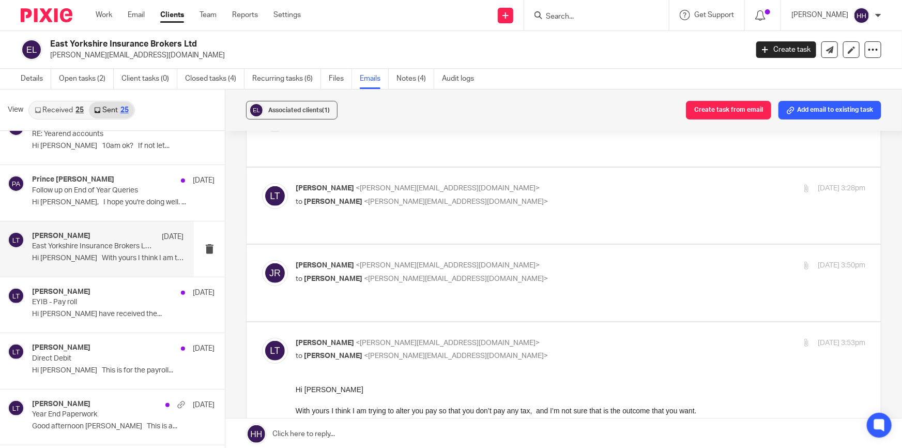
click at [435, 433] on p "I will have another look over the weekend, and let you know." at bounding box center [581, 430] width 570 height 10
click at [467, 430] on p "I will have another look over the weekend, and let you know." at bounding box center [581, 430] width 570 height 10
click at [262, 337] on input "checkbox" at bounding box center [262, 337] width 1 height 1
checkbox input "false"
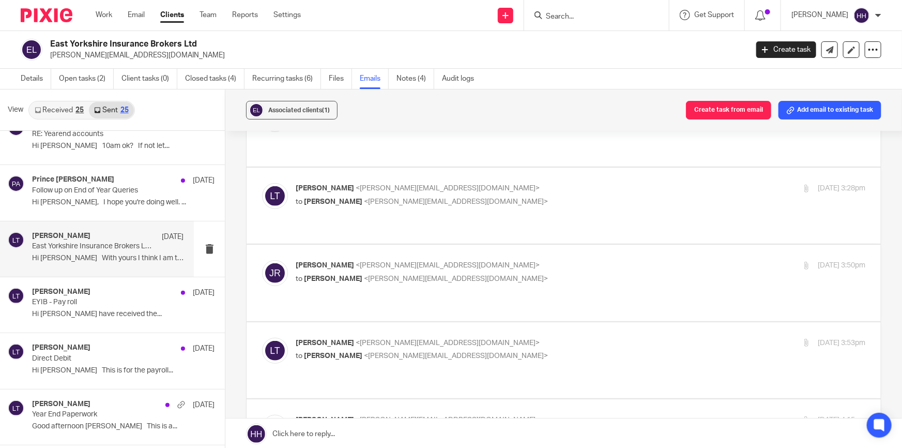
scroll to position [282, 0]
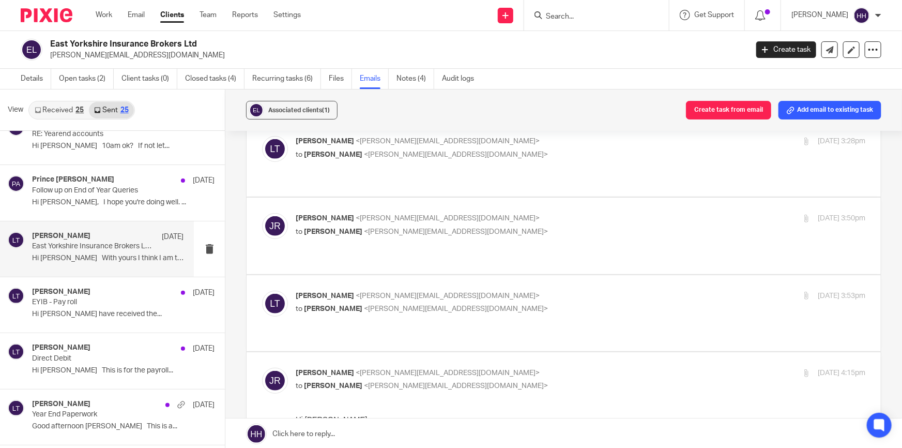
drag, startPoint x: 466, startPoint y: 440, endPoint x: 530, endPoint y: 461, distance: 67.4
drag, startPoint x: 337, startPoint y: 467, endPoint x: 491, endPoint y: 471, distance: 154.1
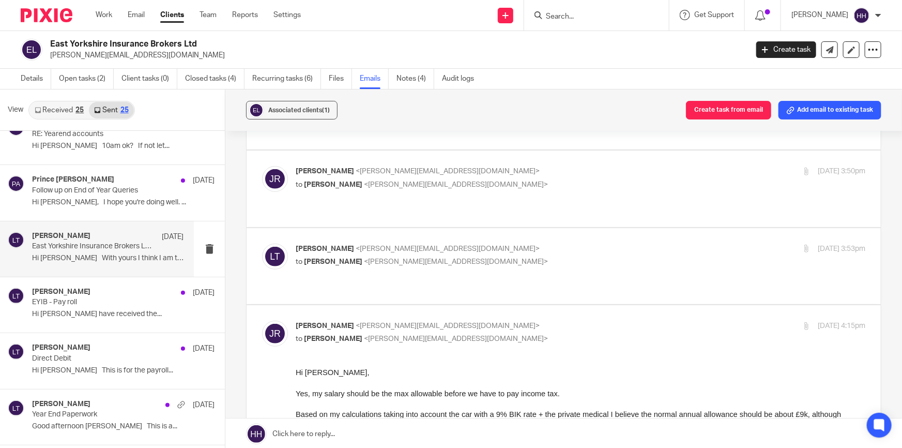
drag, startPoint x: 472, startPoint y: 448, endPoint x: 523, endPoint y: 446, distance: 51.2
click at [523, 446] on span "I’ll increase my dividends so ultimately, I end up taking out £2-£2.5k each mon…" at bounding box center [431, 445] width 270 height 8
click at [535, 445] on span "I’ll increase my dividends so ultimately, I end up taking out £2-£2.5k each mon…" at bounding box center [431, 445] width 270 height 8
drag, startPoint x: 431, startPoint y: 446, endPoint x: 521, endPoint y: 446, distance: 90.5
click at [513, 447] on span "I’ll increase my dividends so ultimately, I end up taking out £2-£2.5k each mon…" at bounding box center [431, 445] width 270 height 8
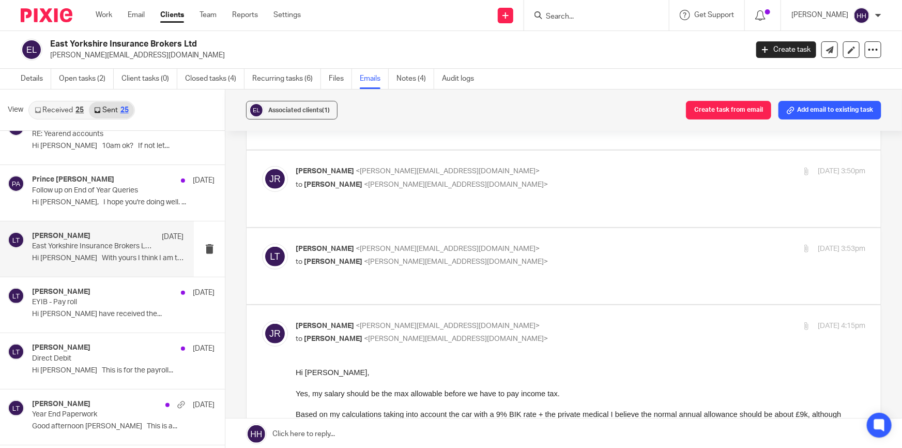
click at [527, 445] on span "I’ll increase my dividends so ultimately, I end up taking out £2-£2.5k each mon…" at bounding box center [431, 445] width 270 height 8
drag, startPoint x: 409, startPoint y: 465, endPoint x: 664, endPoint y: 465, distance: 254.9
click at [546, 321] on div "John Roberts <john@eyib.co.uk> to Liz Turpin <liz@turpinaccounting.co.uk>" at bounding box center [486, 333] width 380 height 24
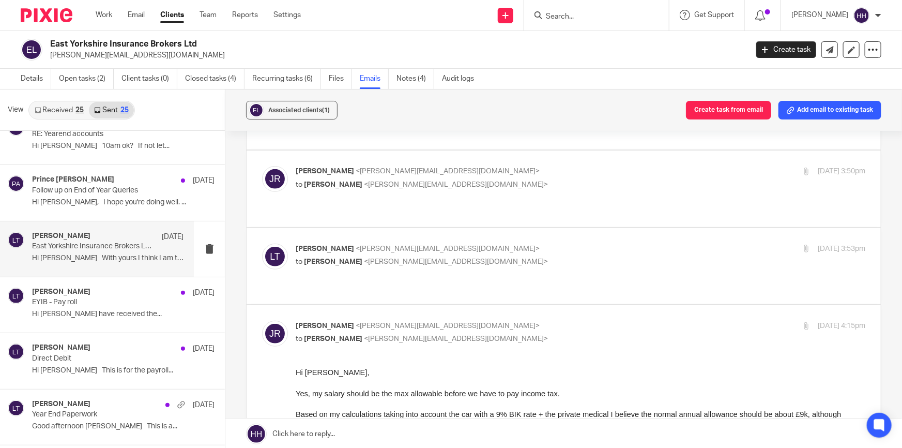
checkbox input "false"
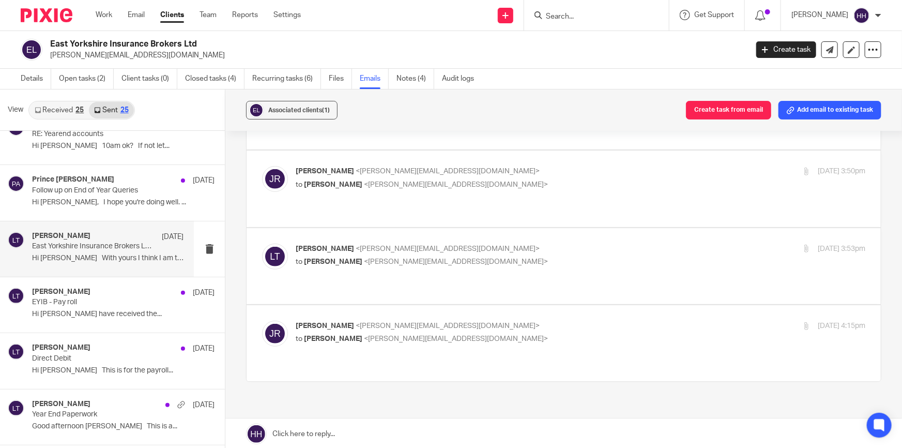
scroll to position [260, 0]
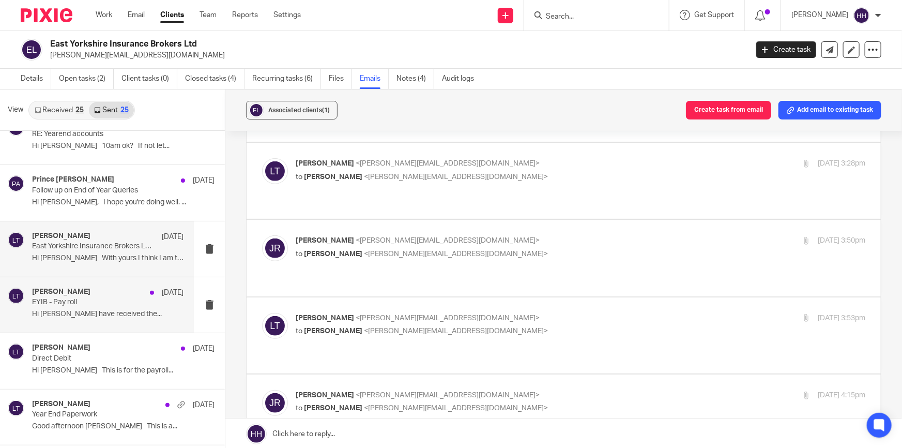
click at [64, 290] on h4 "[PERSON_NAME]" at bounding box center [61, 291] width 58 height 9
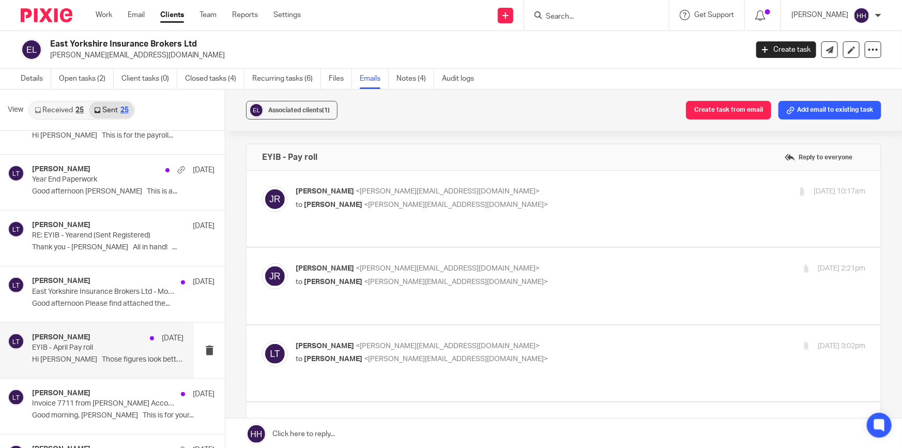
scroll to position [752, 0]
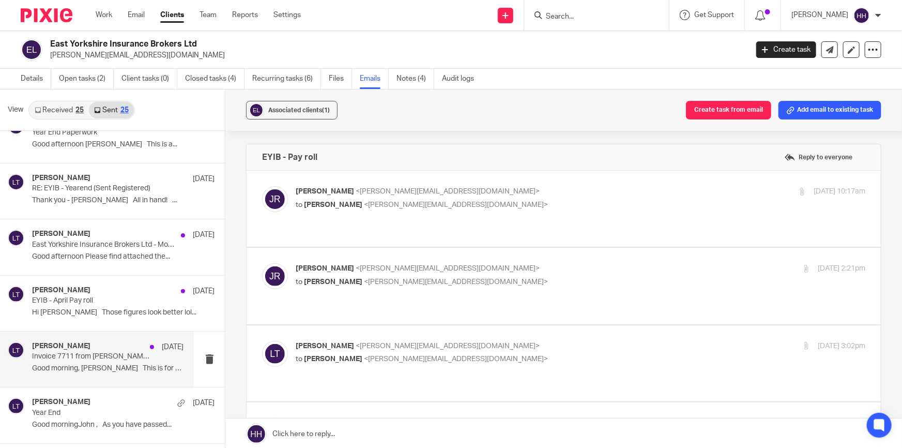
click at [101, 356] on p "Invoice 7711 from Turpin Accounting Services" at bounding box center [92, 356] width 121 height 9
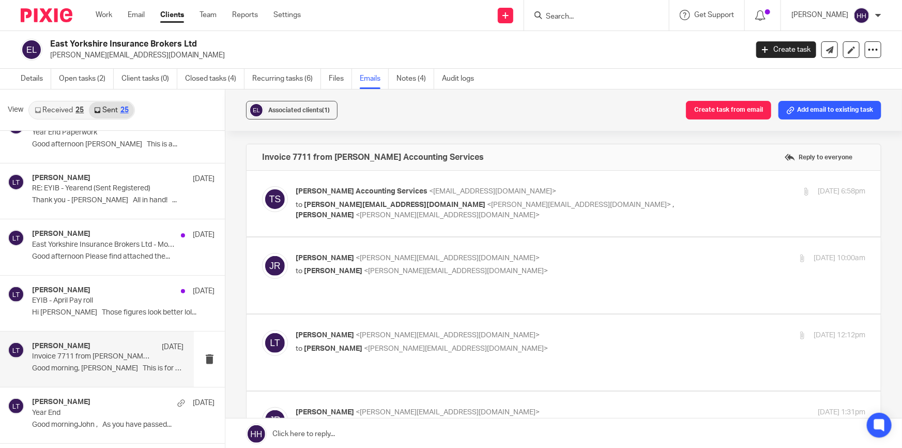
scroll to position [0, 0]
click at [598, 200] on p "to john@eyib.co.uk <john@eyib.co.uk> , Liz Turpin <liz@turpinaccounting.co.uk>" at bounding box center [486, 210] width 380 height 21
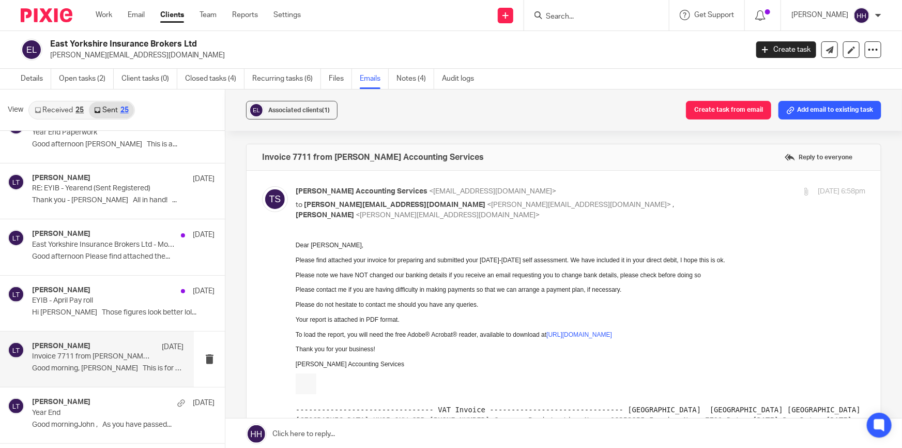
click at [598, 198] on div "Turpin Accounting Services <quickbooks@notification.intuit.com> to john@eyib.co…" at bounding box center [486, 203] width 380 height 35
checkbox input "false"
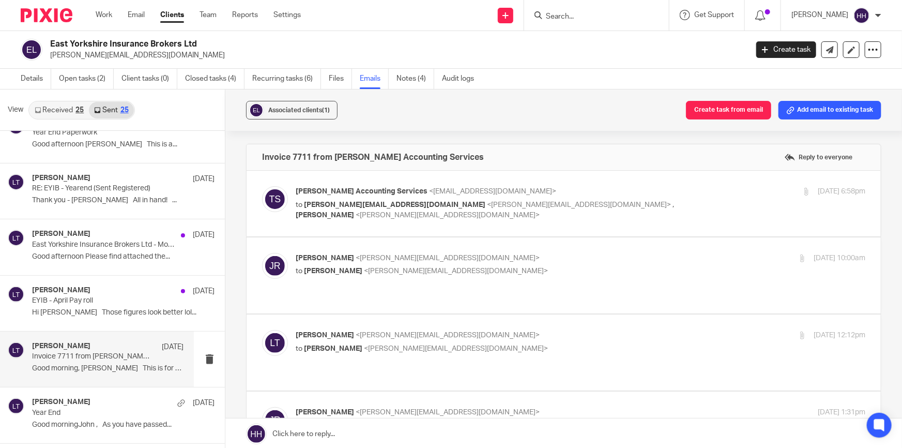
click at [570, 265] on div "John Roberts <john@eyib.co.uk> to Liz Turpin <liz@turpinaccounting.co.uk>" at bounding box center [486, 265] width 380 height 24
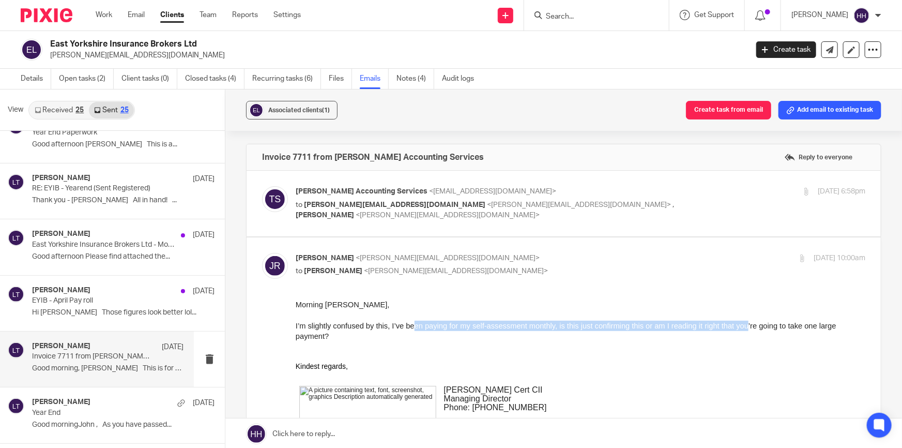
drag, startPoint x: 416, startPoint y: 327, endPoint x: 752, endPoint y: 321, distance: 336.6
click at [752, 321] on span "I’m slightly confused by this, I’ve been paying for my self-assessment monthly,…" at bounding box center [566, 330] width 541 height 19
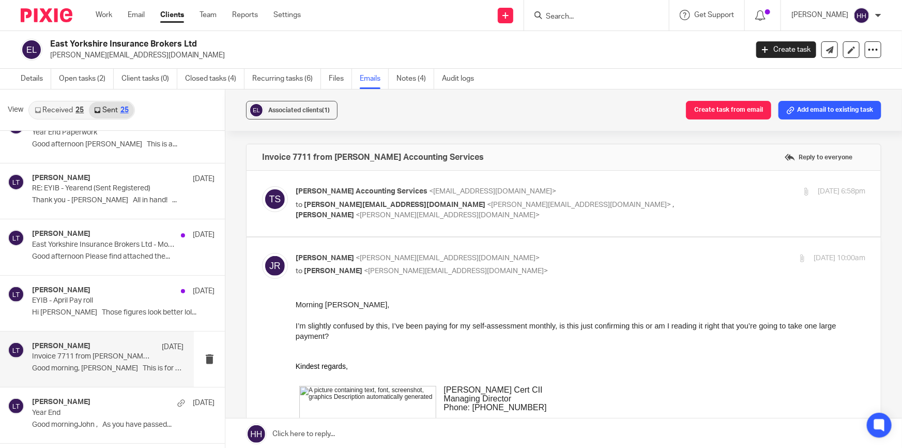
click at [753, 321] on span "I’m slightly confused by this, I’ve been paying for my self-assessment monthly,…" at bounding box center [566, 330] width 541 height 19
click at [552, 255] on p "John Roberts <john@eyib.co.uk>" at bounding box center [486, 258] width 380 height 11
checkbox input "false"
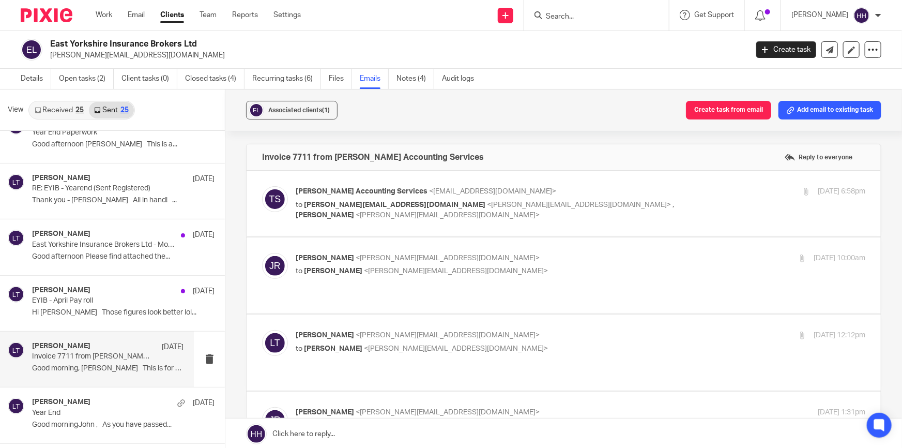
click at [517, 330] on p "Liz Turpin <liz@turpinaccounting.co.uk>" at bounding box center [486, 335] width 380 height 11
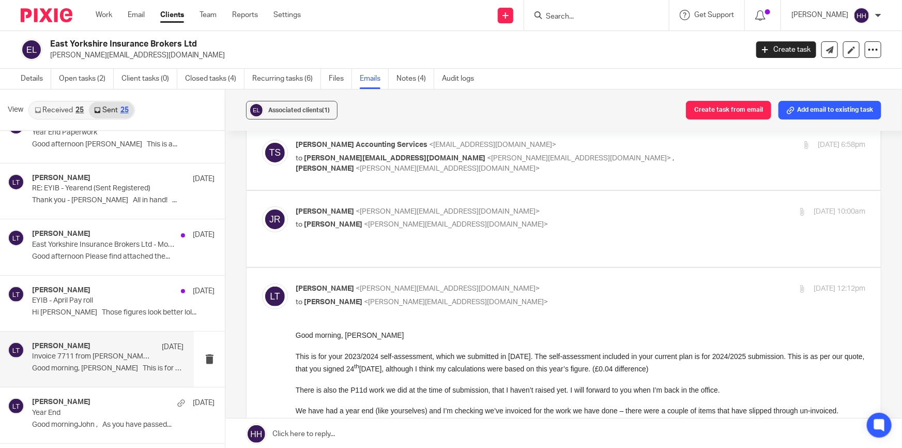
scroll to position [94, 0]
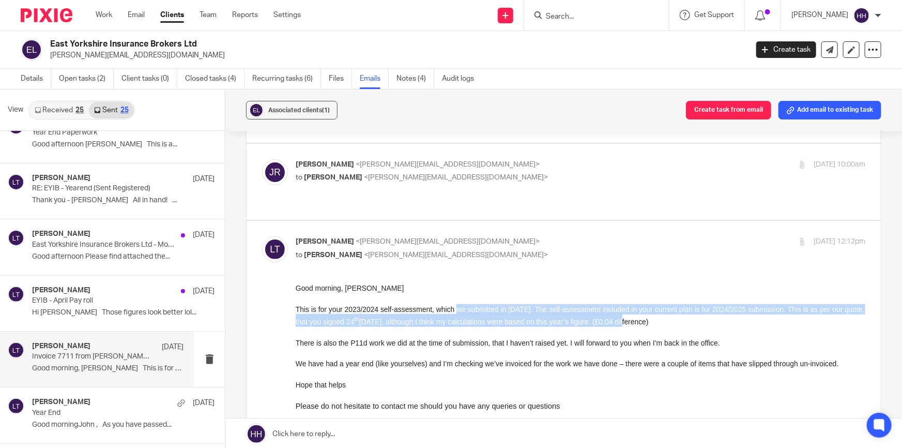
drag, startPoint x: 454, startPoint y: 309, endPoint x: 663, endPoint y: 321, distance: 208.6
click at [663, 321] on span "This is for your 2023/2024 self-assessment, which we submitted in January 2025.…" at bounding box center [580, 314] width 569 height 21
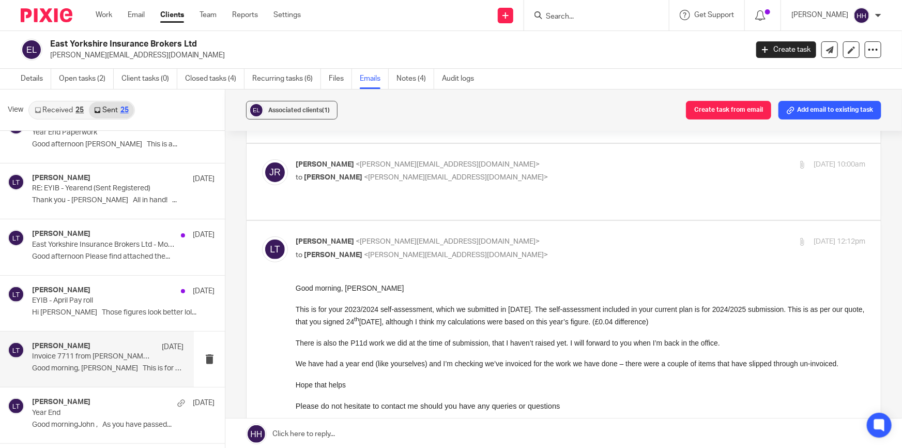
click at [667, 321] on span "This is for your 2023/2024 self-assessment, which we submitted in January 2025.…" at bounding box center [580, 314] width 569 height 21
drag, startPoint x: 328, startPoint y: 338, endPoint x: 621, endPoint y: 334, distance: 293.7
click at [624, 334] on p at bounding box center [581, 332] width 570 height 10
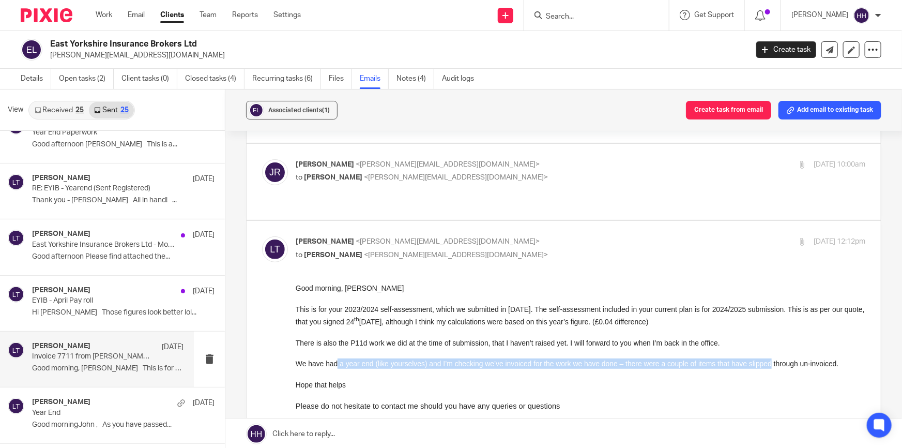
drag, startPoint x: 363, startPoint y: 365, endPoint x: 766, endPoint y: 363, distance: 402.2
click at [766, 363] on span "We have had a year end (like yourselves) and I’m checking we’ve invoiced for th…" at bounding box center [567, 363] width 543 height 8
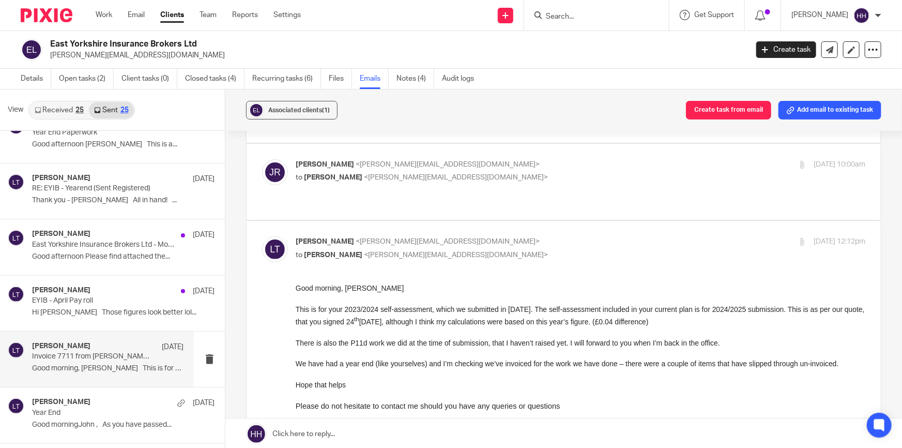
click at [772, 364] on span "We have had a year end (like yourselves) and I’m checking we’ve invoiced for th…" at bounding box center [567, 363] width 543 height 8
click at [500, 236] on div "Liz Turpin <liz@turpinaccounting.co.uk> to John Roberts <john@eyib.co.uk>" at bounding box center [486, 248] width 380 height 24
checkbox input "false"
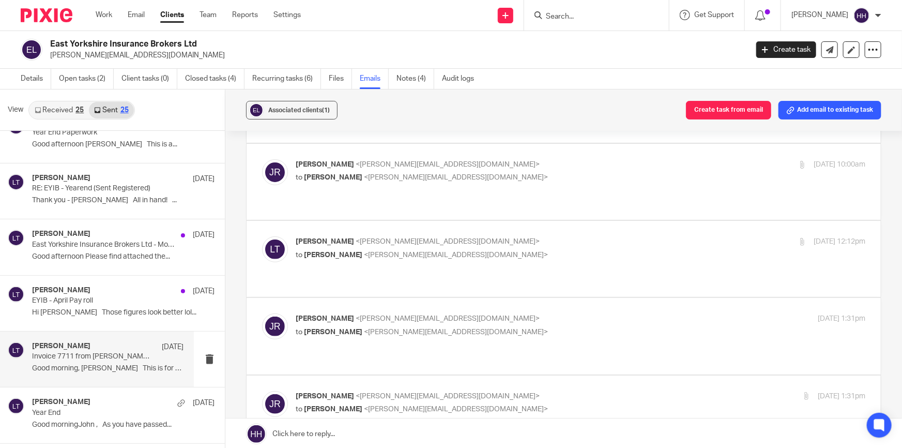
click at [462, 313] on div "John Roberts <john@eyib.co.uk> to Liz Turpin <liz@turpinaccounting.co.uk>" at bounding box center [486, 325] width 380 height 24
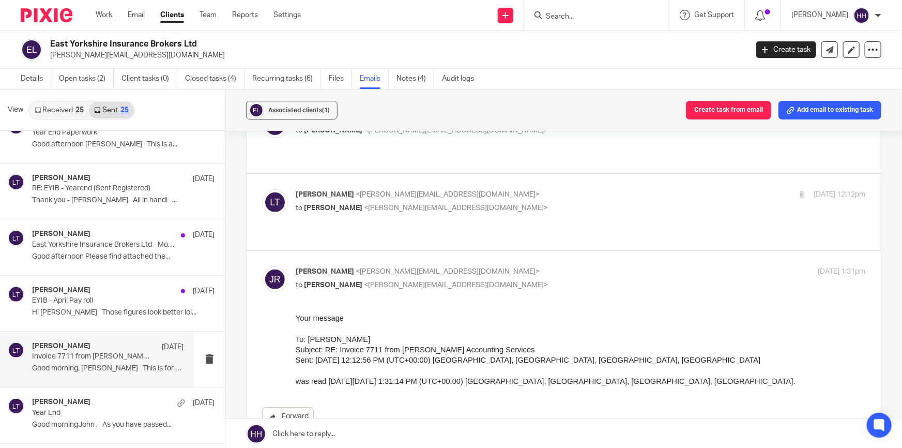
scroll to position [188, 0]
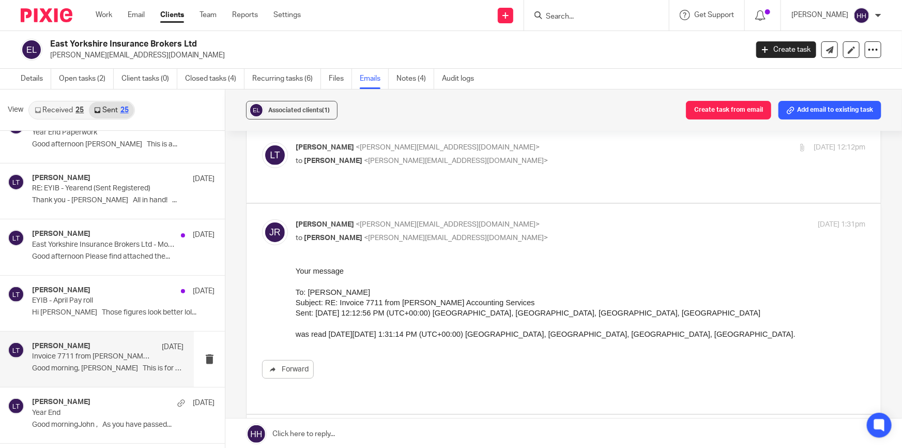
click at [490, 219] on p "John Roberts <john@eyib.co.uk>" at bounding box center [486, 224] width 380 height 11
checkbox input "false"
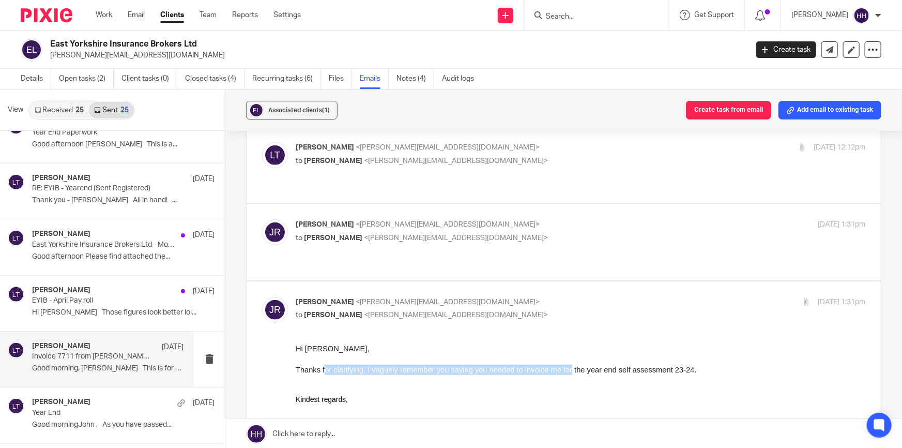
drag, startPoint x: 366, startPoint y: 371, endPoint x: 571, endPoint y: 370, distance: 205.2
click at [571, 370] on span "Thanks for clarifying, I vaguely remember you saying you needed to invoice me f…" at bounding box center [496, 369] width 401 height 8
click at [580, 369] on span "Thanks for clarifying, I vaguely remember you saying you needed to invoice me f…" at bounding box center [496, 369] width 401 height 8
click at [539, 297] on p "John Roberts <john@eyib.co.uk>" at bounding box center [486, 302] width 380 height 11
checkbox input "false"
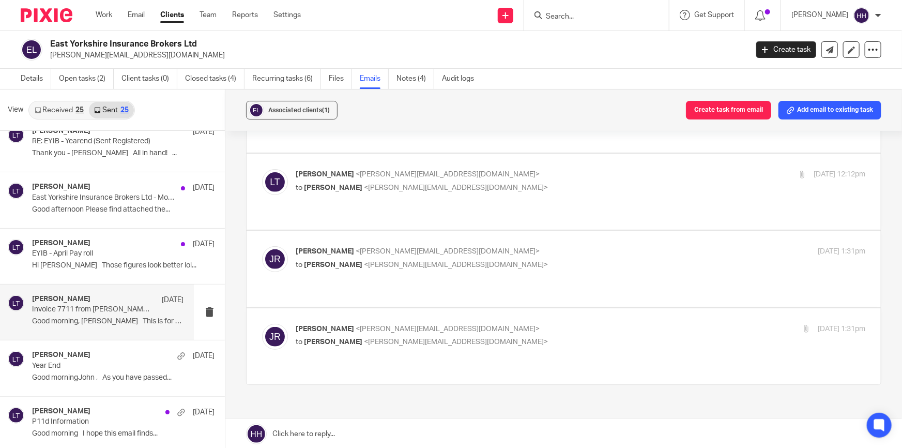
scroll to position [752, 0]
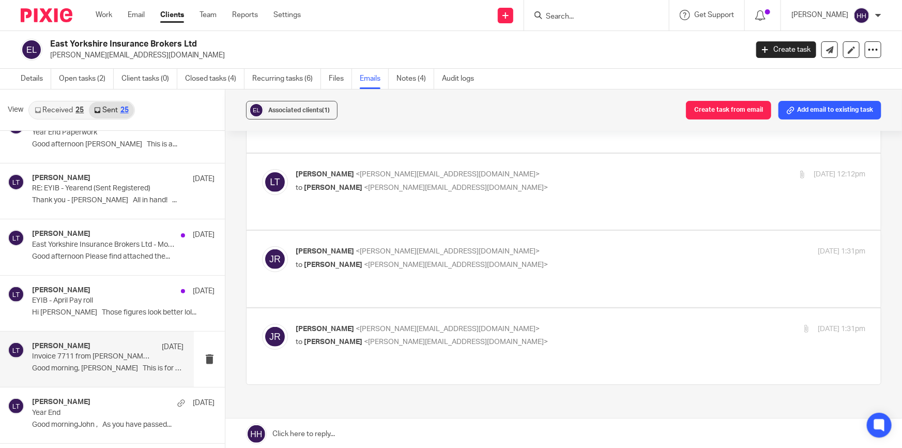
click at [97, 308] on p "Hi John Those figures look better lol..." at bounding box center [123, 312] width 182 height 9
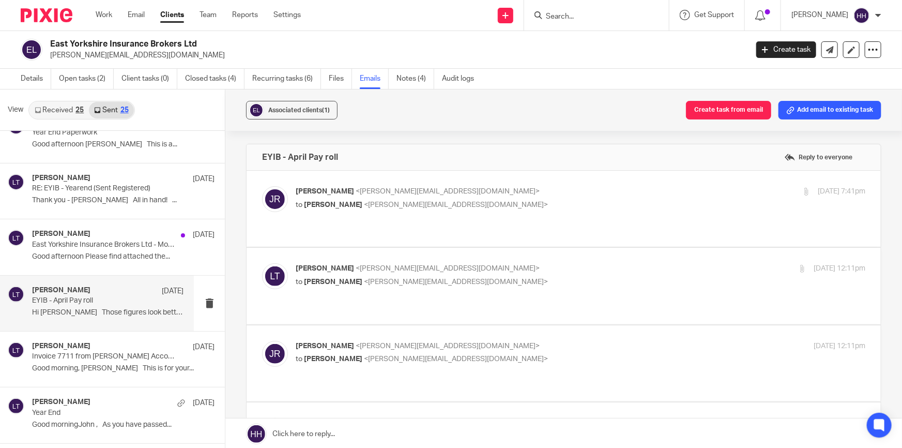
scroll to position [0, 0]
click at [500, 196] on div "John Roberts <john@eyib.co.uk> to Liz Turpin <liz@turpinaccounting.co.uk>" at bounding box center [486, 198] width 380 height 24
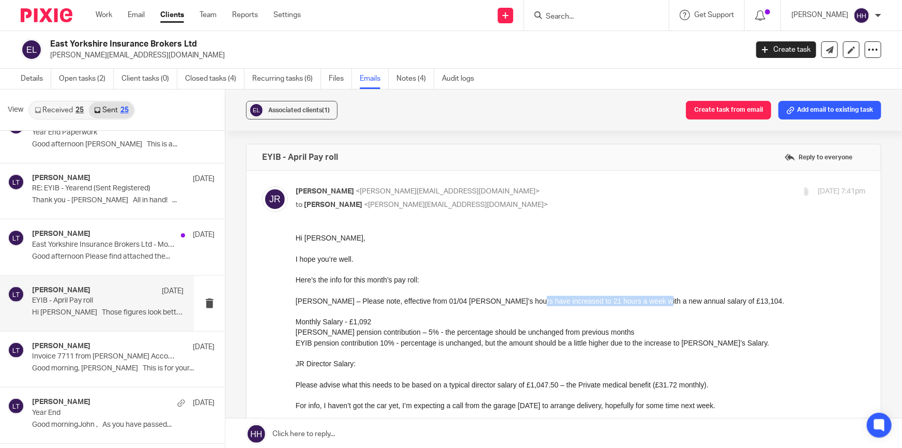
drag, startPoint x: 581, startPoint y: 298, endPoint x: 636, endPoint y: 297, distance: 54.8
click at [636, 297] on p "Sarah Carr – Please note, effective from 01/04 Sarah’s hours have increased to …" at bounding box center [581, 300] width 570 height 10
click at [647, 297] on p "Sarah Carr – Please note, effective from 01/04 Sarah’s hours have increased to …" at bounding box center [581, 300] width 570 height 10
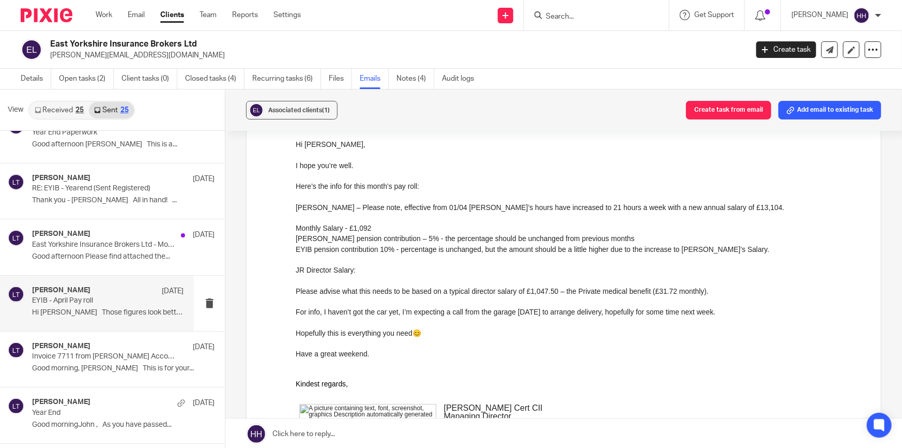
scroll to position [47, 0]
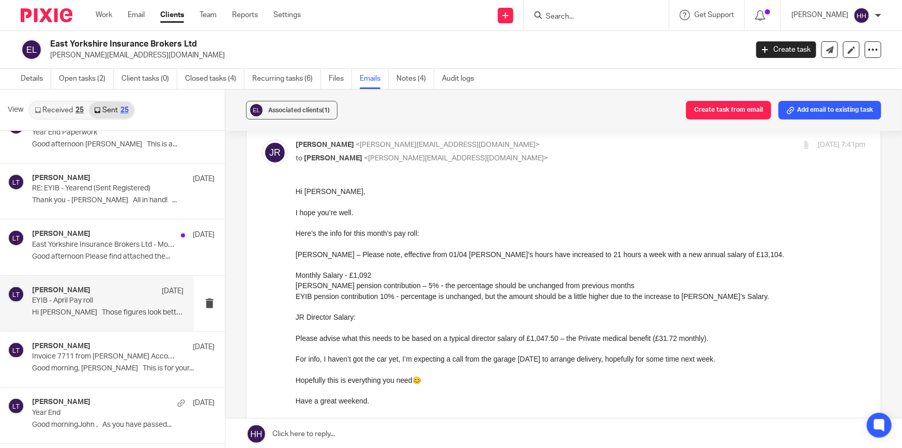
click at [512, 146] on p "John Roberts <john@eyib.co.uk>" at bounding box center [486, 145] width 380 height 11
checkbox input "false"
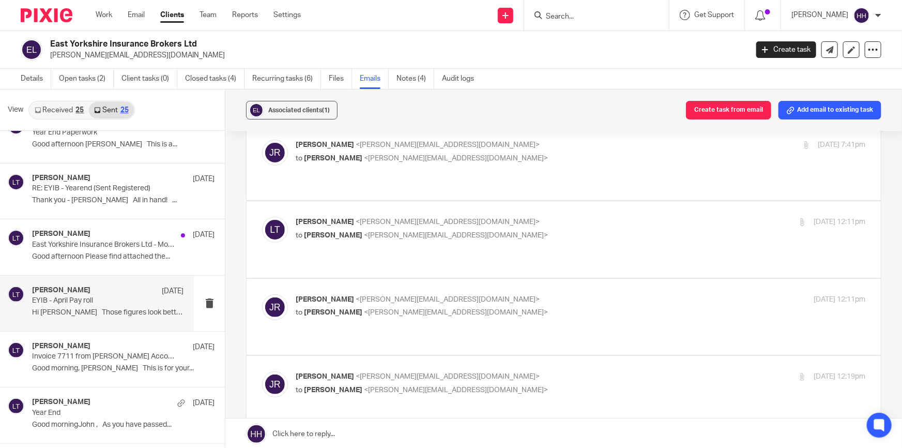
click at [489, 217] on p "Liz Turpin <liz@turpinaccounting.co.uk>" at bounding box center [486, 222] width 380 height 11
checkbox input "true"
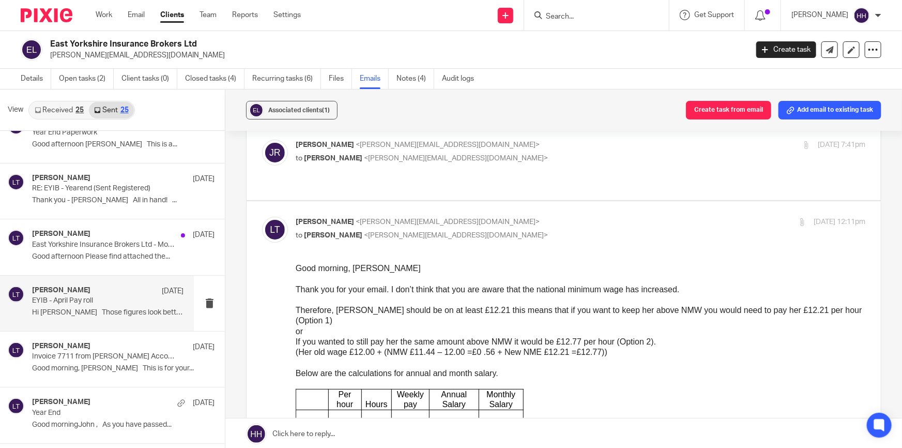
scroll to position [94, 0]
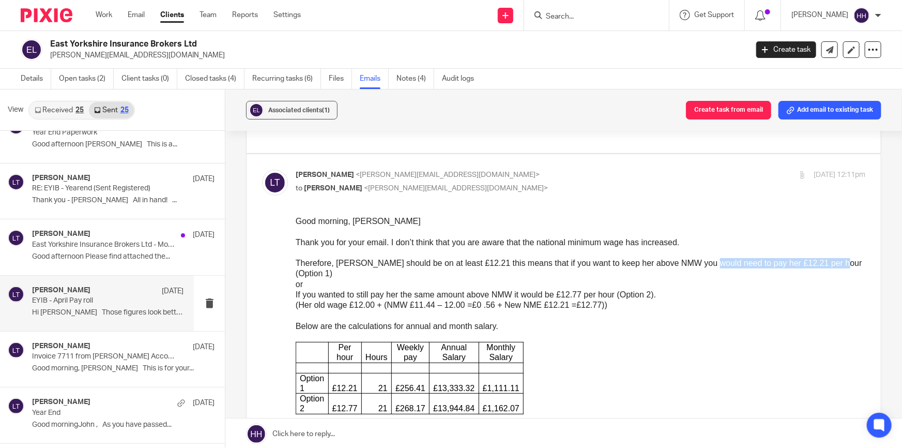
drag, startPoint x: 703, startPoint y: 261, endPoint x: 831, endPoint y: 267, distance: 128.9
click at [831, 267] on span "Therefore, Sarah should be on at least £12.21 this means that if you want to ke…" at bounding box center [579, 267] width 567 height 19
click at [834, 264] on span "Therefore, Sarah should be on at least £12.21 this means that if you want to ke…" at bounding box center [579, 267] width 567 height 19
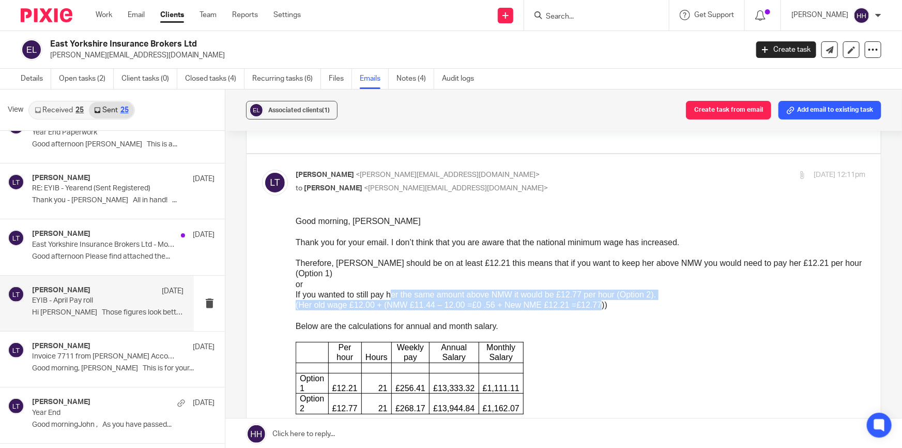
drag, startPoint x: 393, startPoint y: 282, endPoint x: 596, endPoint y: 294, distance: 203.0
click at [596, 300] on span "(Her old wage £12.00 + (NMW £11.44 – 12.00 =£0 .56 + New NME £12.21 =£12.77))" at bounding box center [452, 304] width 312 height 9
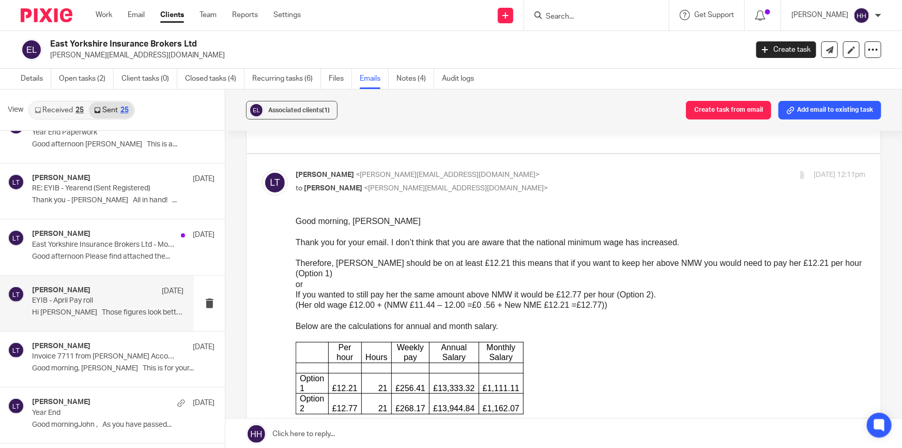
scroll to position [0, 0]
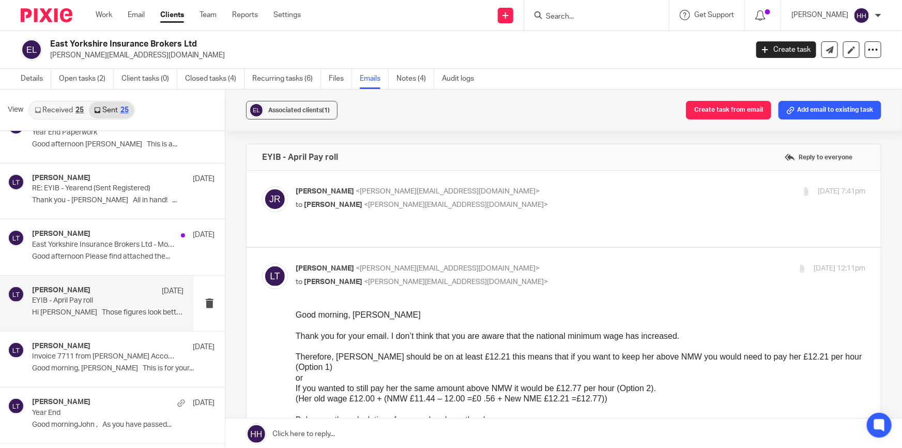
click at [487, 196] on div "John Roberts <john@eyib.co.uk> to Liz Turpin <liz@turpinaccounting.co.uk>" at bounding box center [486, 198] width 380 height 24
checkbox input "true"
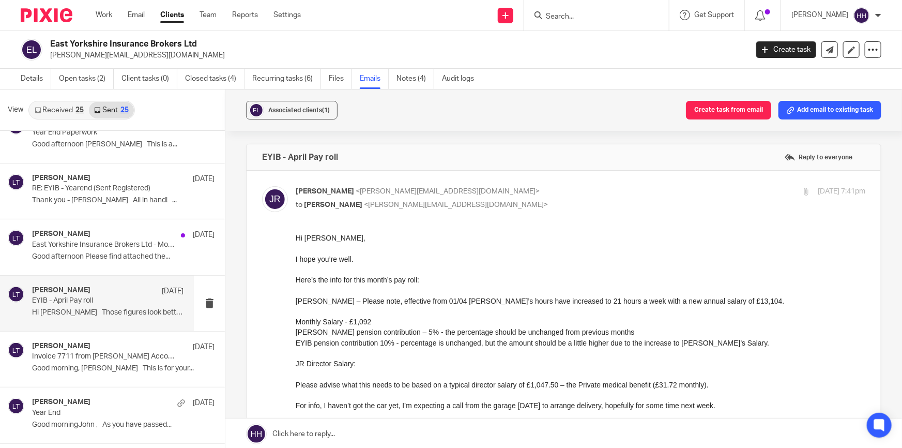
drag, startPoint x: 568, startPoint y: 299, endPoint x: 692, endPoint y: 298, distance: 124.1
click at [692, 298] on p "Sarah Carr – Please note, effective from 01/04 Sarah’s hours have increased to …" at bounding box center [581, 300] width 570 height 10
click at [698, 300] on p "Sarah Carr – Please note, effective from 01/04 Sarah’s hours have increased to …" at bounding box center [581, 300] width 570 height 10
click at [167, 18] on link "Clients" at bounding box center [172, 15] width 24 height 10
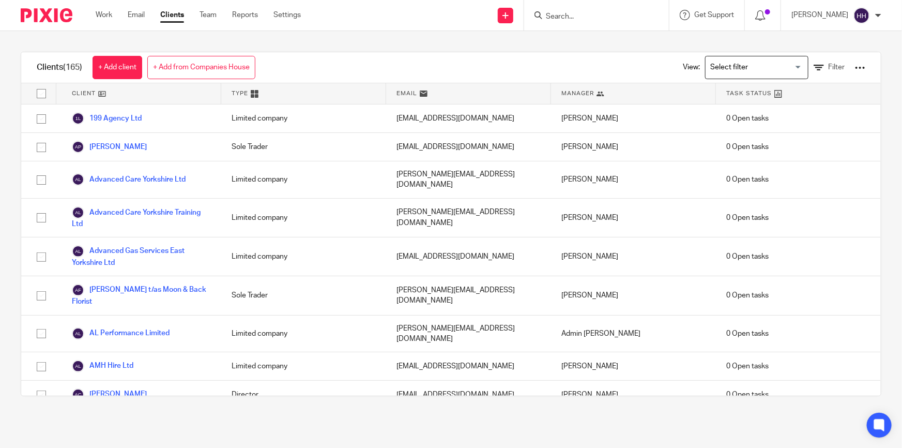
click at [581, 21] on form at bounding box center [600, 15] width 110 height 13
click at [583, 17] on input "Search" at bounding box center [591, 16] width 93 height 9
